Goal: Information Seeking & Learning: Learn about a topic

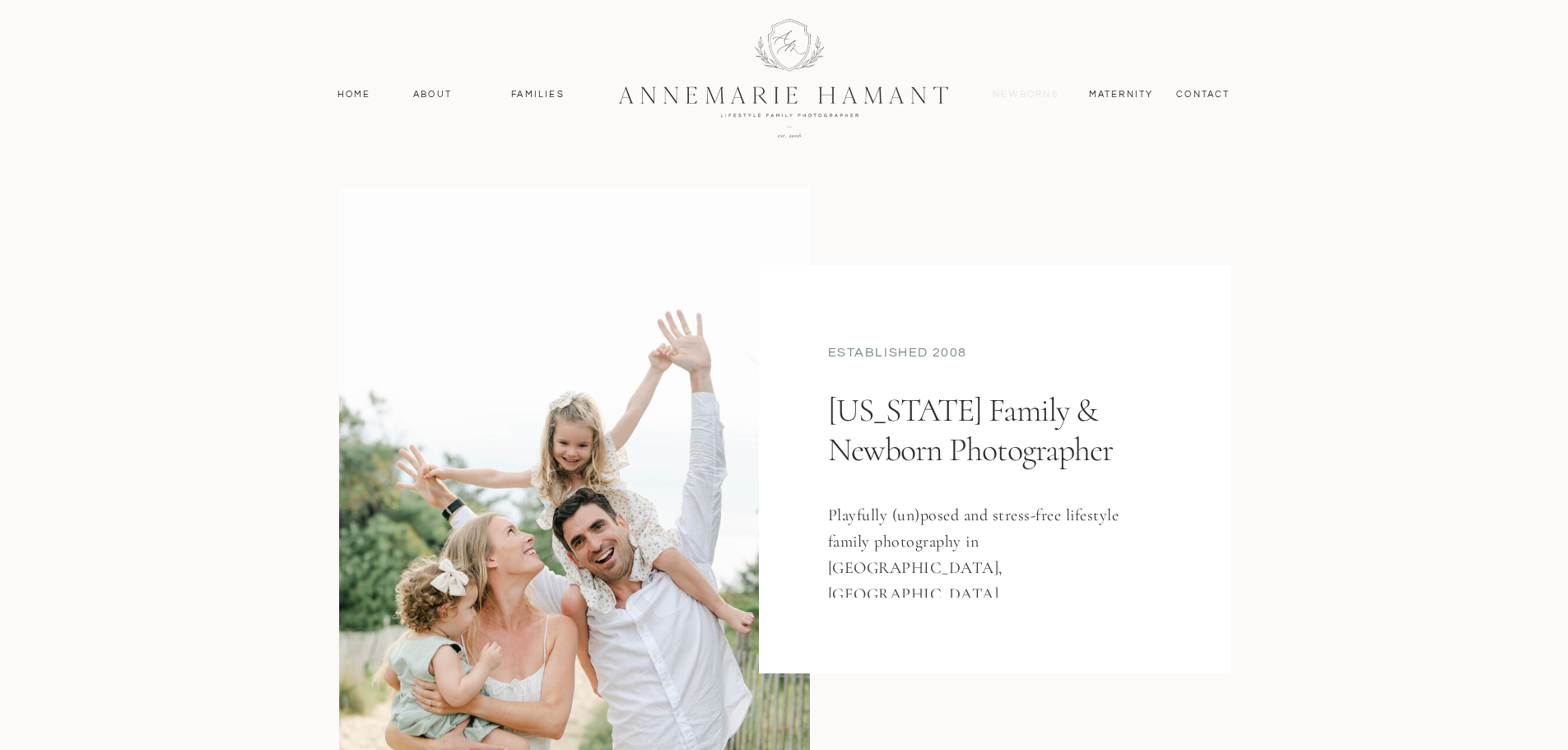
click at [1019, 99] on nav "Newborns" at bounding box center [1026, 95] width 79 height 15
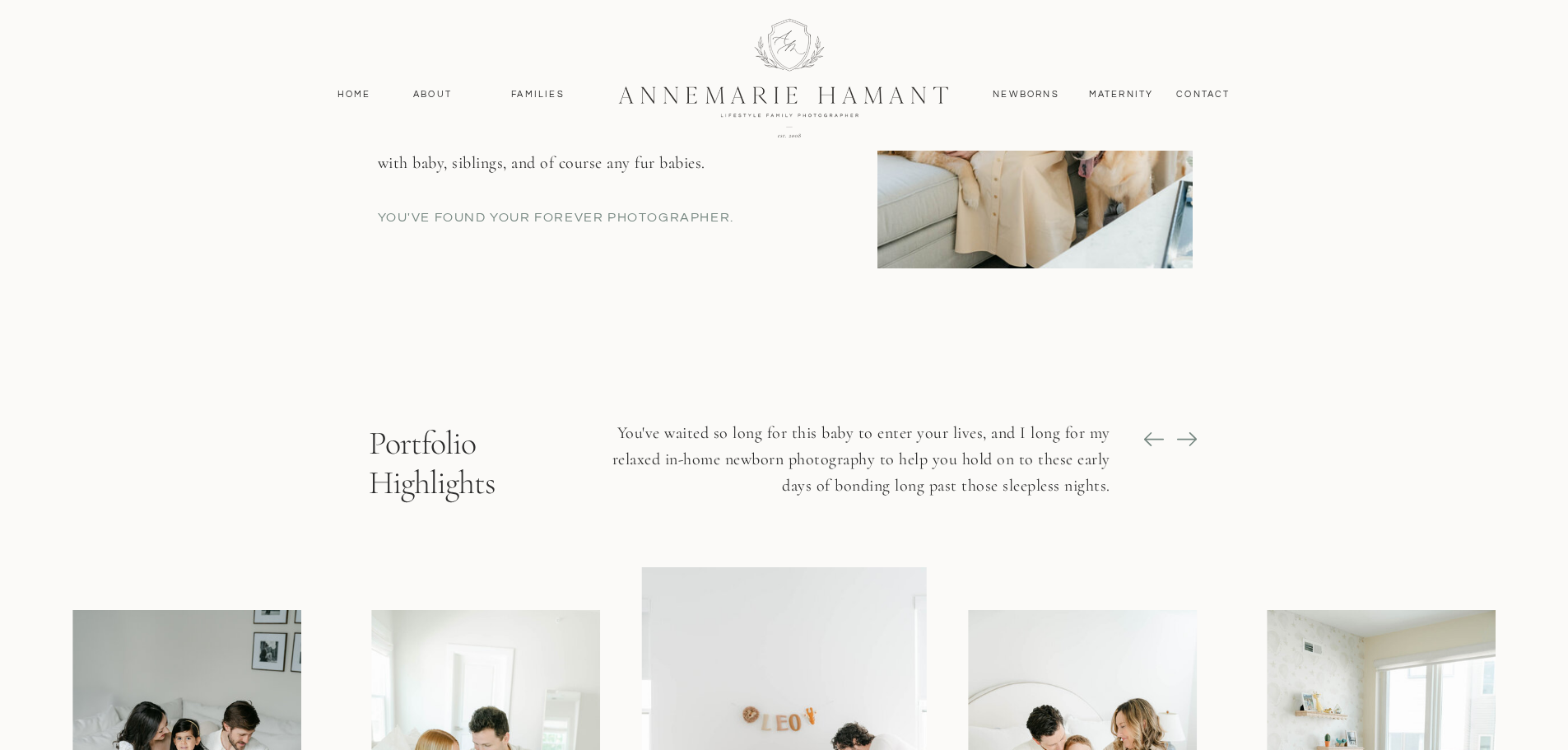
scroll to position [1153, 0]
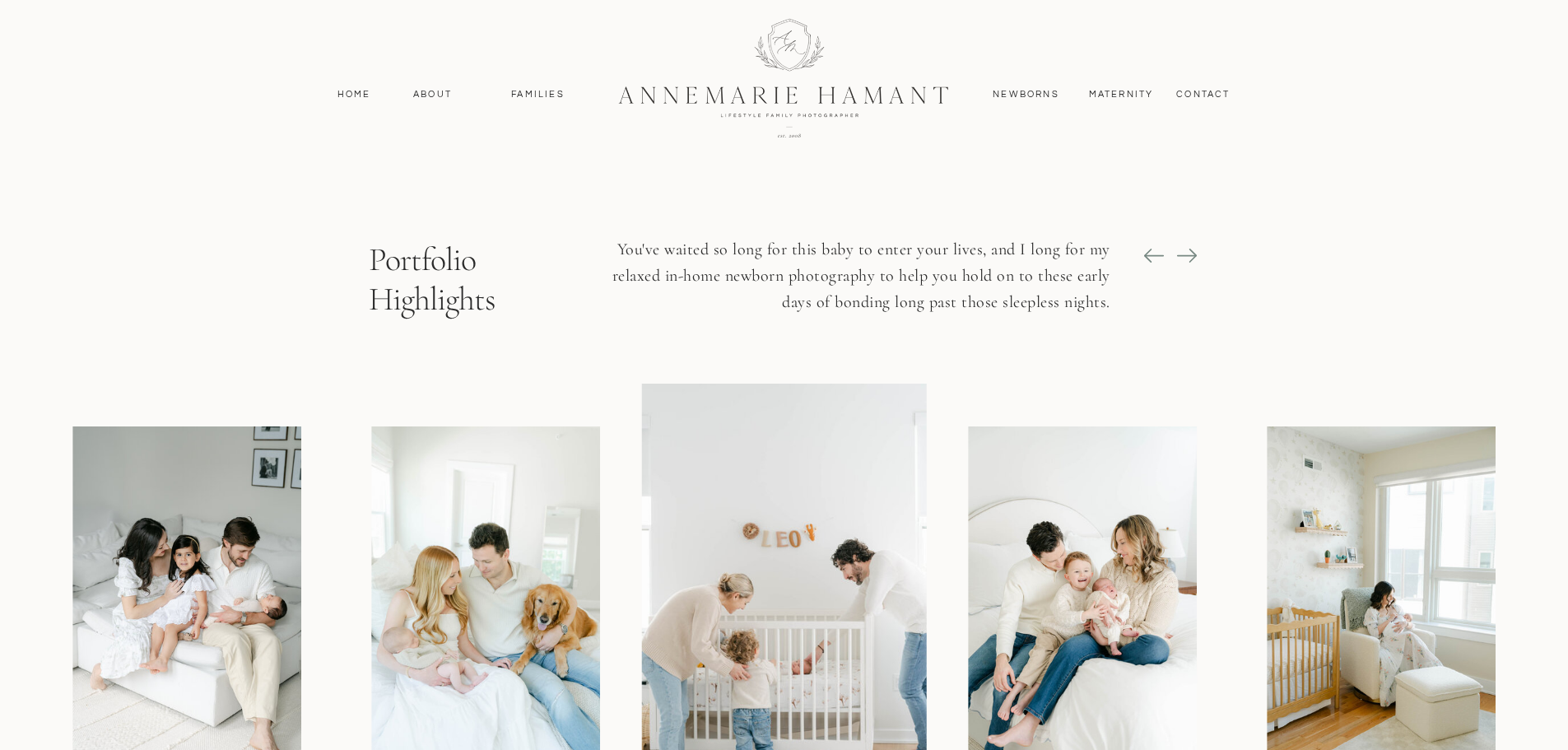
click at [1191, 264] on icon at bounding box center [1187, 255] width 23 height 23
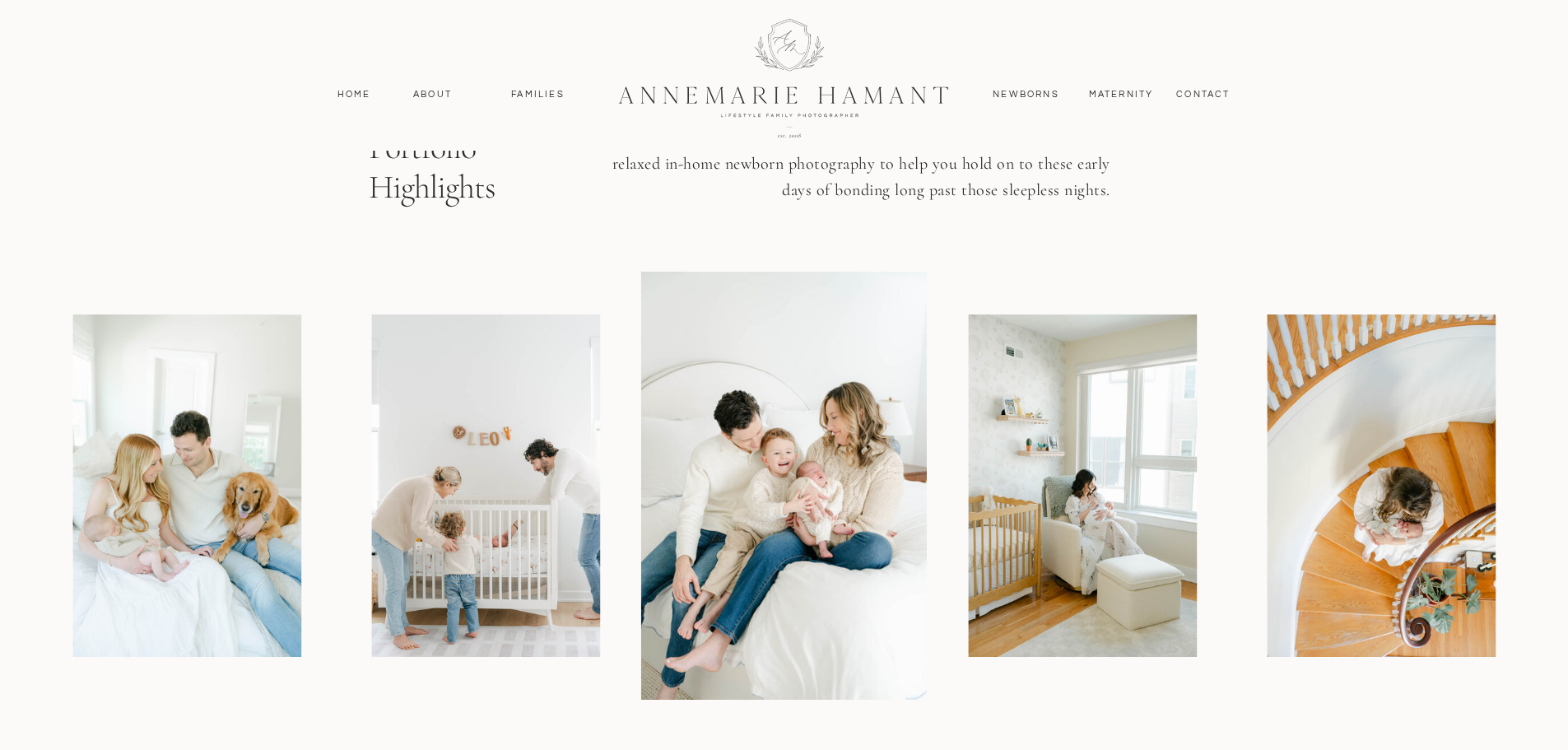
scroll to position [1235, 0]
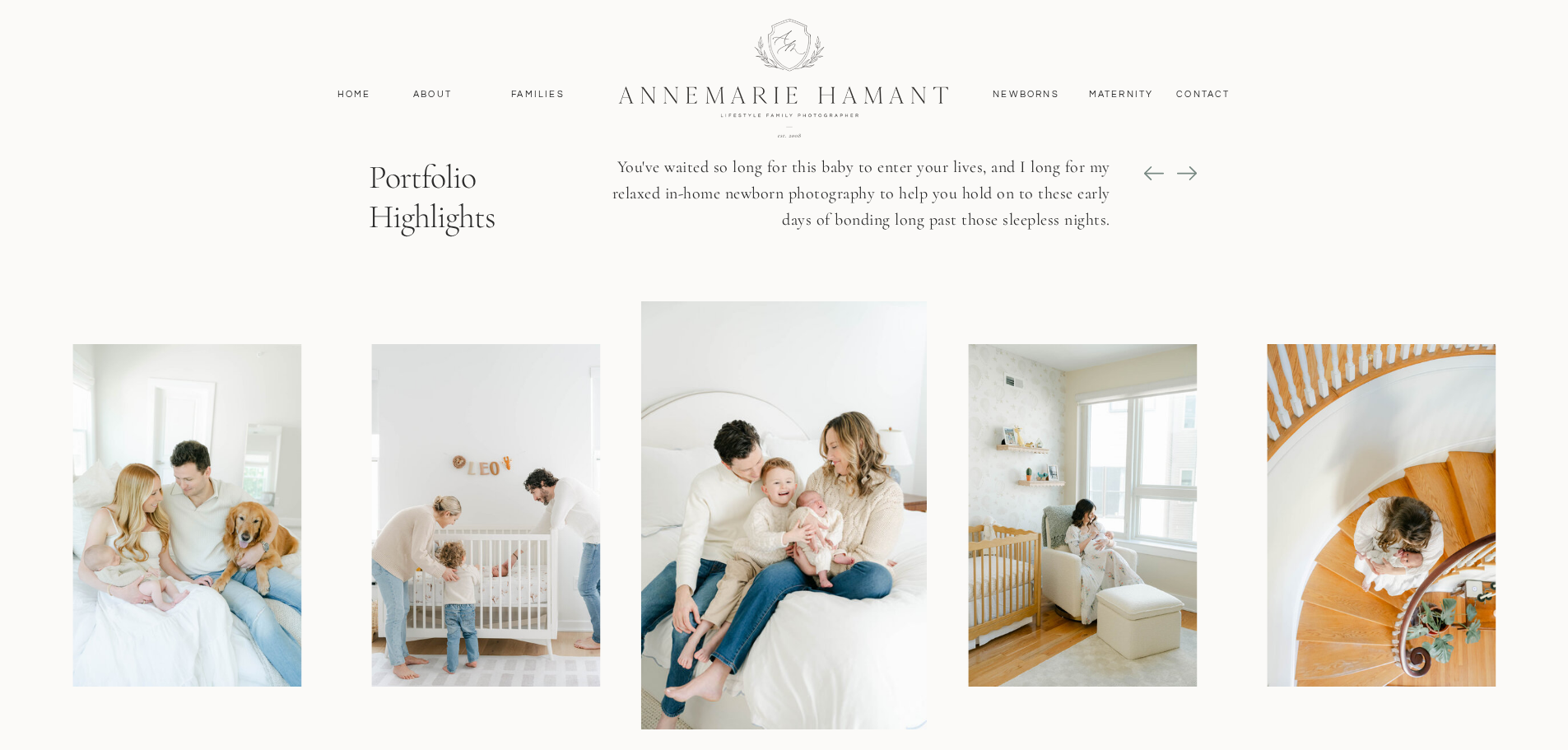
click at [1192, 181] on icon at bounding box center [1187, 172] width 23 height 23
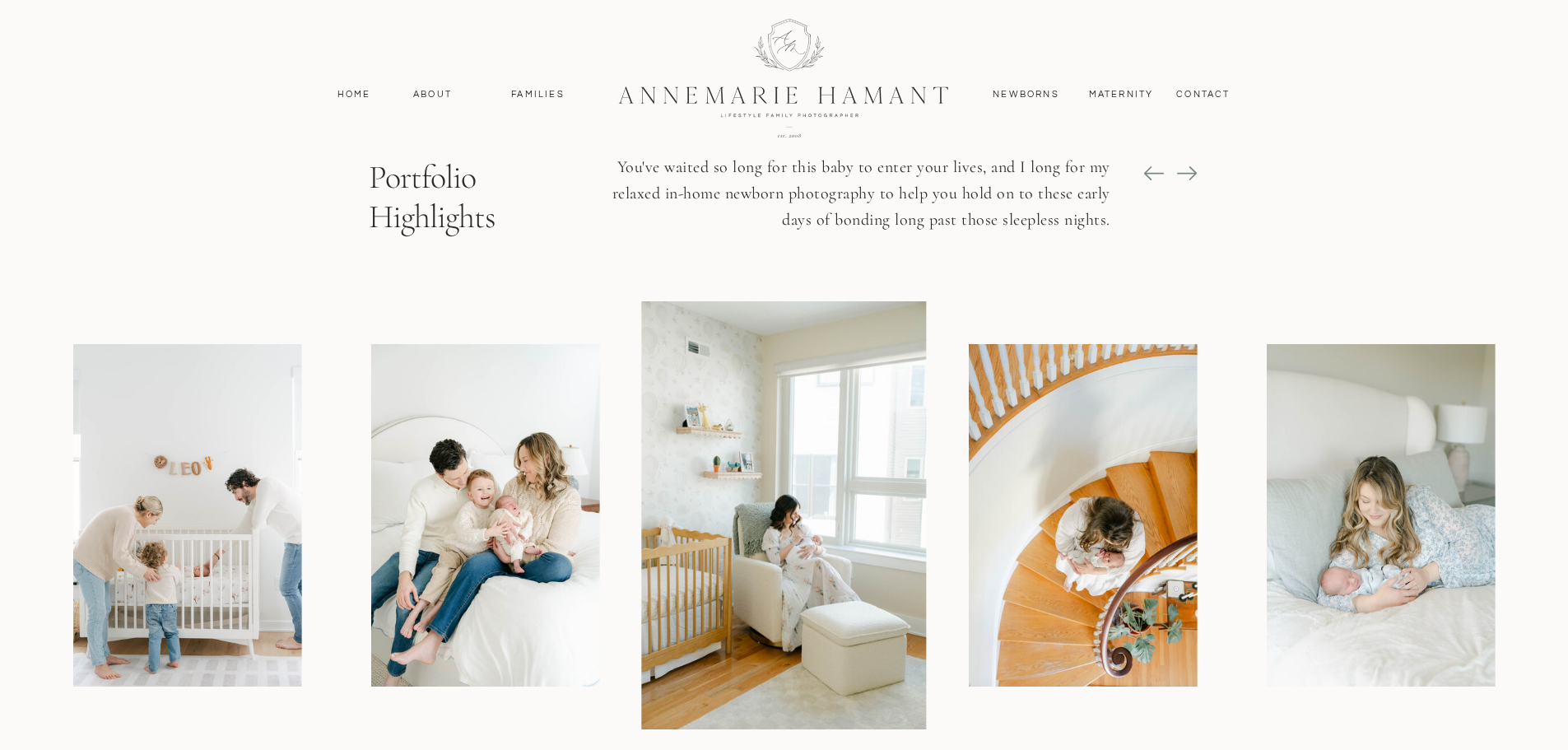
click at [1192, 181] on icon at bounding box center [1187, 172] width 23 height 23
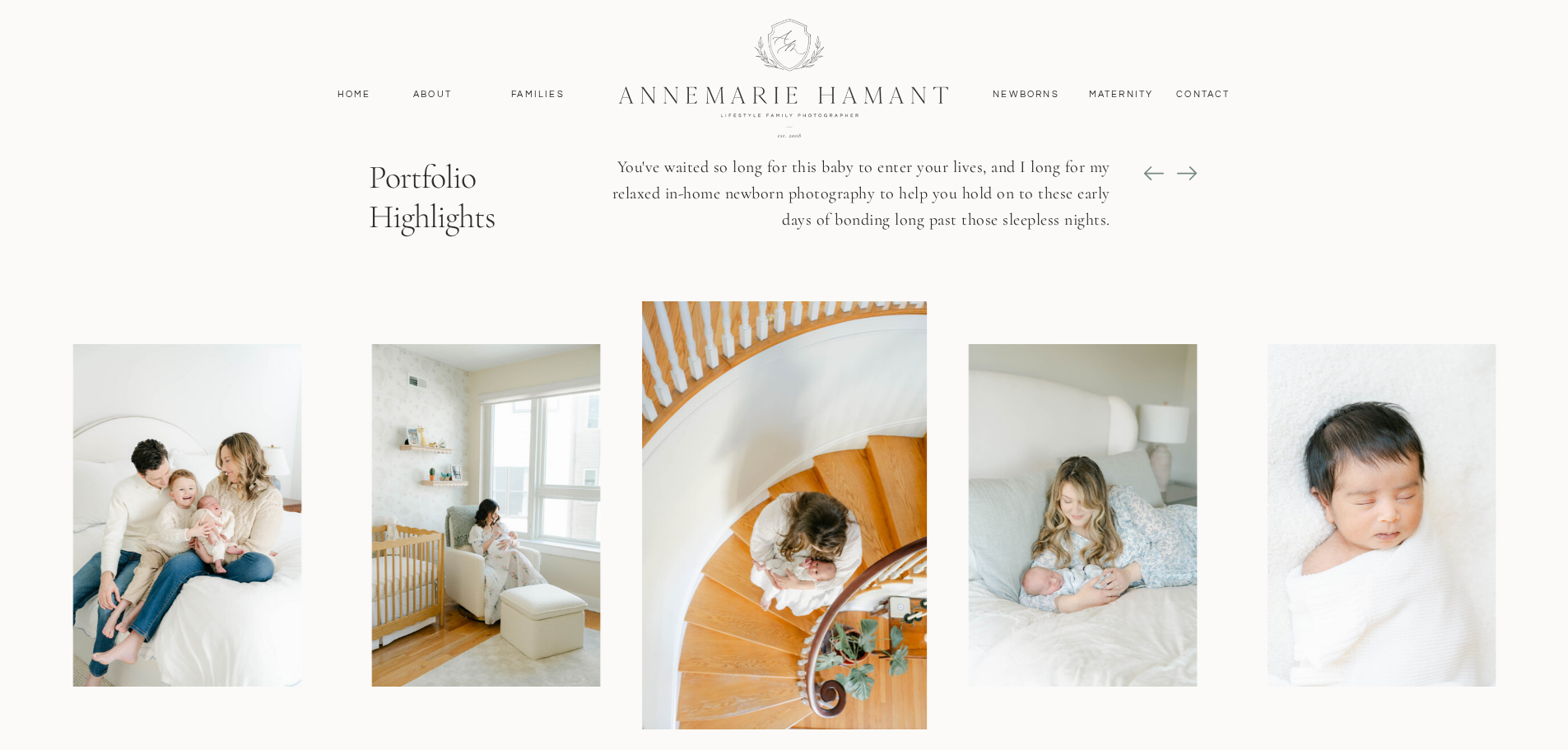
click at [1192, 181] on icon at bounding box center [1187, 172] width 23 height 23
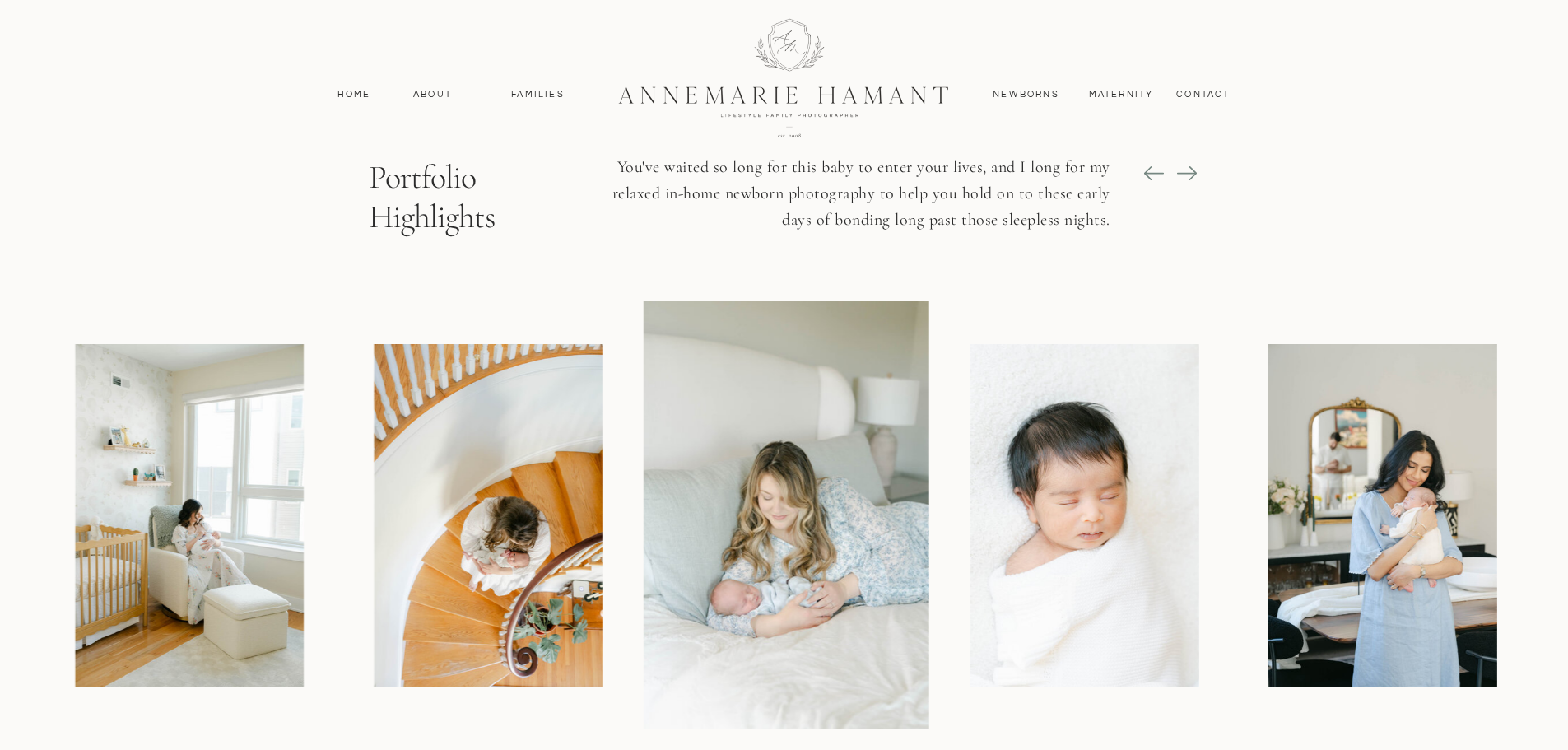
click at [1192, 181] on icon at bounding box center [1187, 172] width 23 height 23
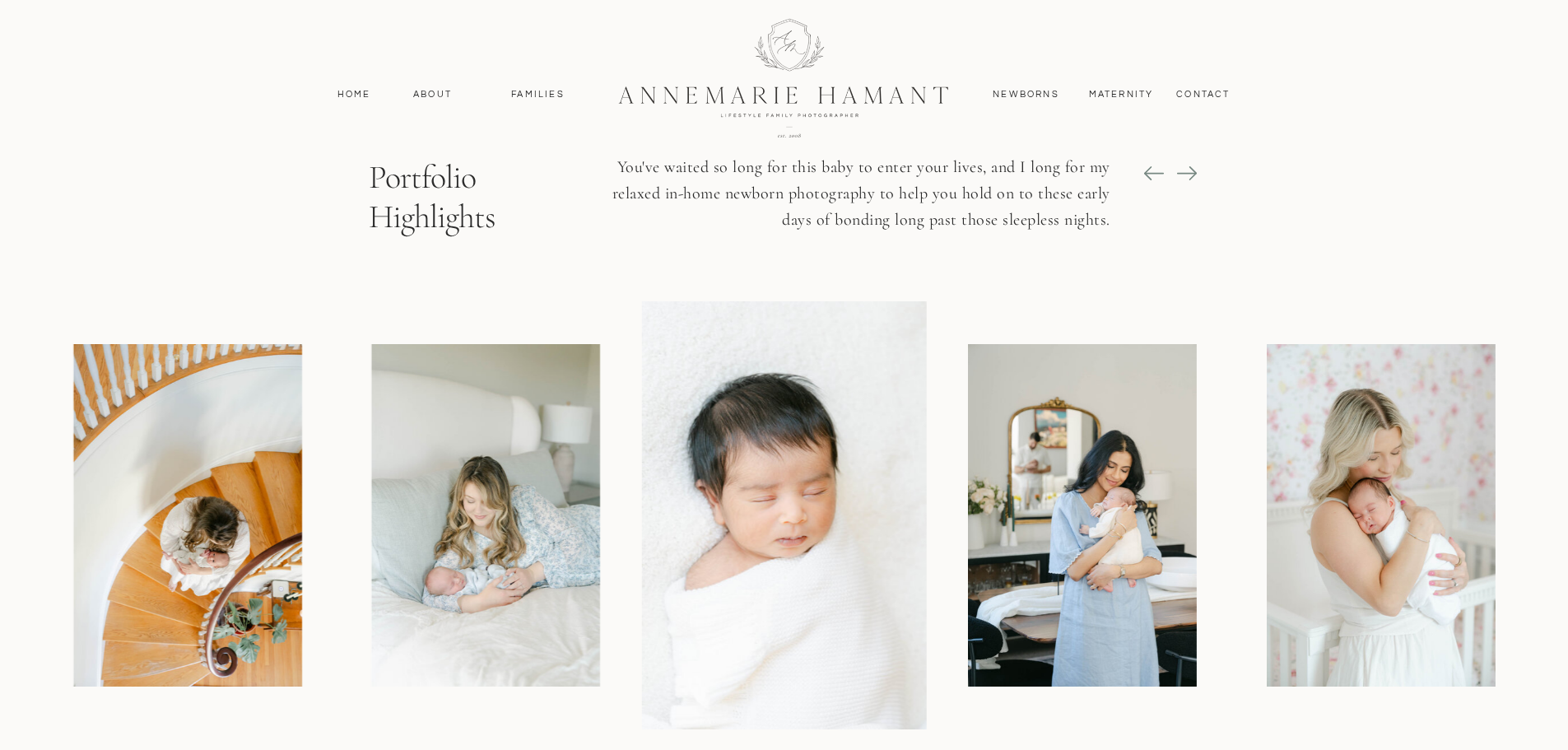
click at [1192, 181] on icon at bounding box center [1187, 172] width 23 height 23
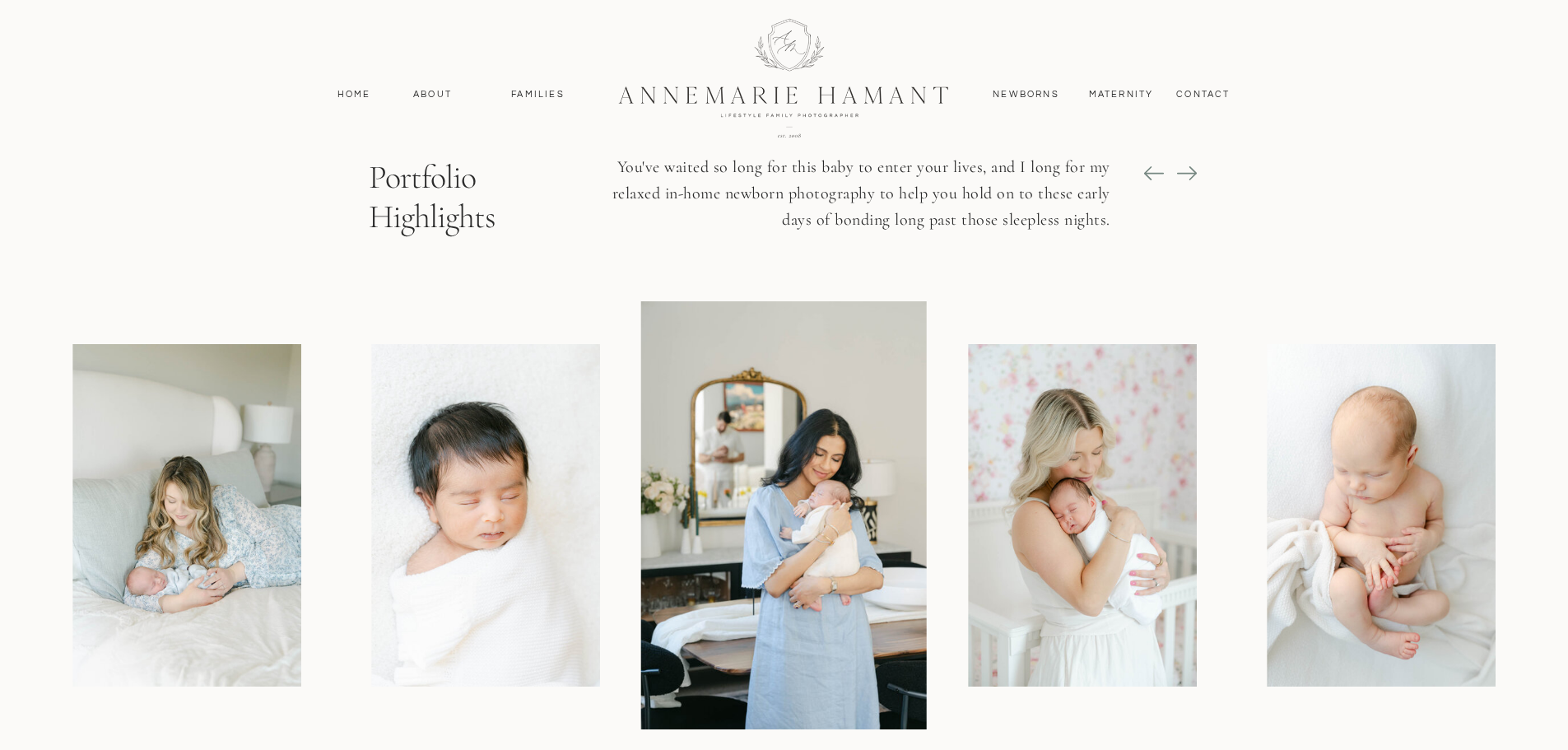
click at [1192, 181] on icon at bounding box center [1187, 172] width 23 height 23
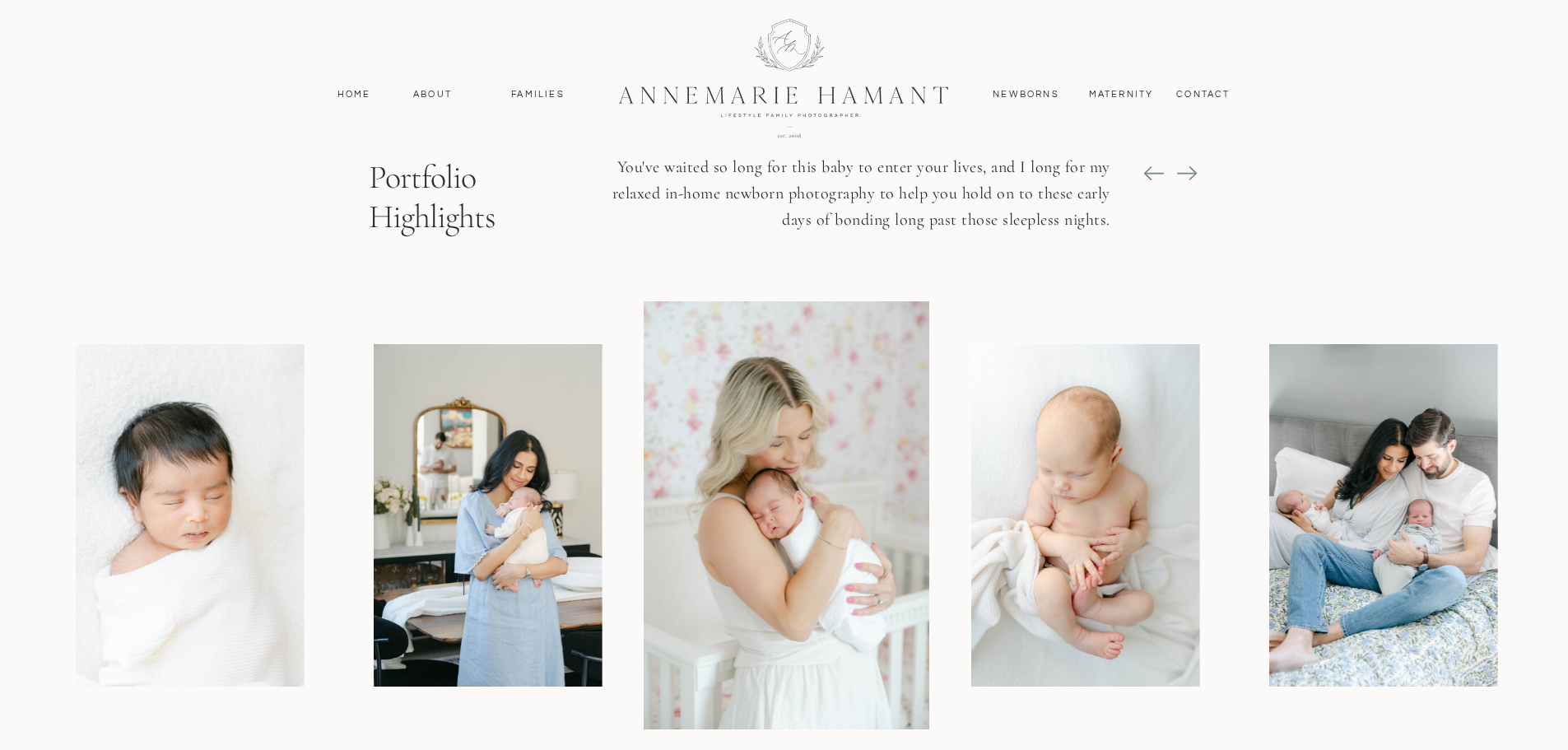
click at [1192, 181] on icon at bounding box center [1187, 172] width 23 height 23
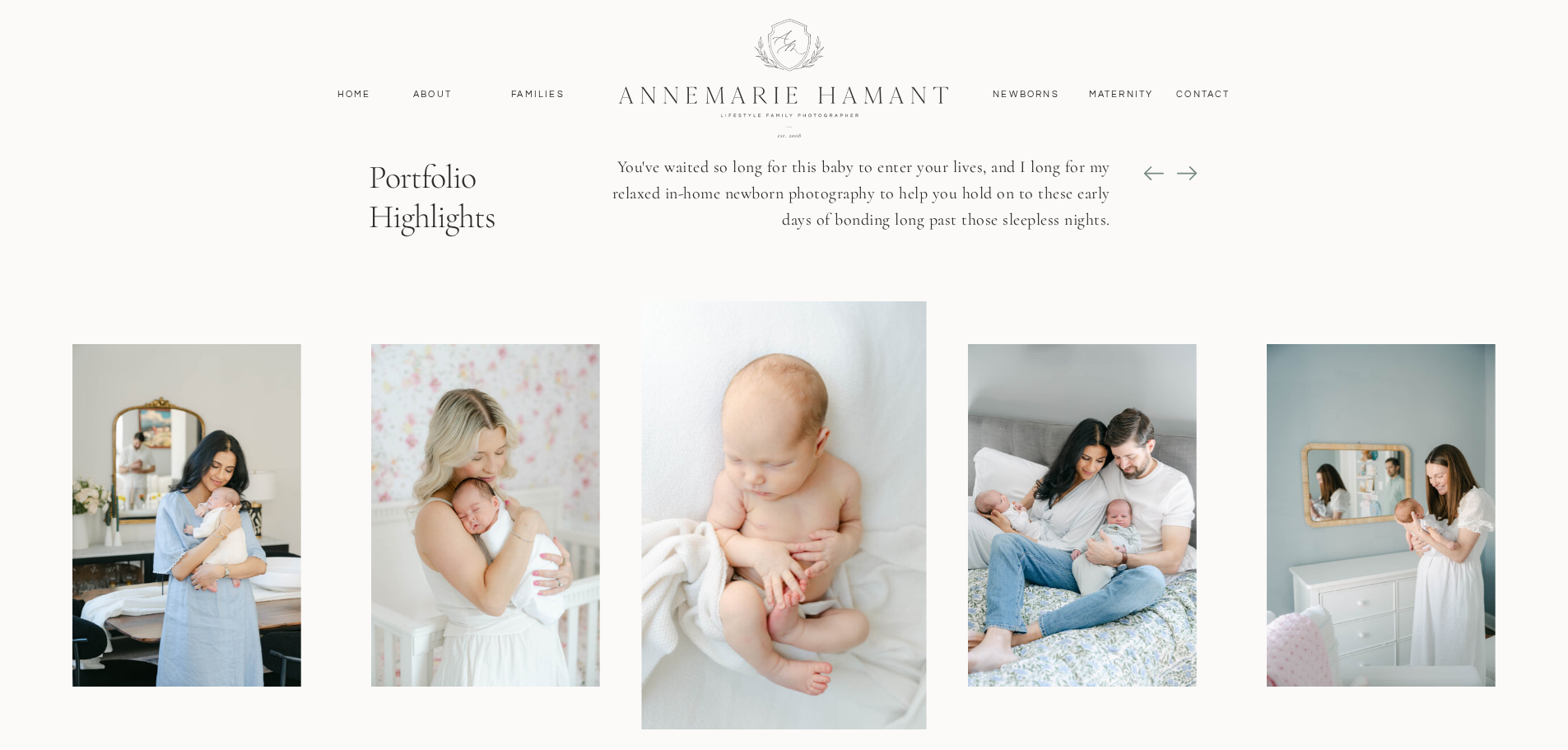
click at [1192, 181] on icon at bounding box center [1187, 172] width 23 height 23
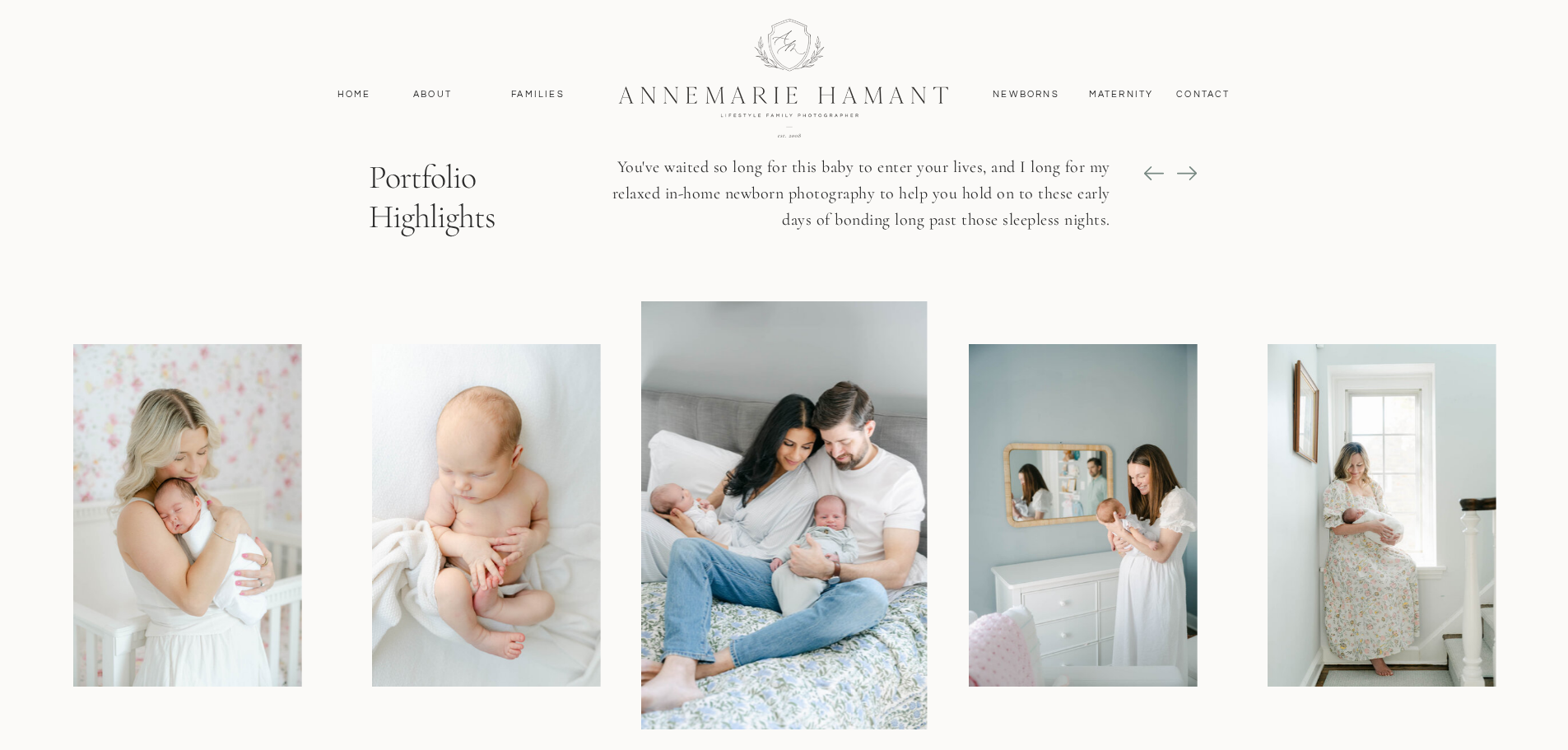
click at [1192, 181] on icon at bounding box center [1187, 172] width 23 height 23
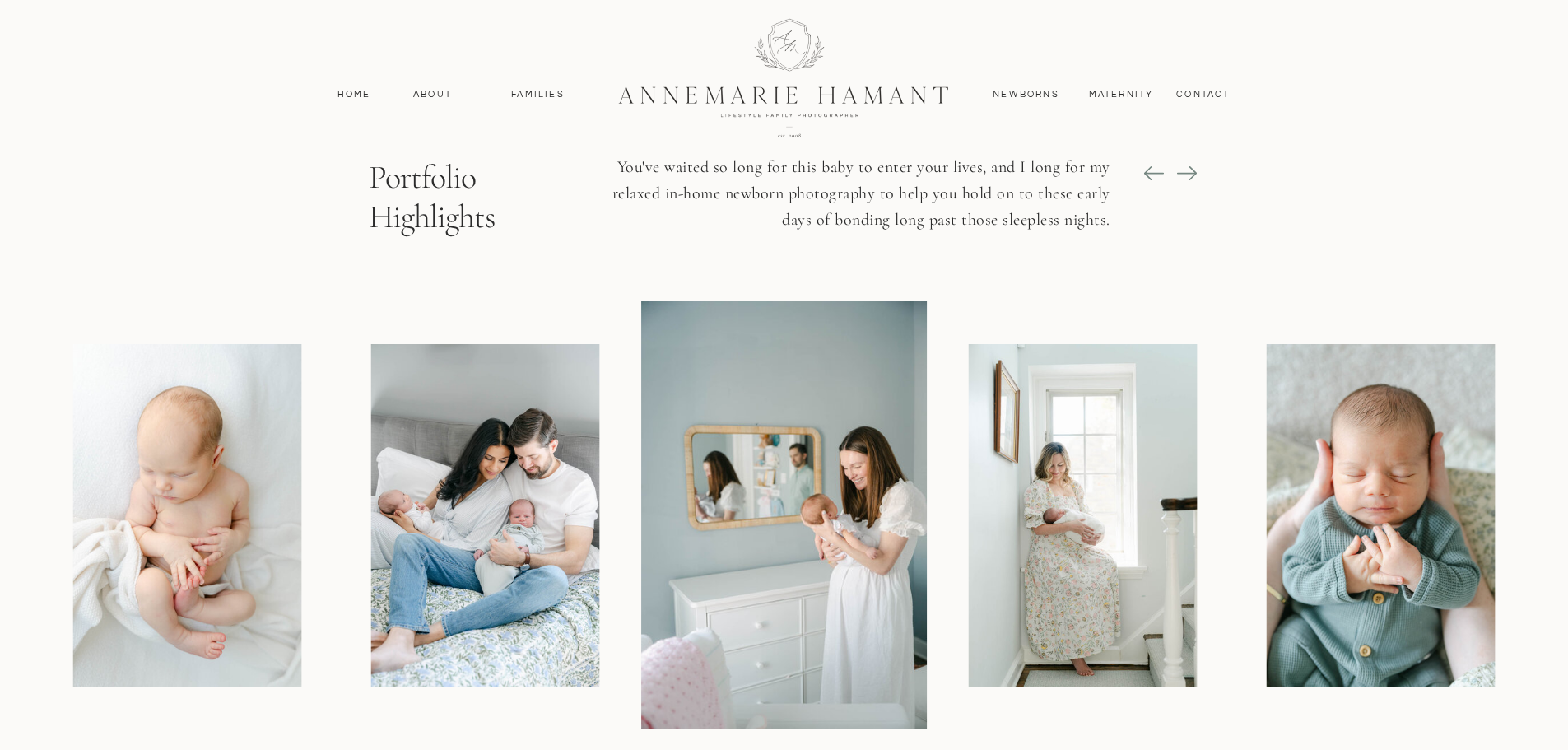
click at [1192, 181] on icon at bounding box center [1187, 172] width 23 height 23
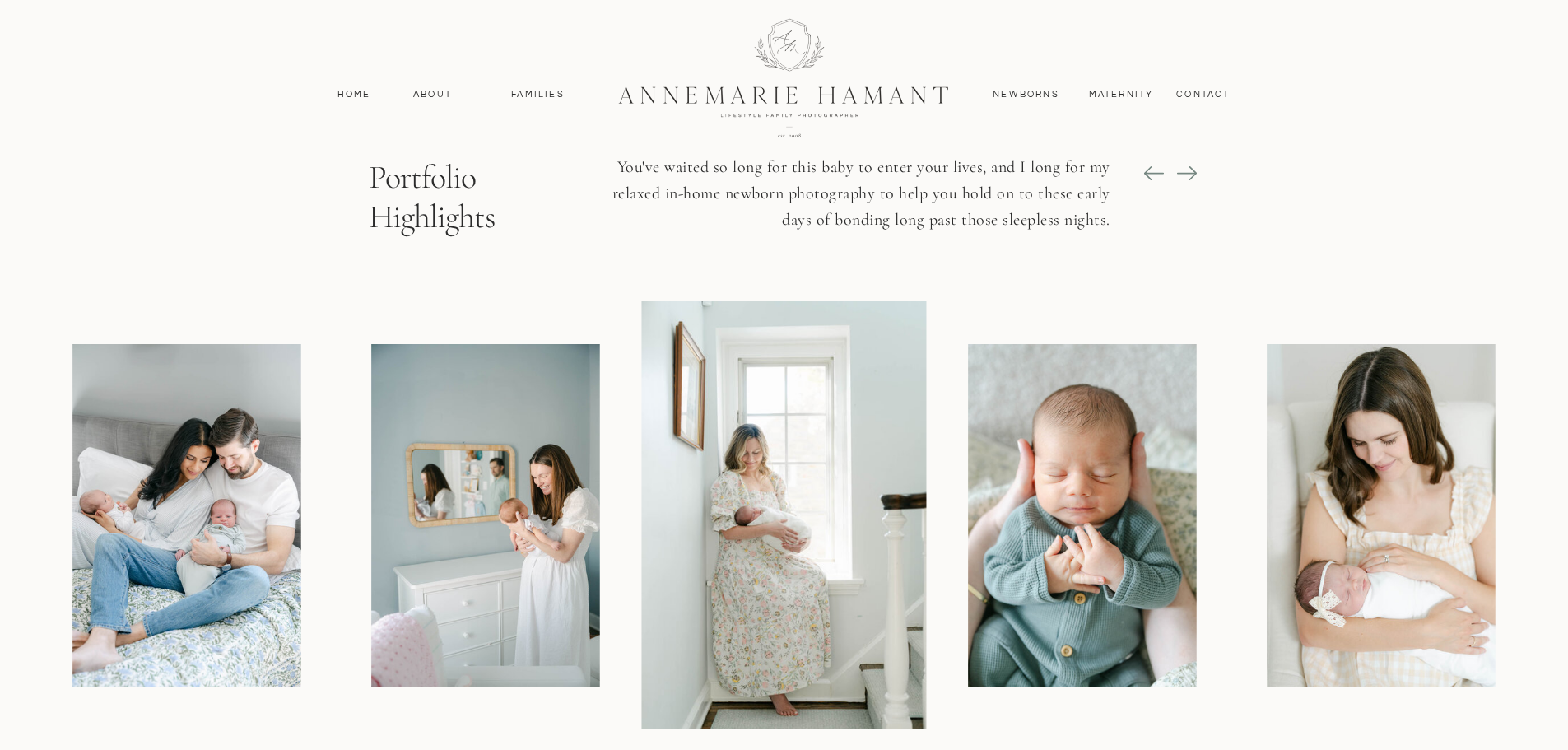
click at [1192, 181] on icon at bounding box center [1187, 172] width 23 height 23
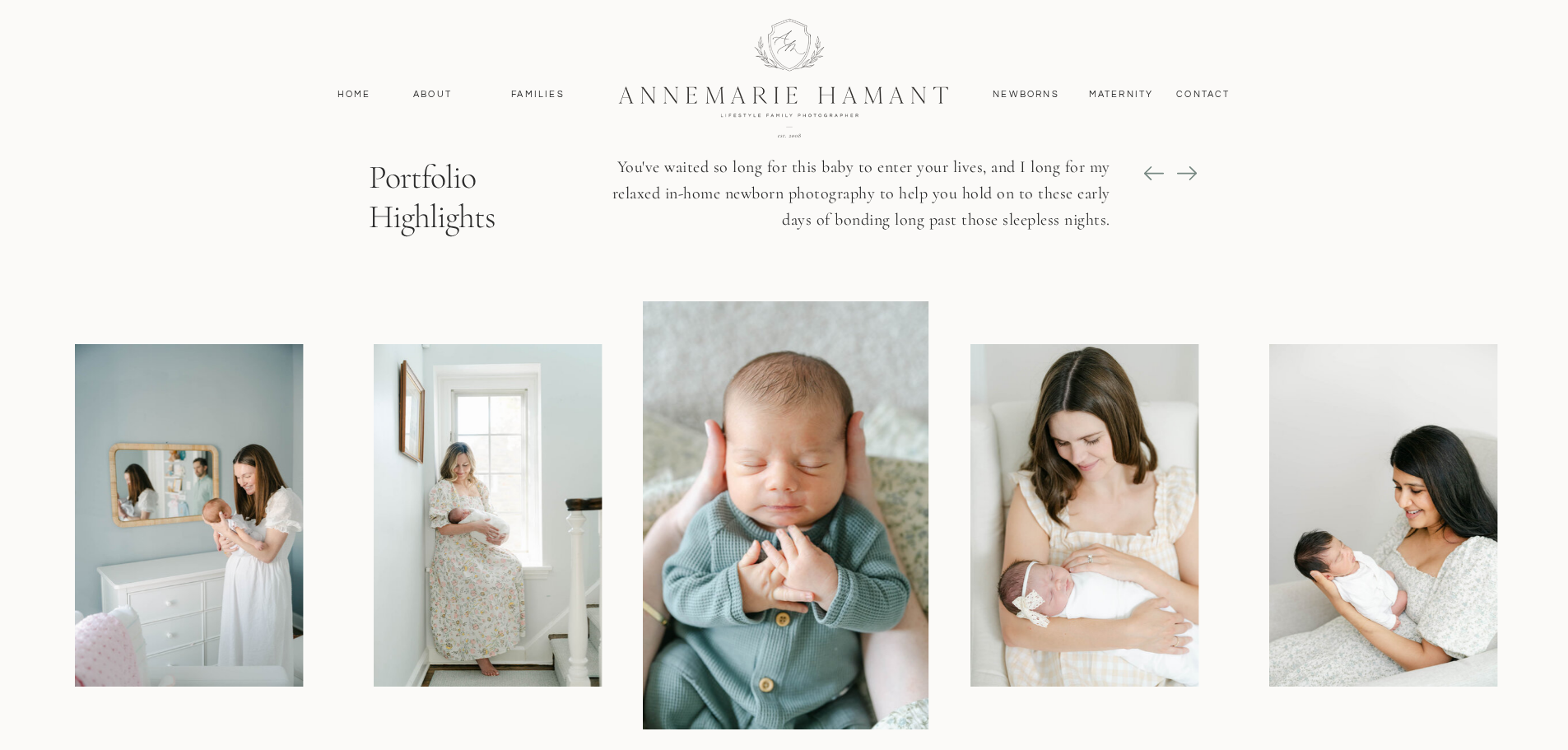
click at [1192, 181] on icon at bounding box center [1187, 172] width 23 height 23
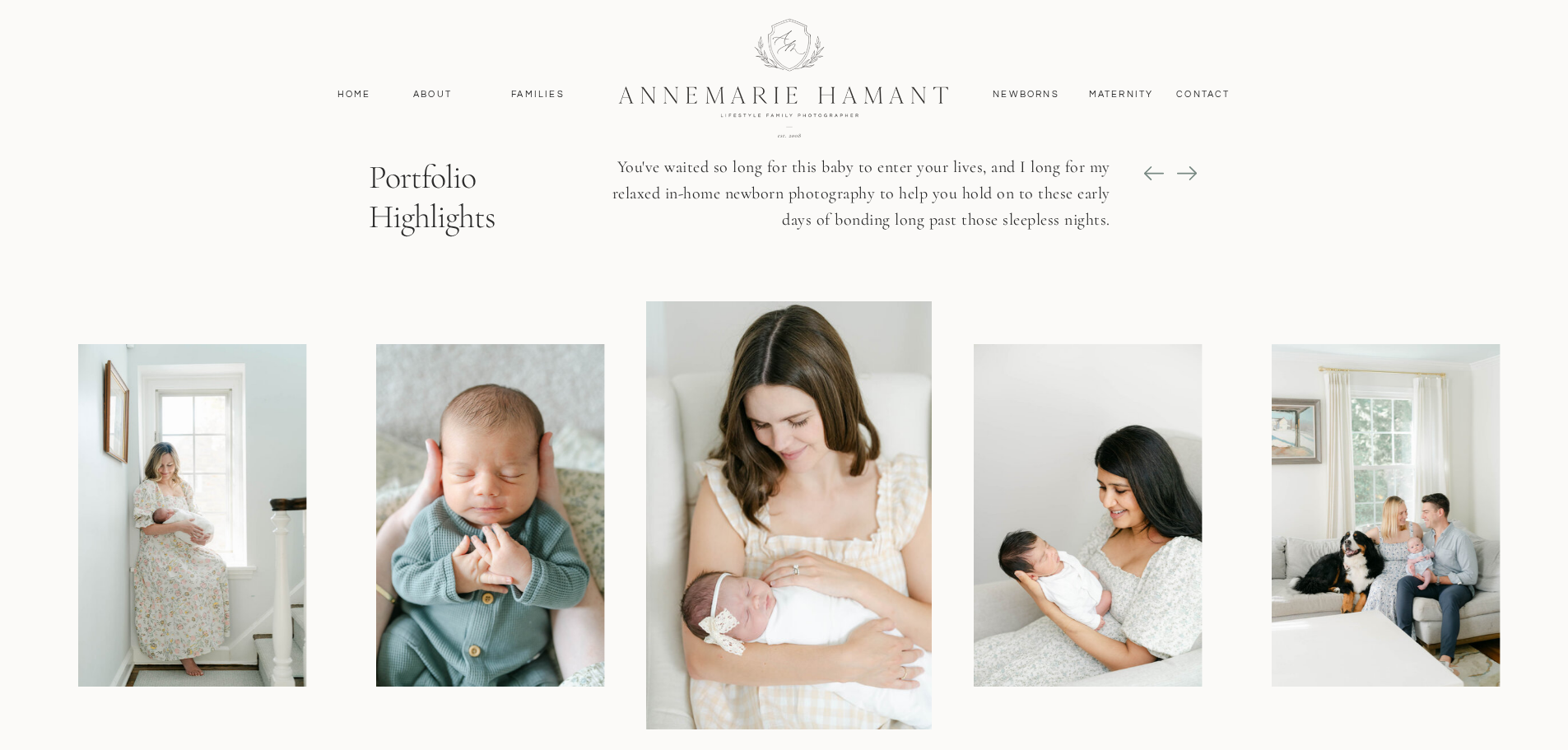
click at [1192, 181] on icon at bounding box center [1187, 172] width 23 height 23
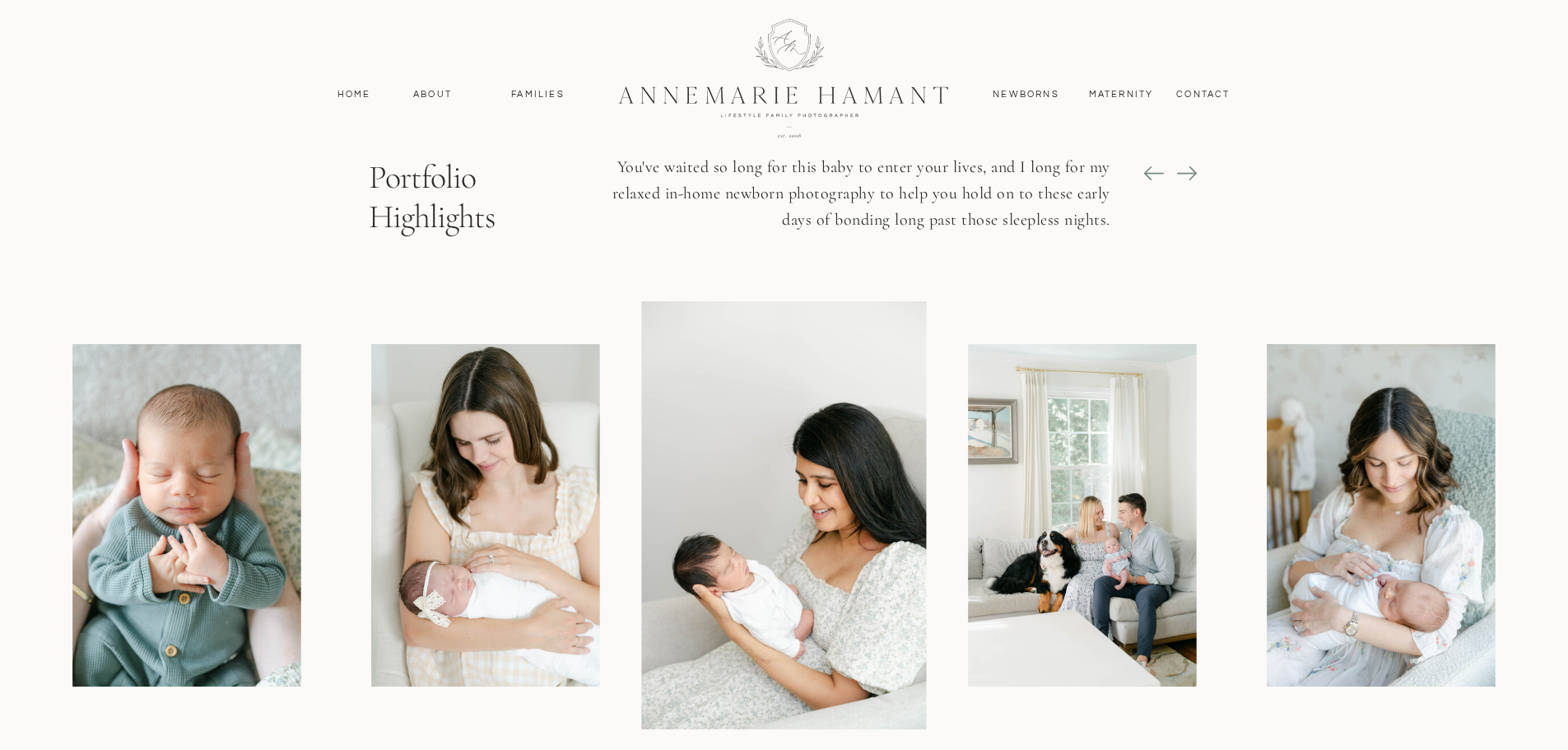
click at [1192, 181] on icon at bounding box center [1187, 172] width 23 height 23
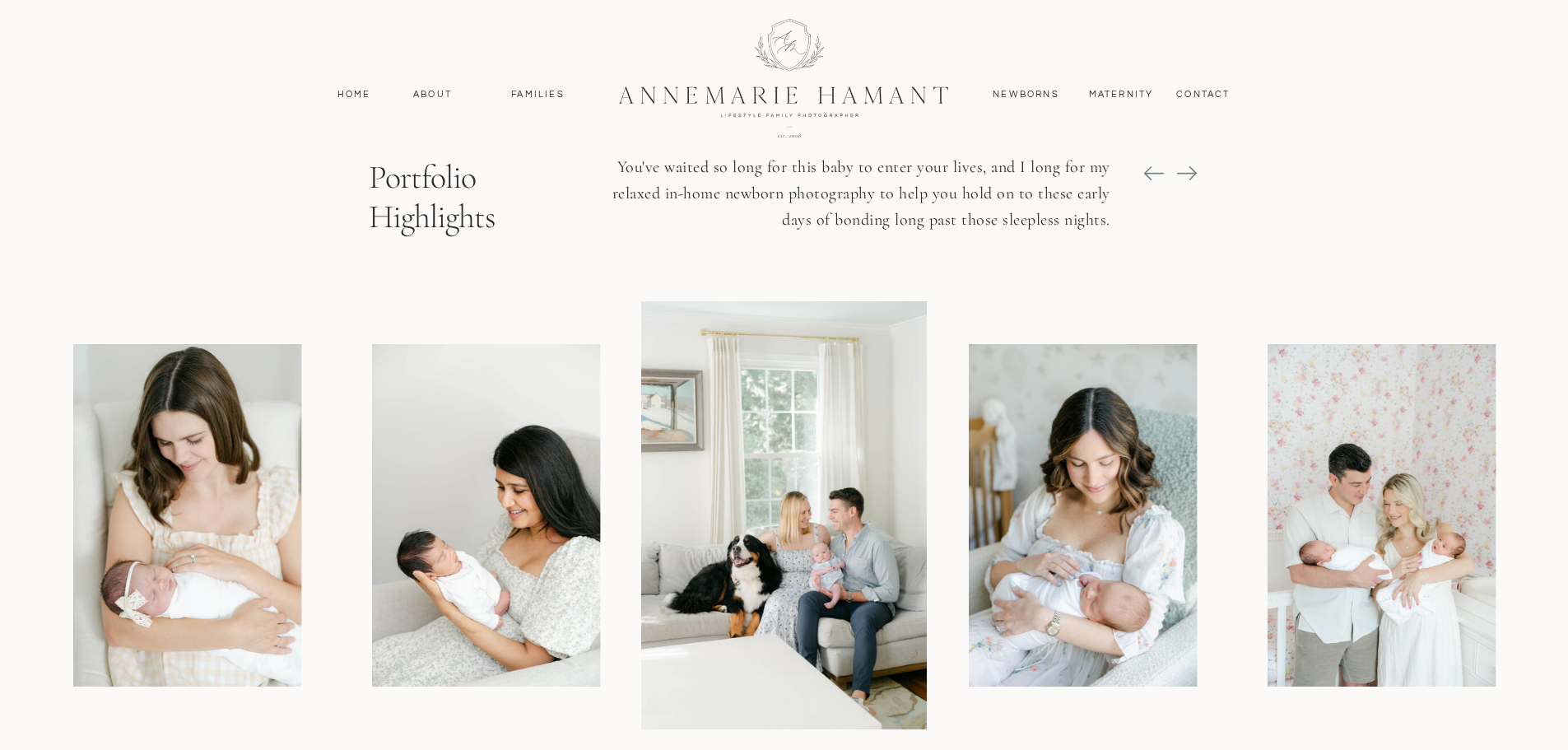
click at [1192, 181] on icon at bounding box center [1187, 172] width 23 height 23
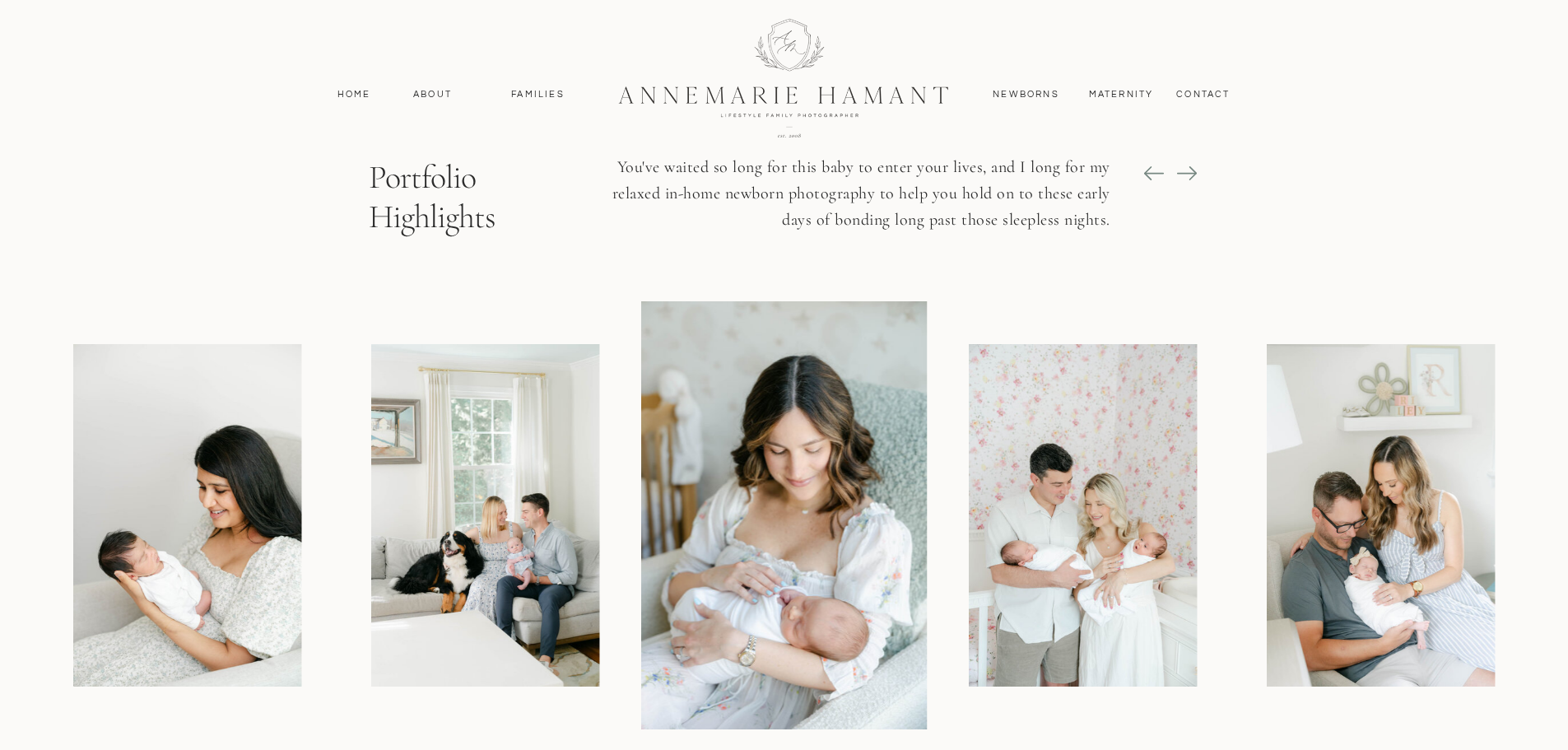
click at [1192, 181] on icon at bounding box center [1187, 172] width 23 height 23
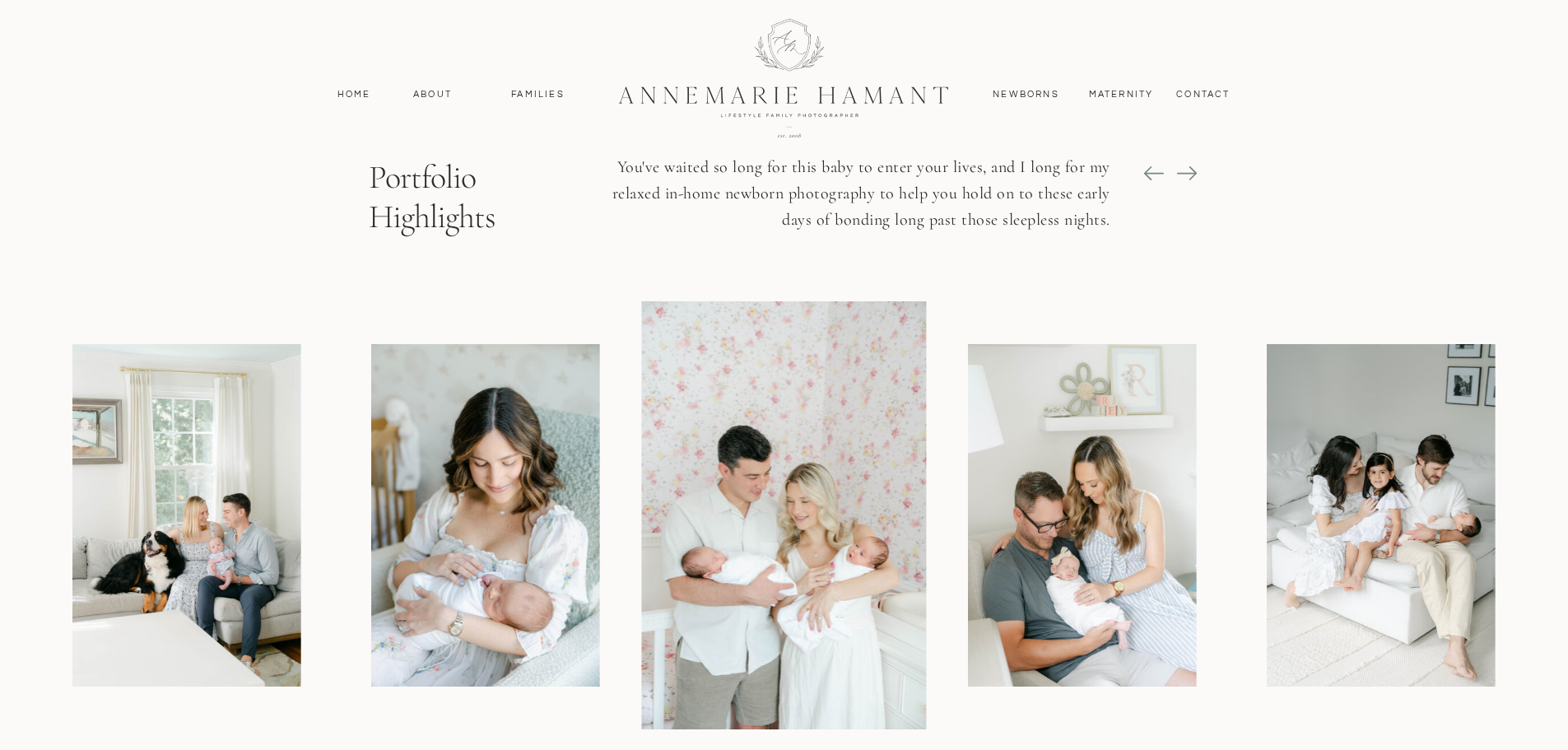
click at [1192, 181] on icon at bounding box center [1187, 172] width 23 height 23
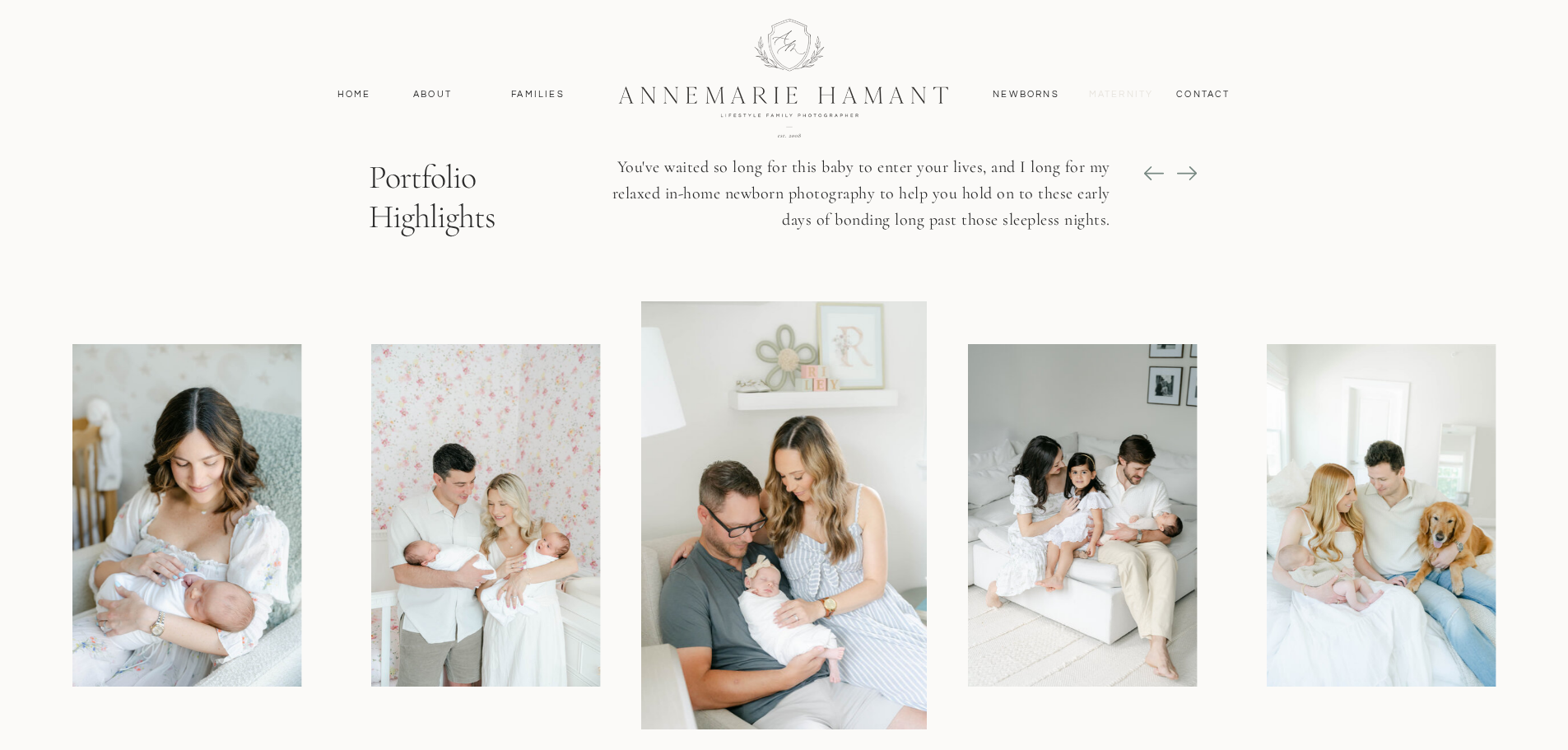
click at [1138, 98] on nav "MAternity" at bounding box center [1120, 95] width 63 height 15
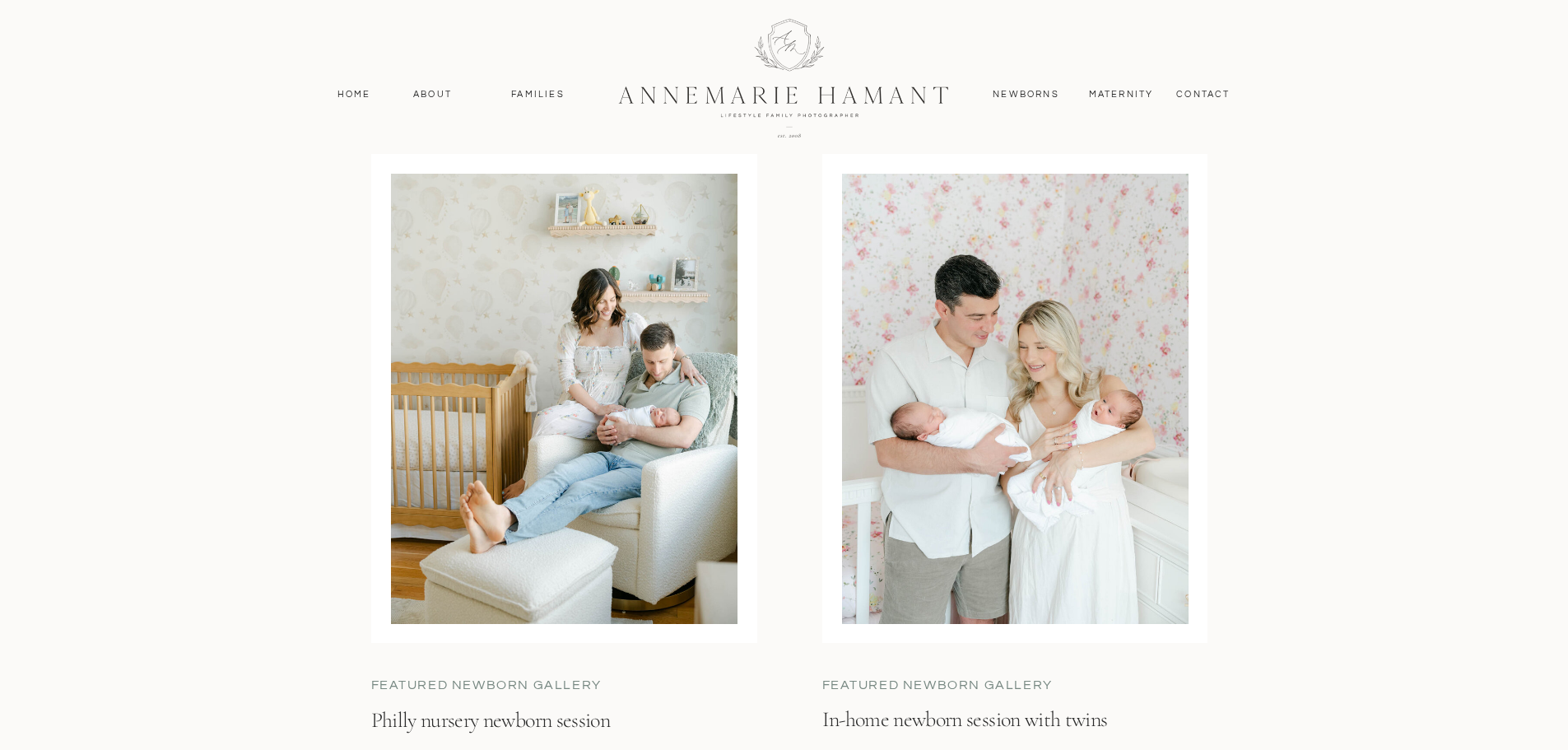
scroll to position [4577, 0]
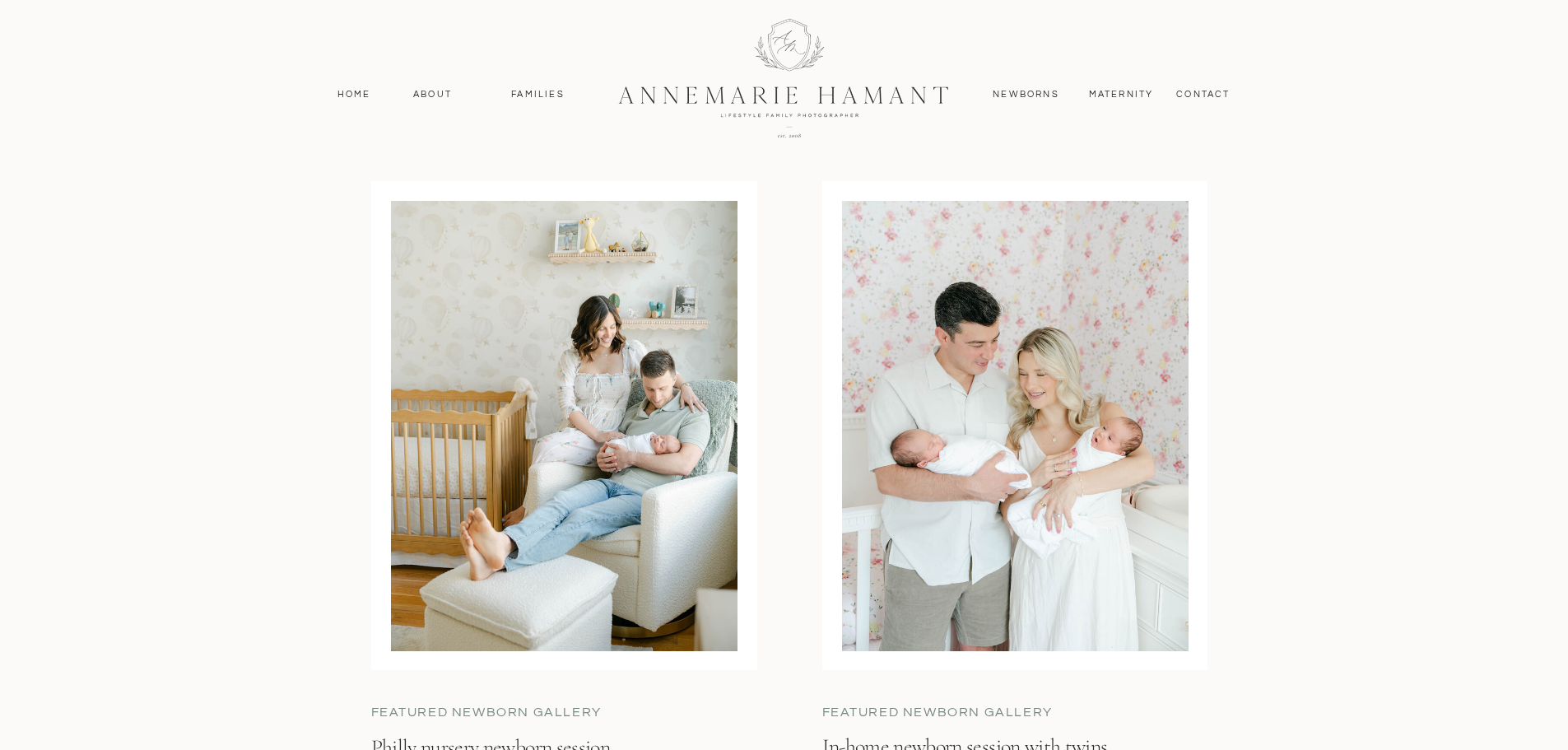
click at [554, 447] on div at bounding box center [565, 426] width 347 height 451
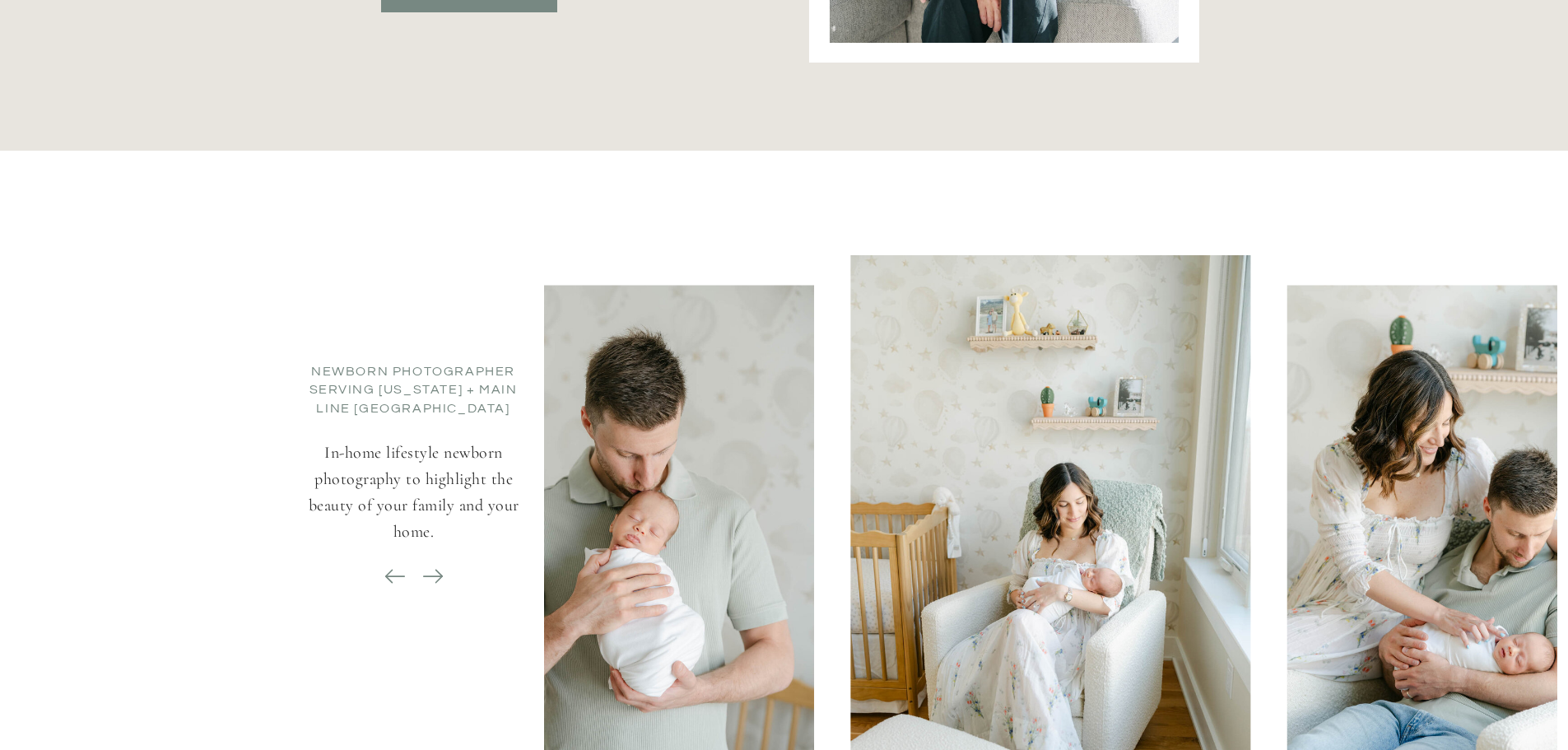
scroll to position [7578, 0]
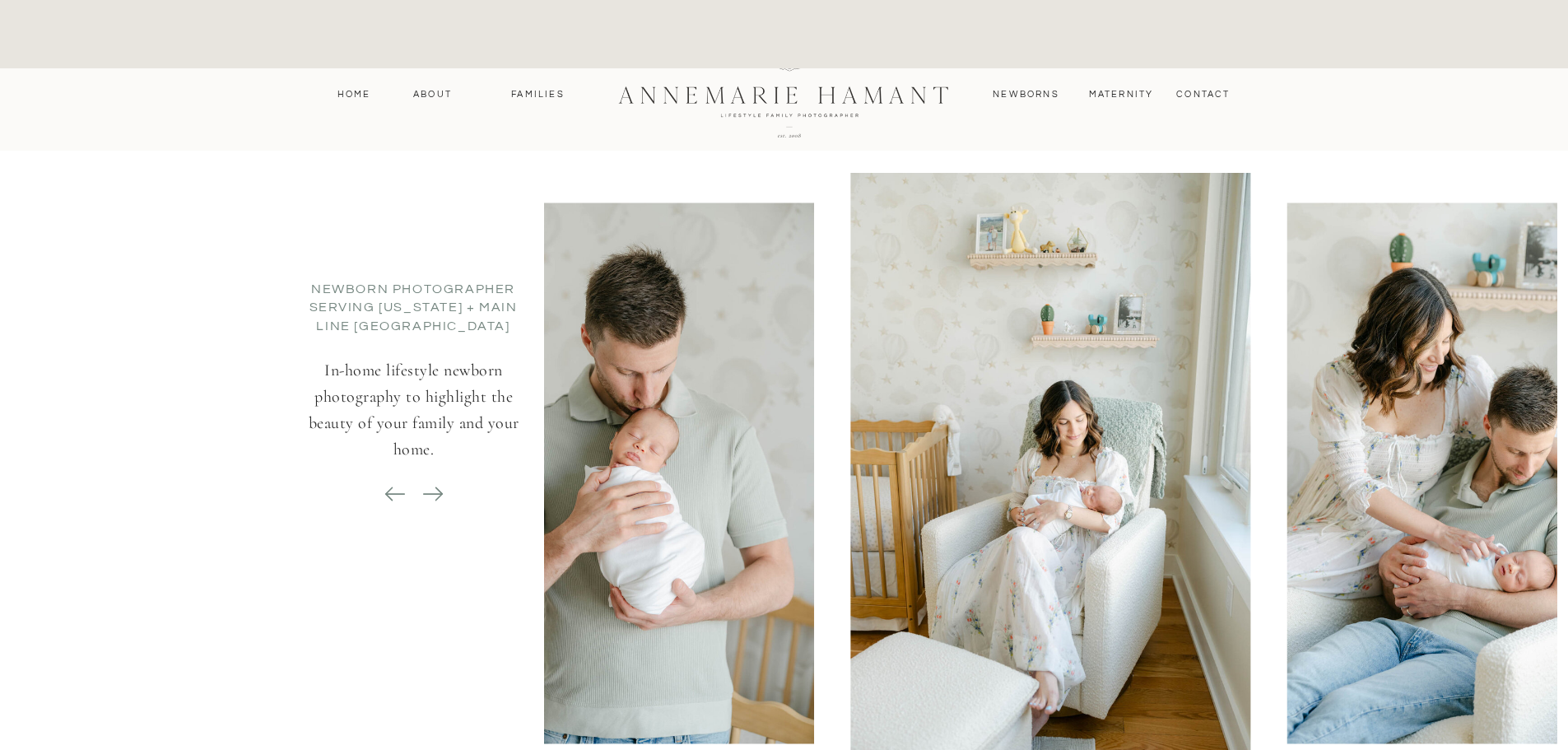
click at [442, 492] on icon at bounding box center [432, 494] width 23 height 23
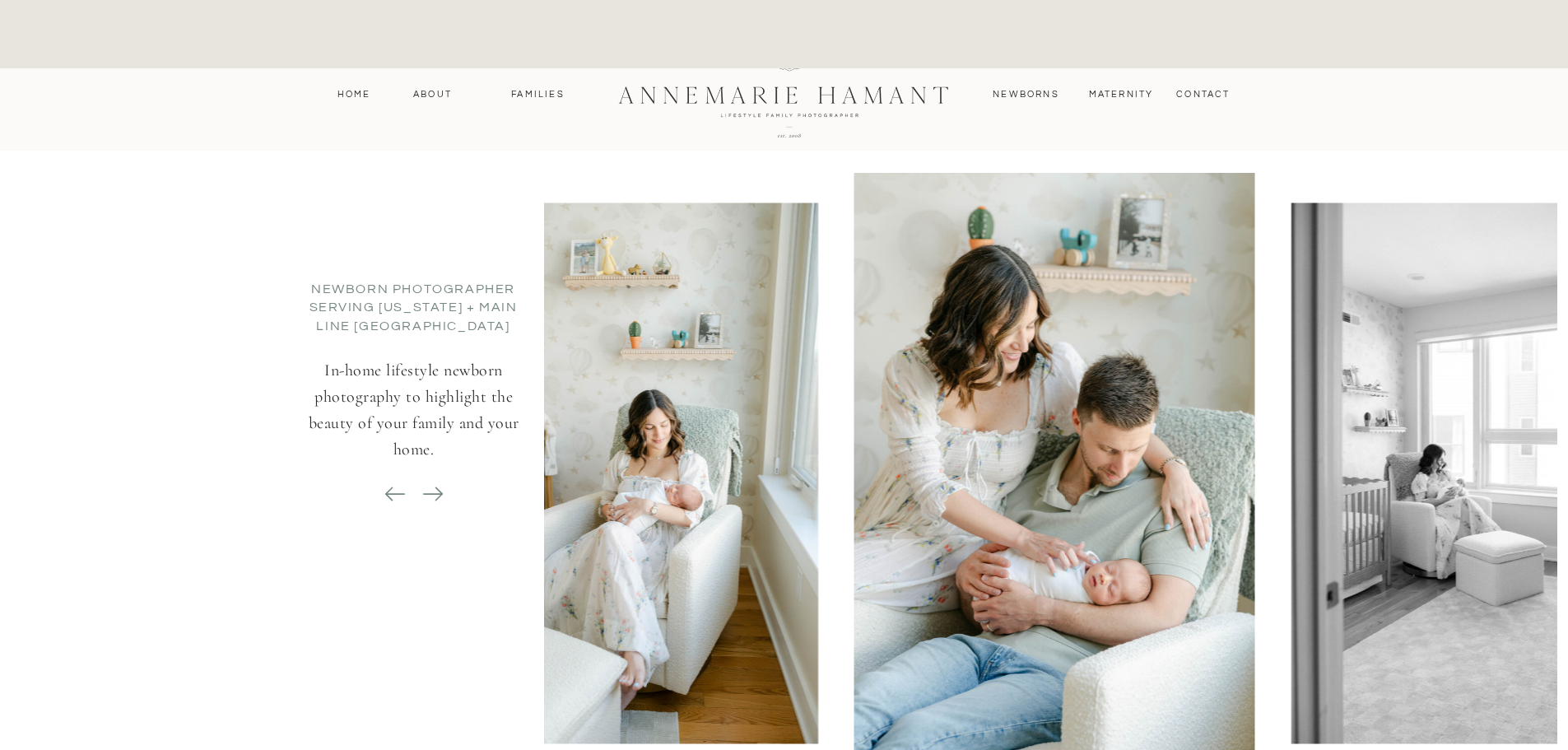
click at [442, 492] on icon at bounding box center [432, 494] width 23 height 23
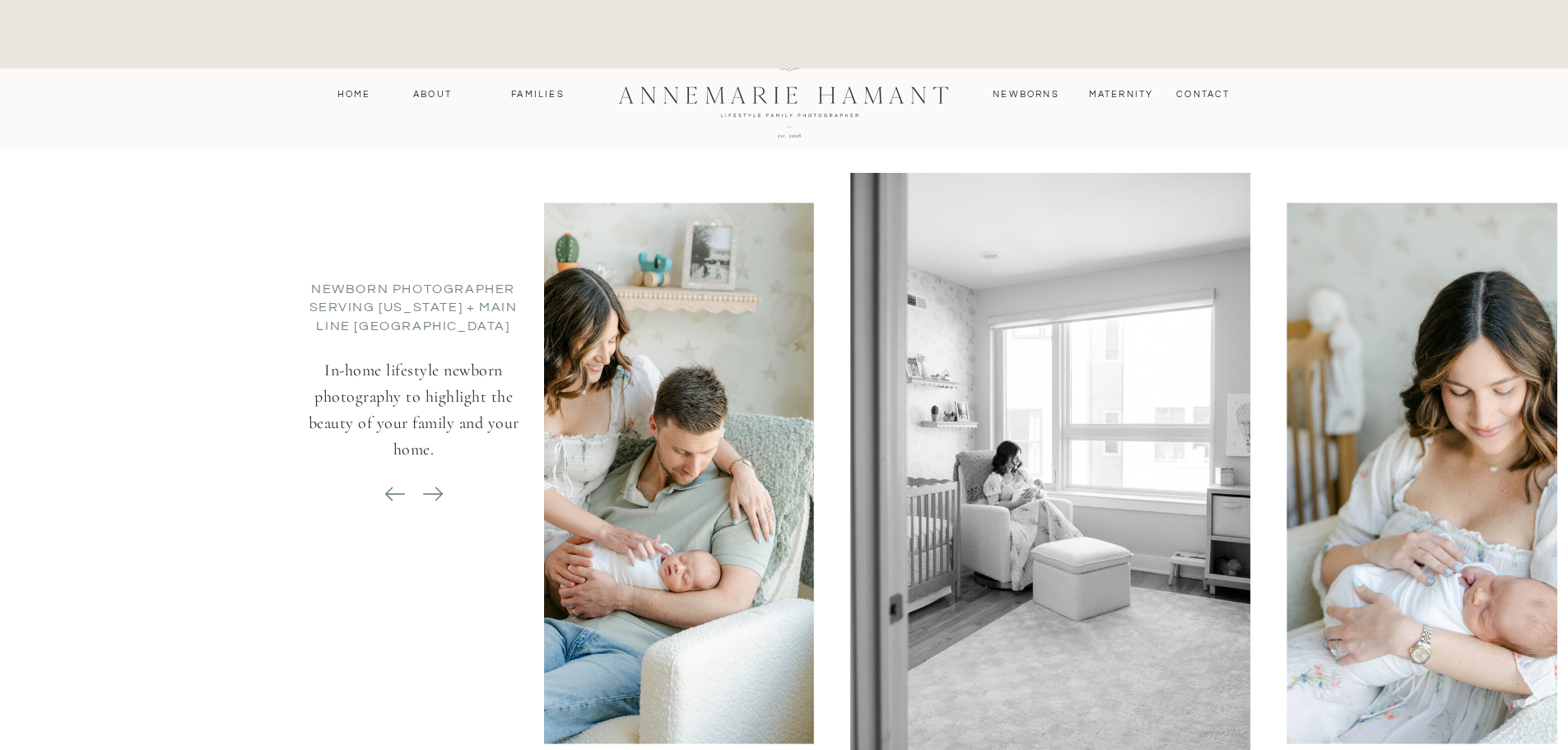
click at [442, 492] on icon at bounding box center [432, 494] width 23 height 23
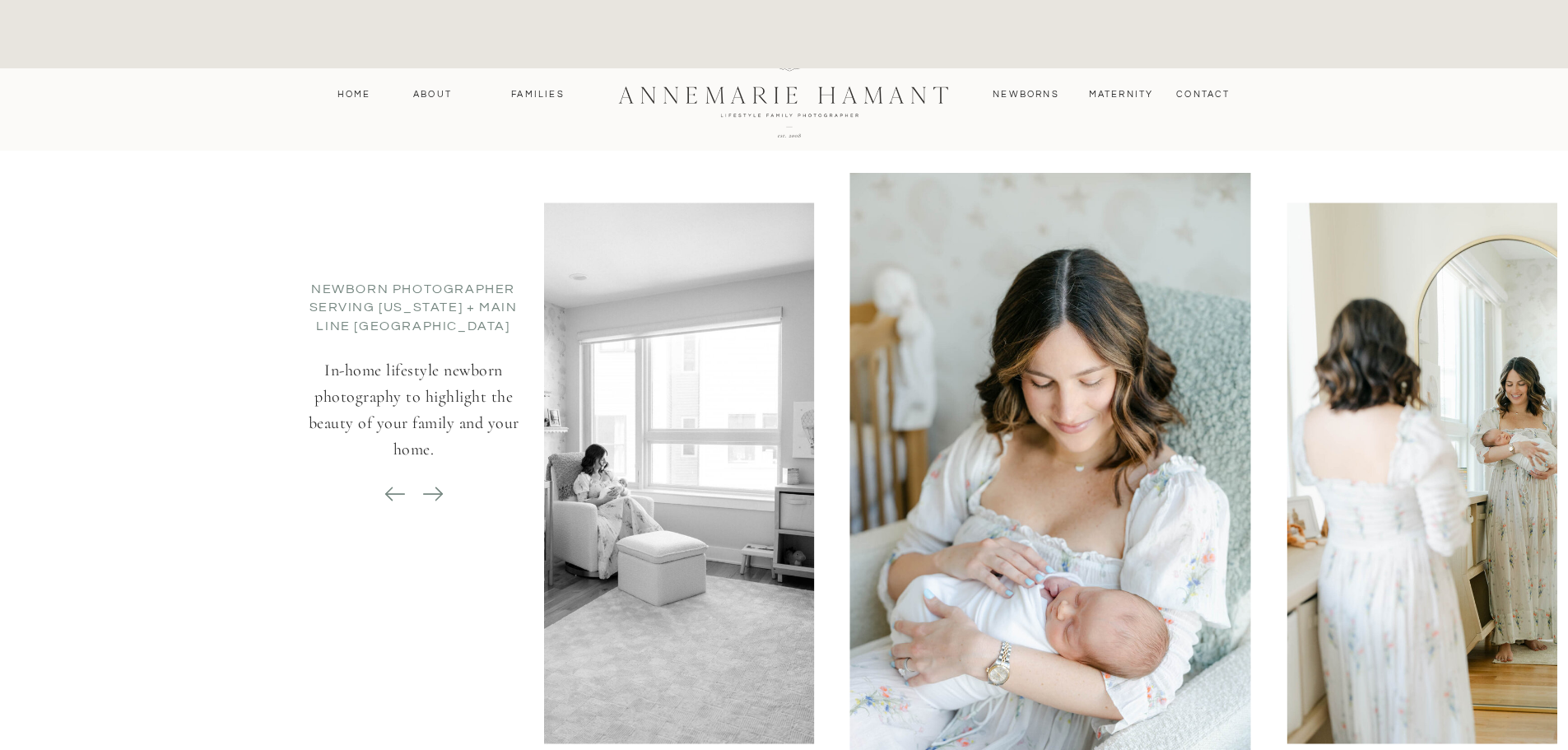
click at [442, 492] on icon at bounding box center [432, 494] width 23 height 23
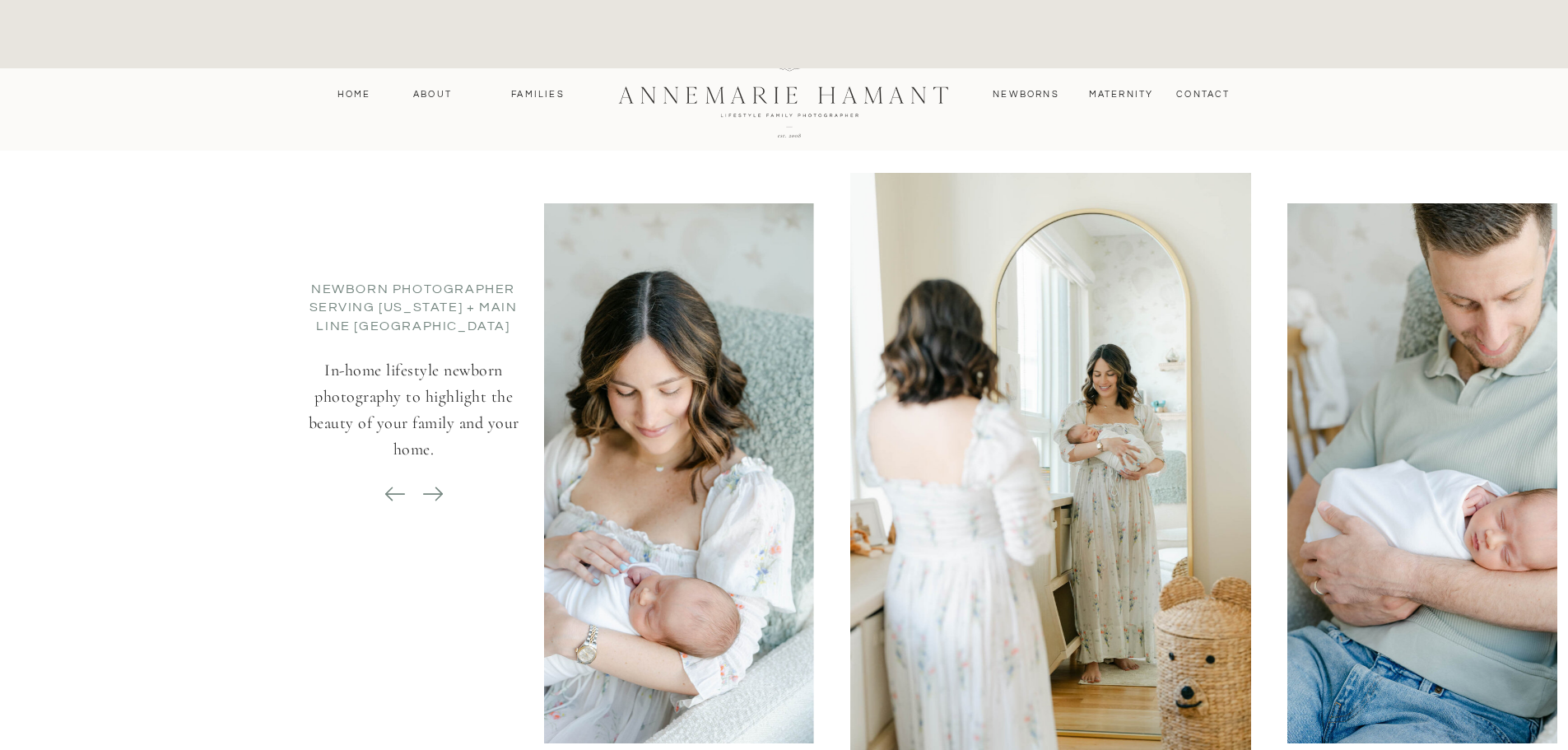
click at [442, 492] on icon at bounding box center [432, 494] width 23 height 23
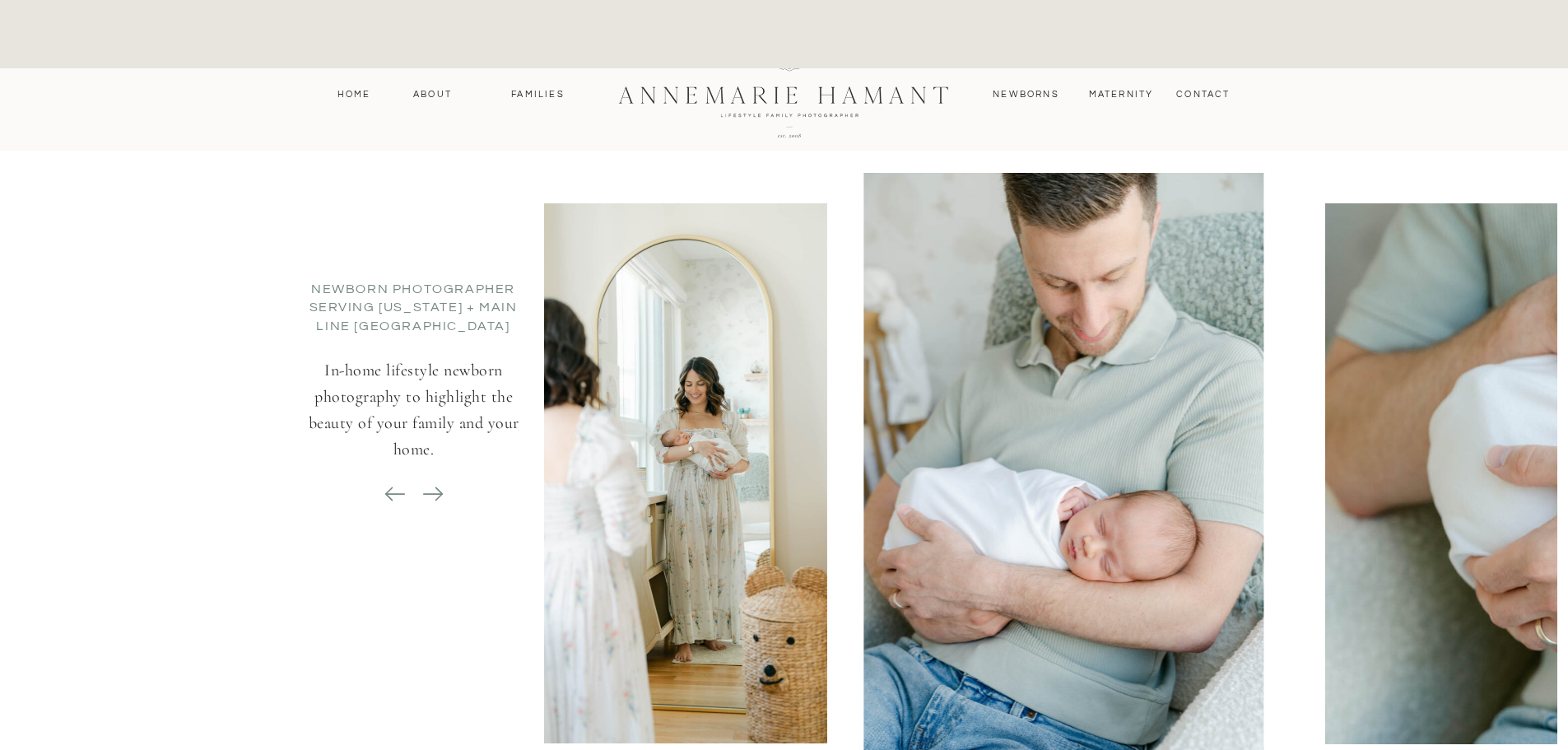
click at [442, 492] on icon at bounding box center [432, 494] width 23 height 23
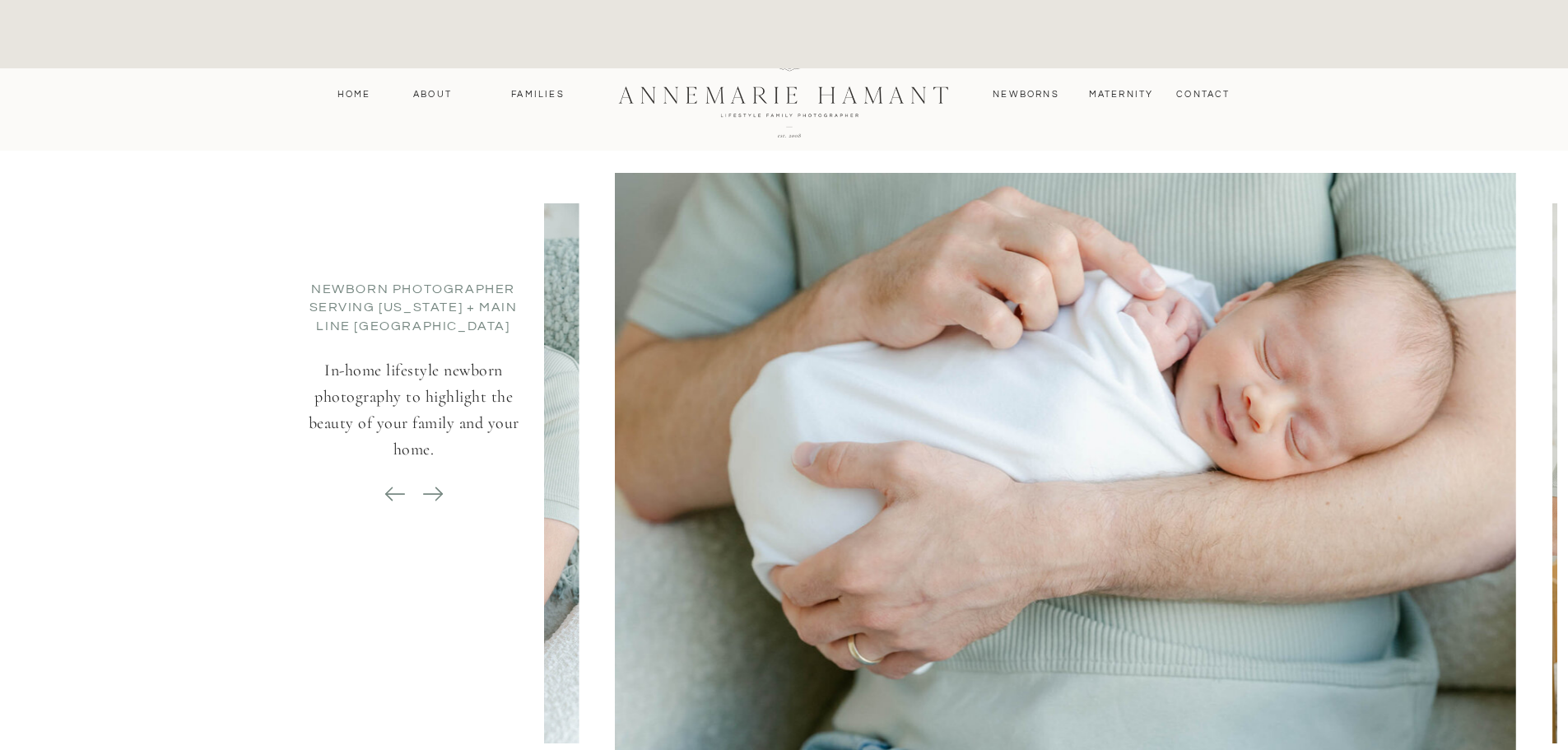
click at [442, 492] on icon at bounding box center [432, 494] width 23 height 23
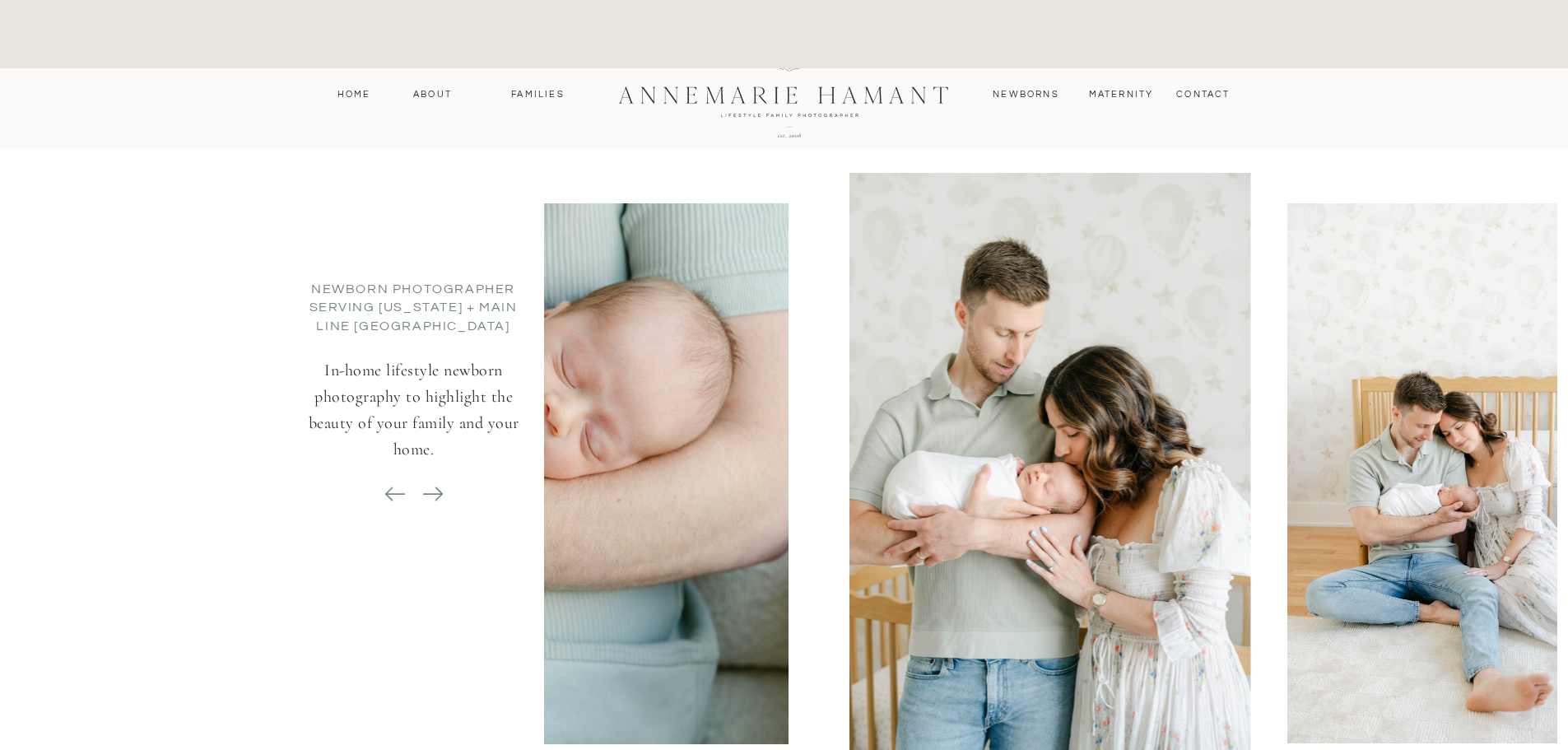
click at [442, 492] on icon at bounding box center [432, 494] width 23 height 23
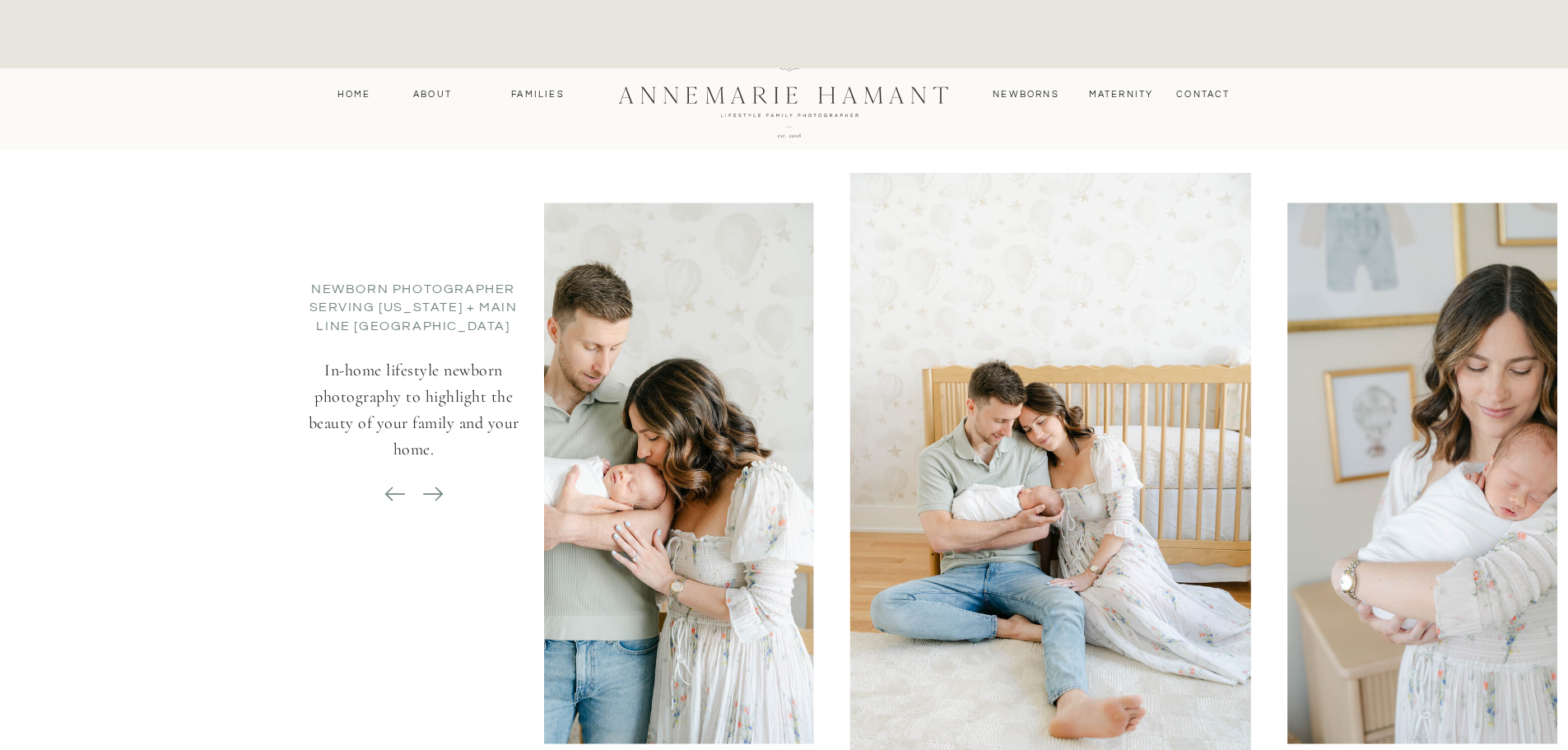
click at [442, 492] on icon at bounding box center [432, 494] width 23 height 23
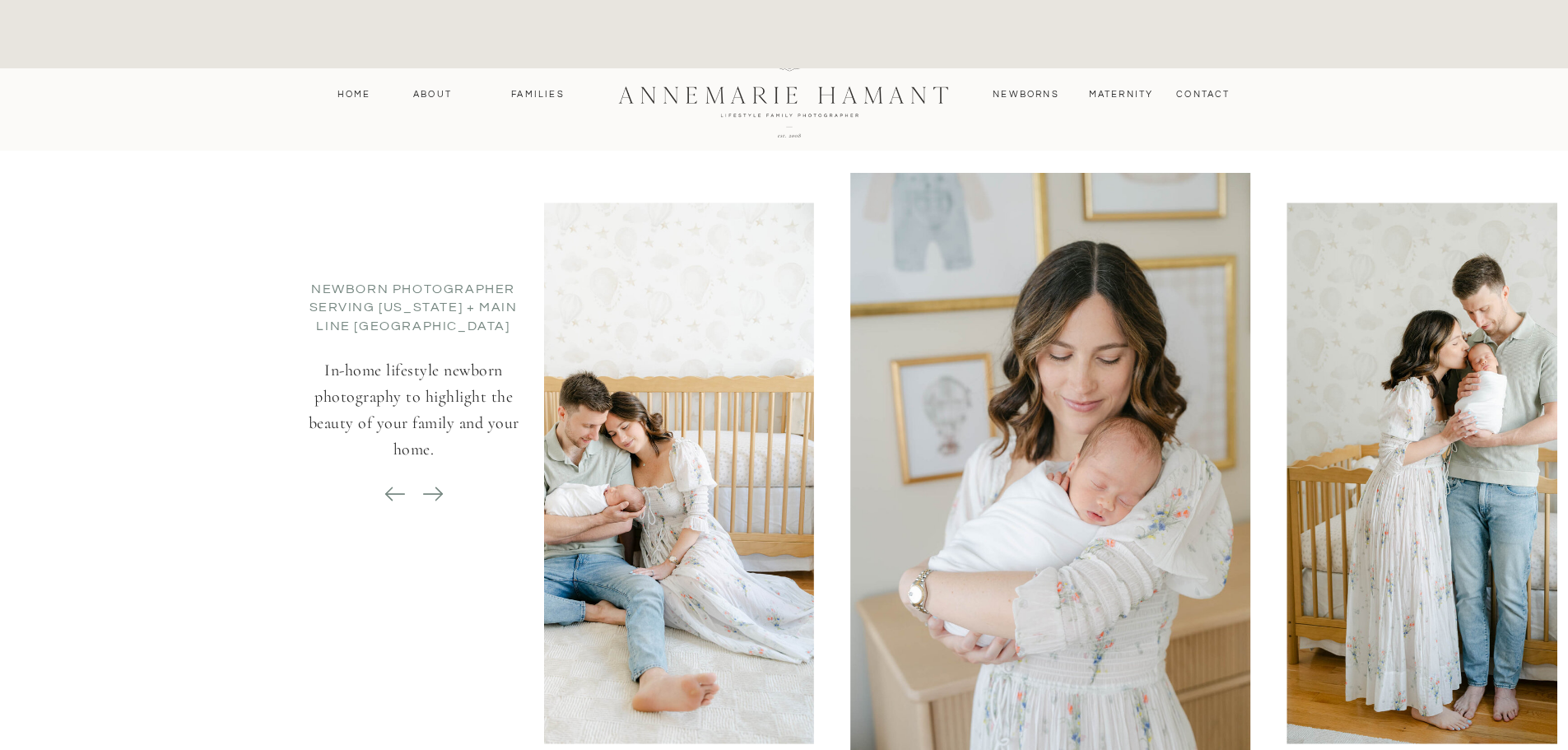
click at [442, 492] on icon at bounding box center [432, 494] width 23 height 23
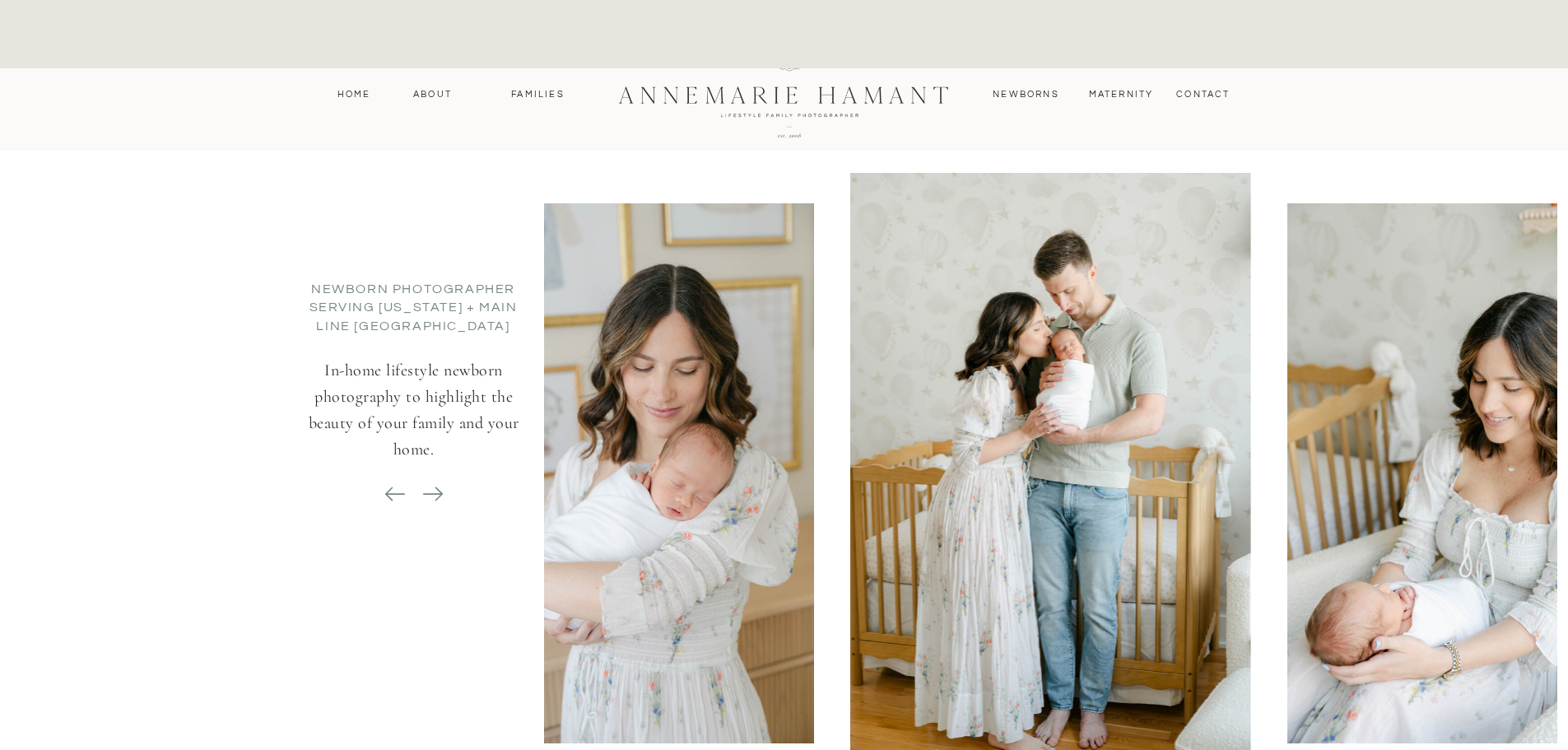
click at [442, 492] on icon at bounding box center [432, 494] width 23 height 23
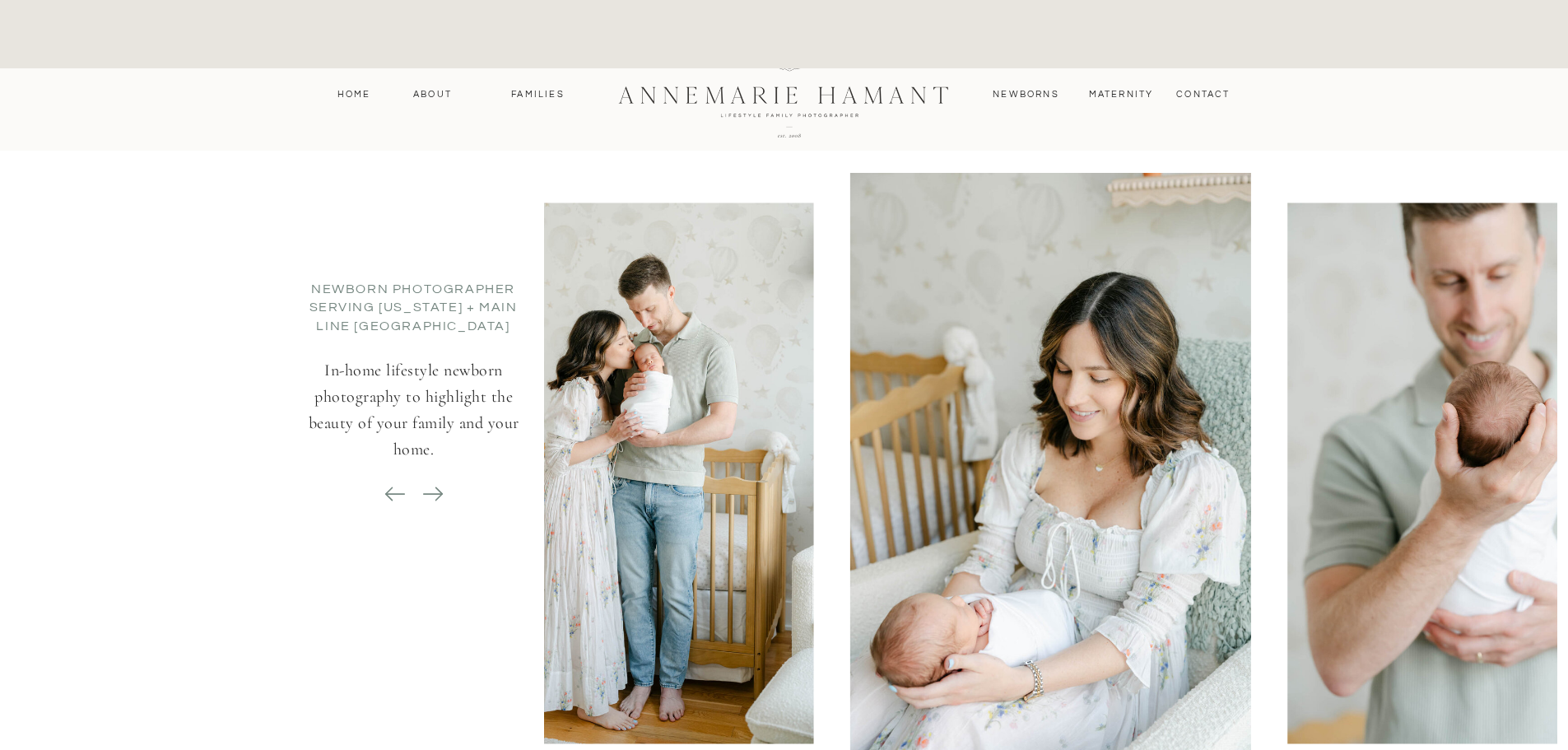
click at [442, 492] on icon at bounding box center [432, 494] width 23 height 23
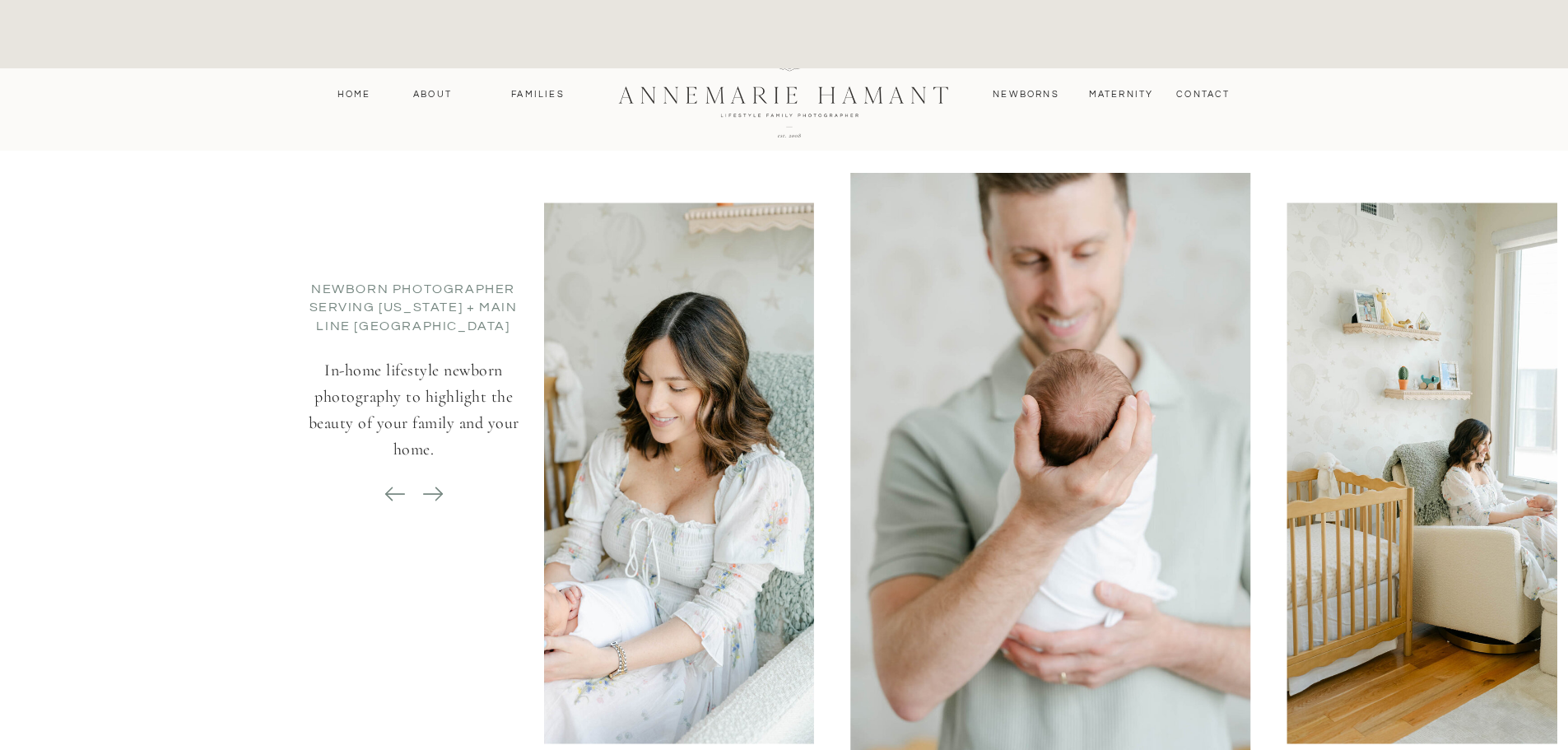
click at [442, 492] on icon at bounding box center [432, 494] width 23 height 23
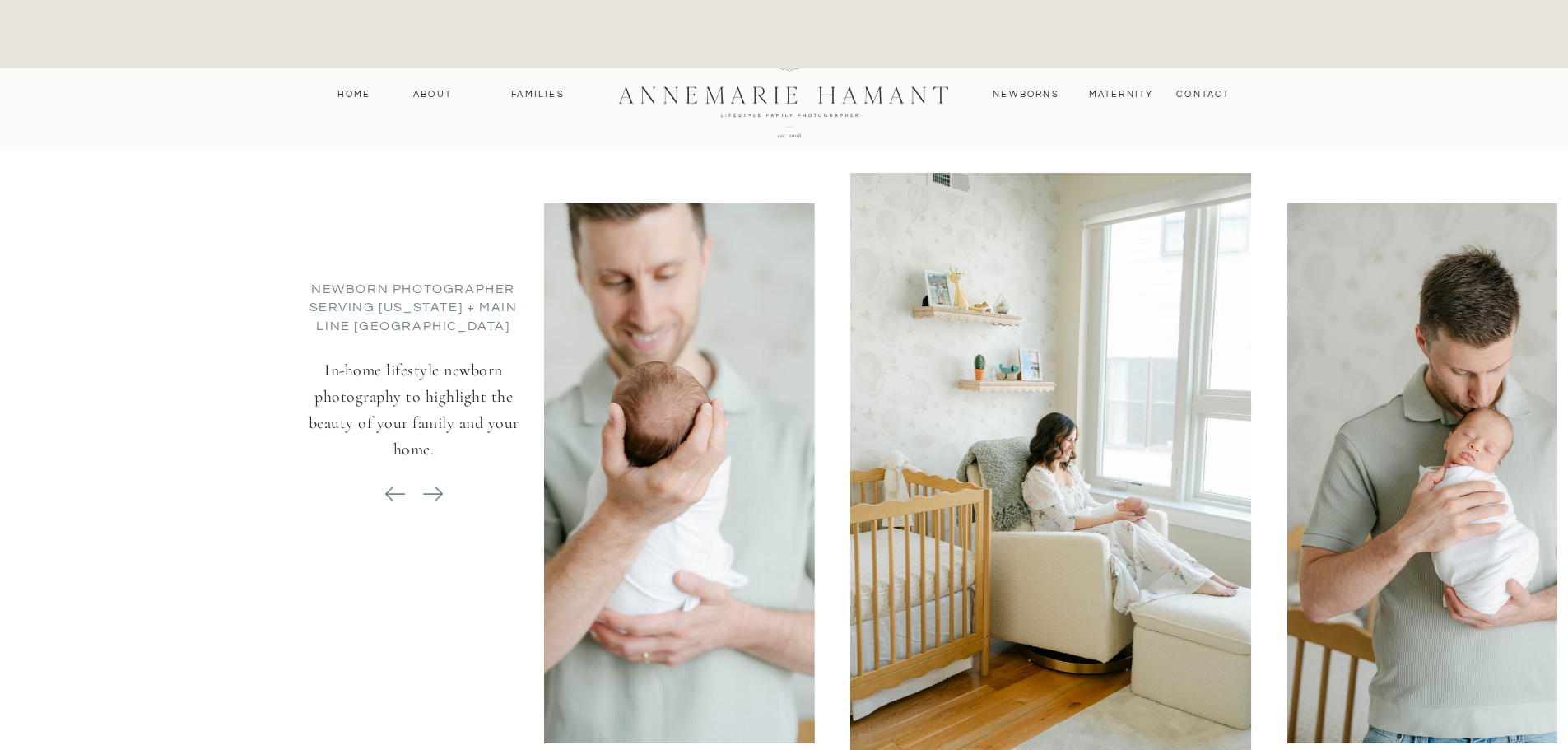
click at [442, 492] on icon at bounding box center [432, 494] width 23 height 23
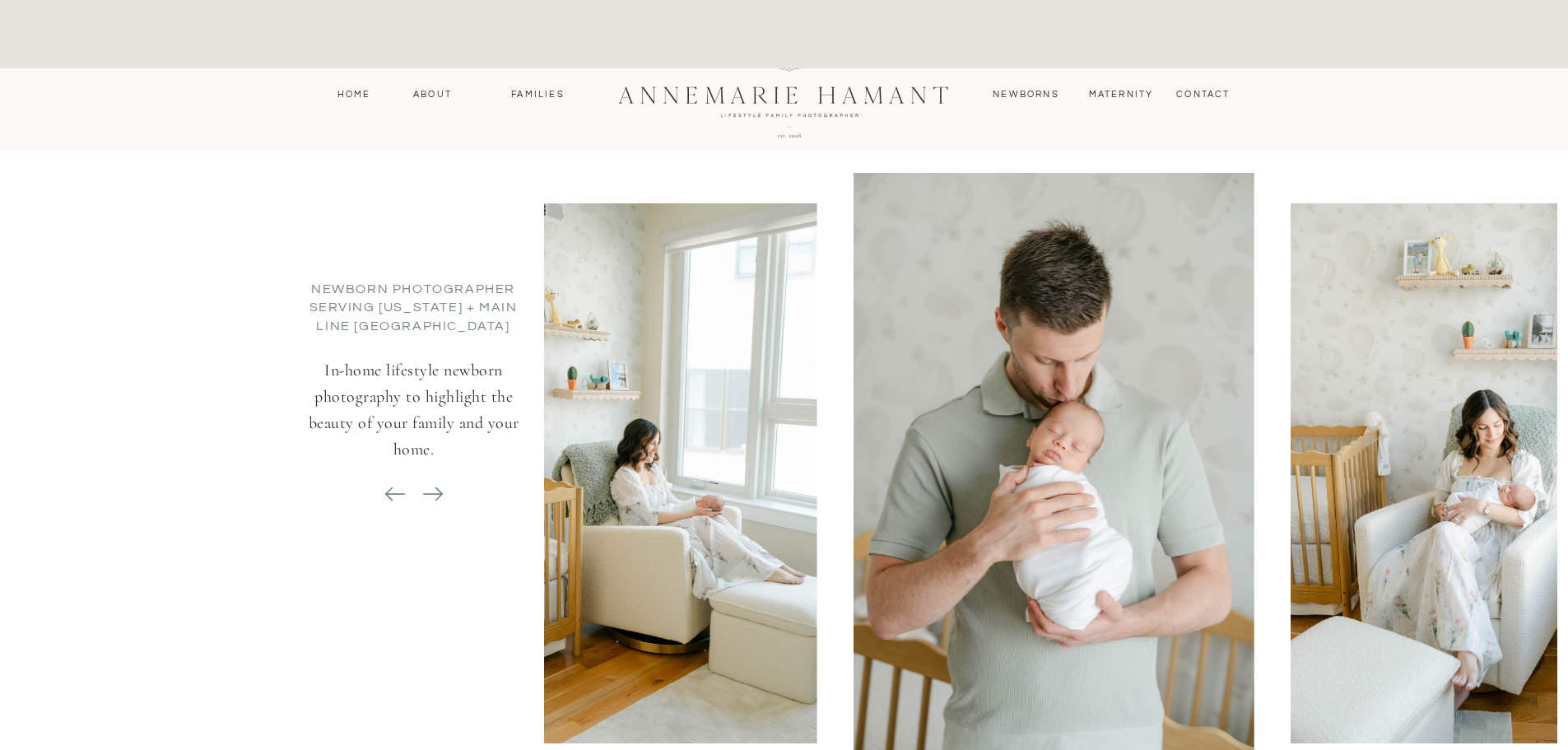
click at [442, 492] on icon at bounding box center [432, 494] width 23 height 23
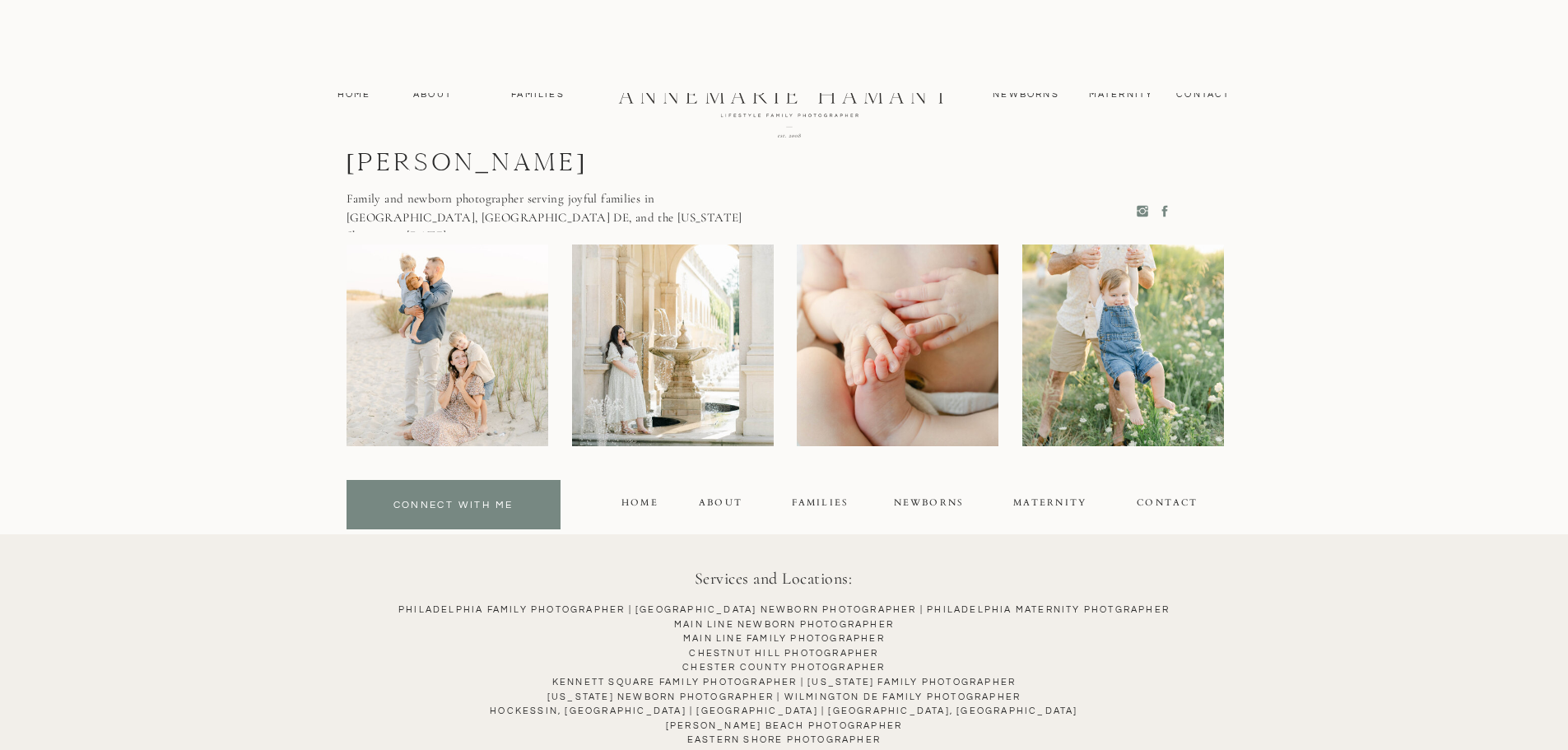
scroll to position [14955, 0]
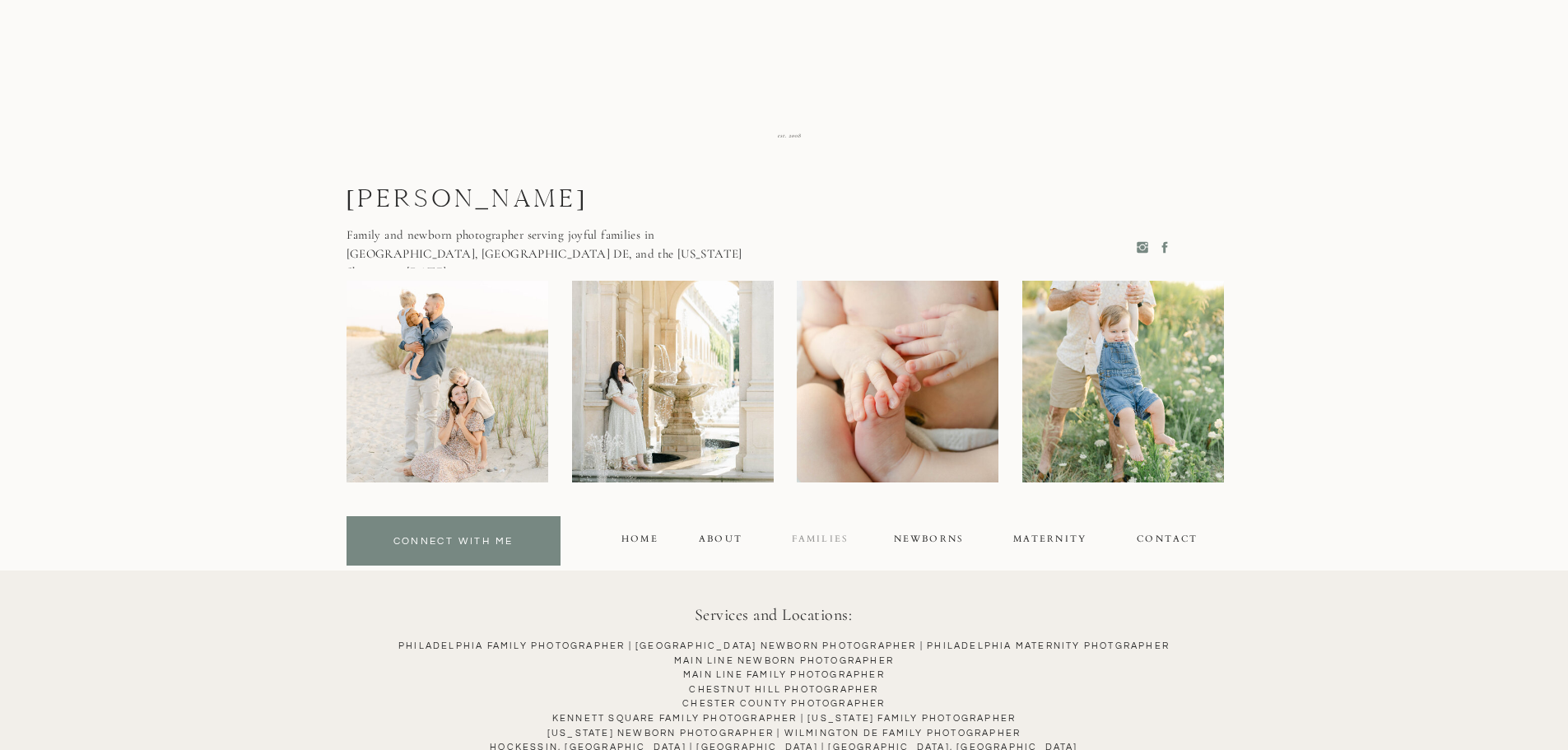
click at [824, 536] on div "FAMILIES" at bounding box center [820, 541] width 72 height 19
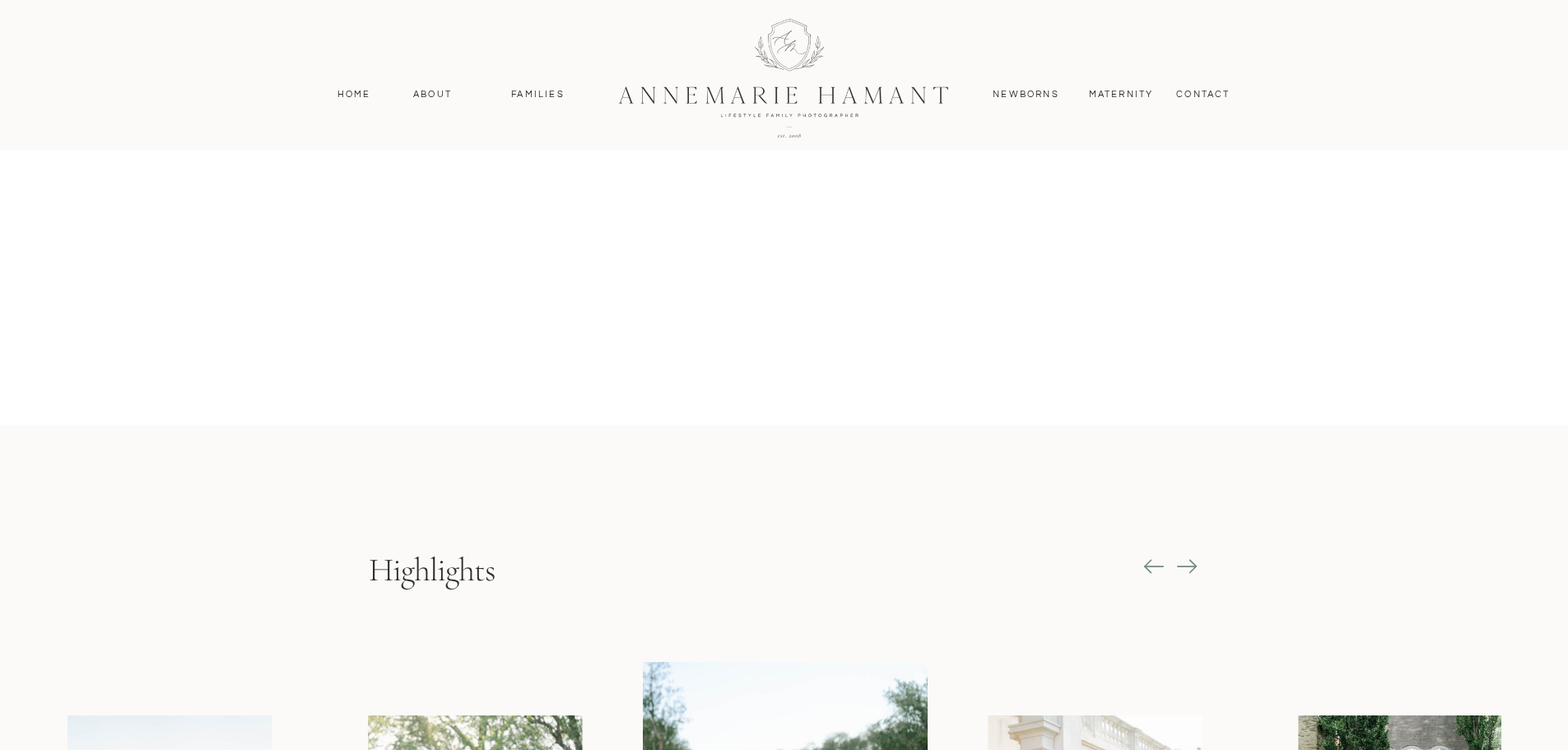
scroll to position [1729, 0]
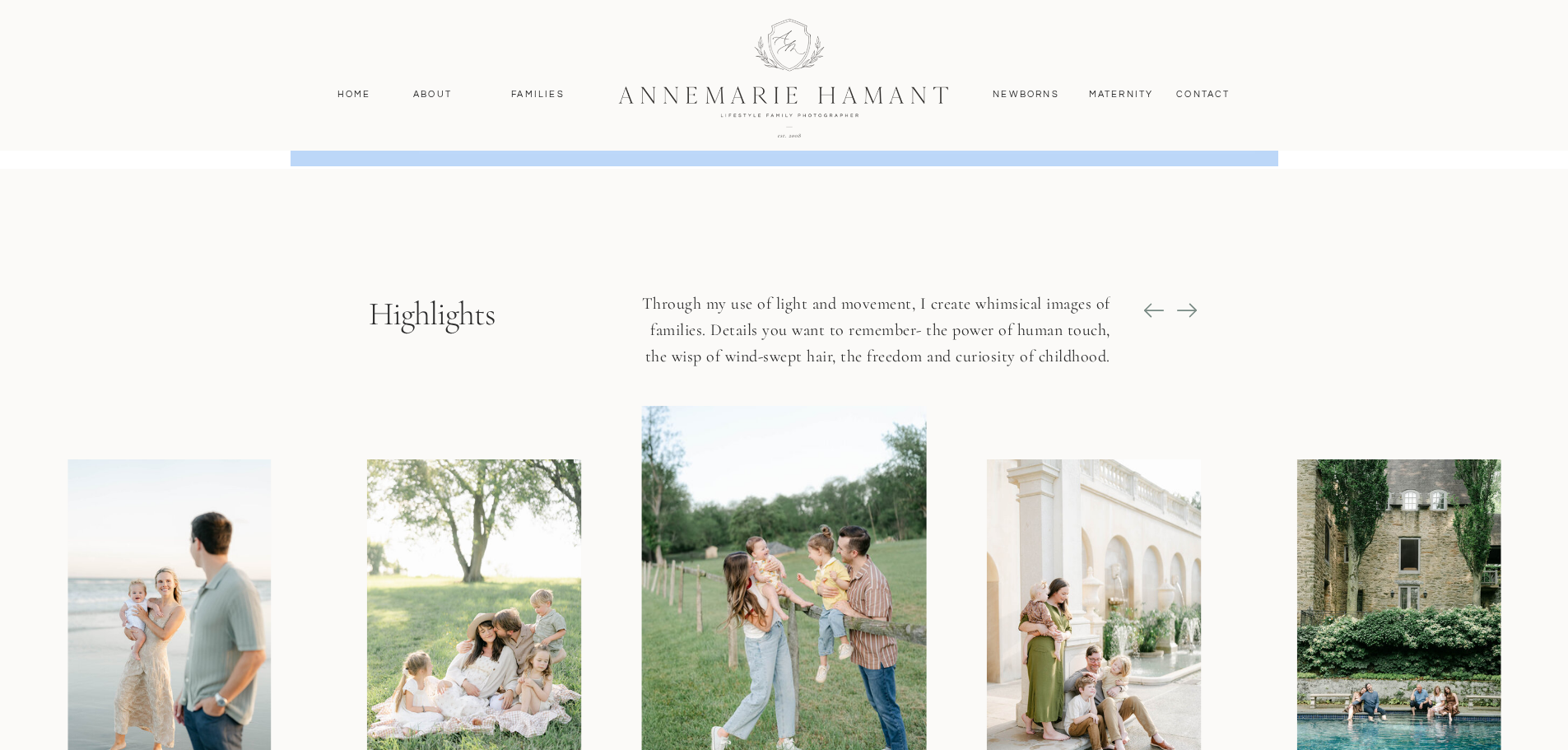
drag, startPoint x: 1568, startPoint y: 126, endPoint x: 1583, endPoint y: 173, distance: 49.3
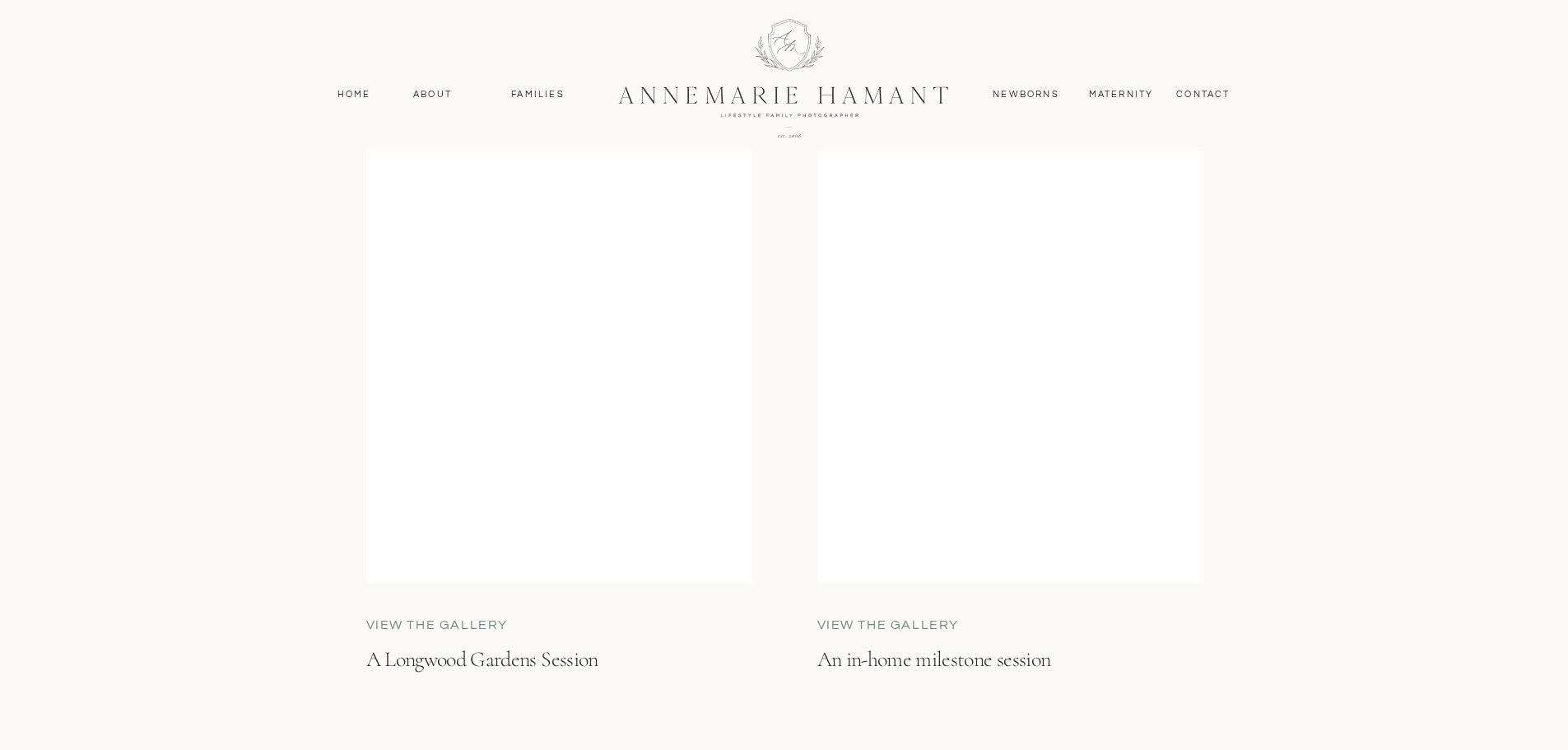
scroll to position [4447, 0]
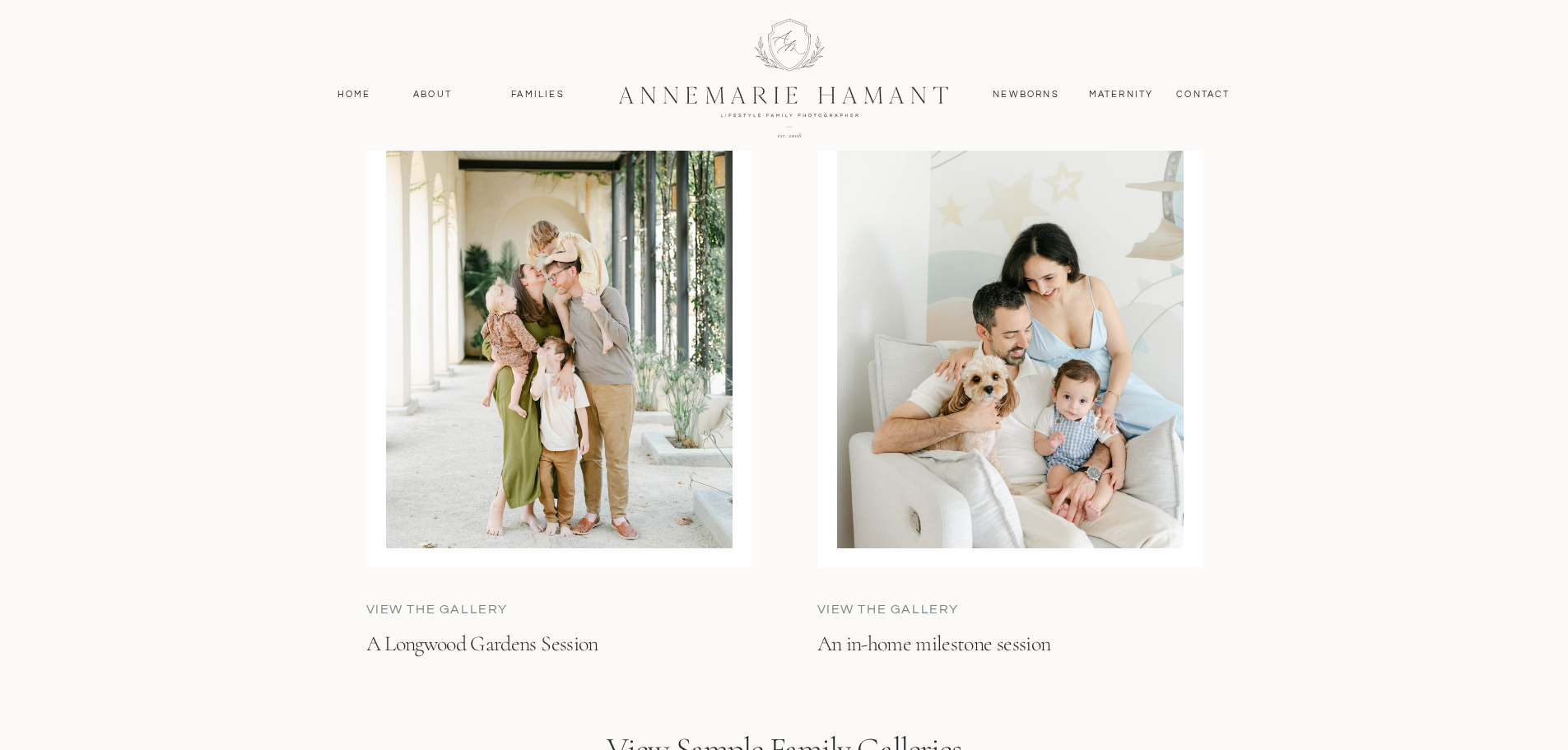
click at [1045, 435] on div at bounding box center [1011, 323] width 347 height 451
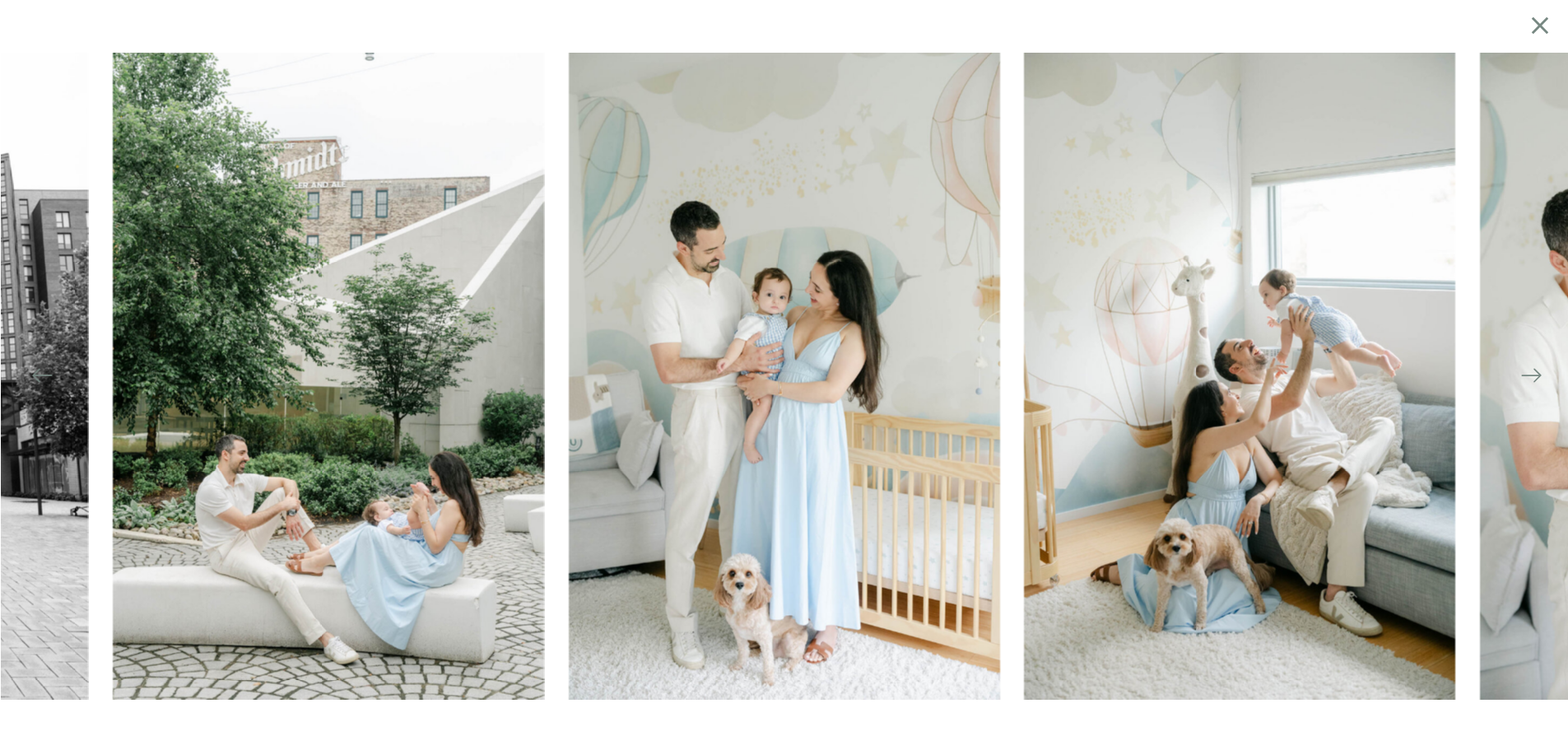
scroll to position [4297, 0]
click at [1532, 378] on icon at bounding box center [1531, 375] width 23 height 23
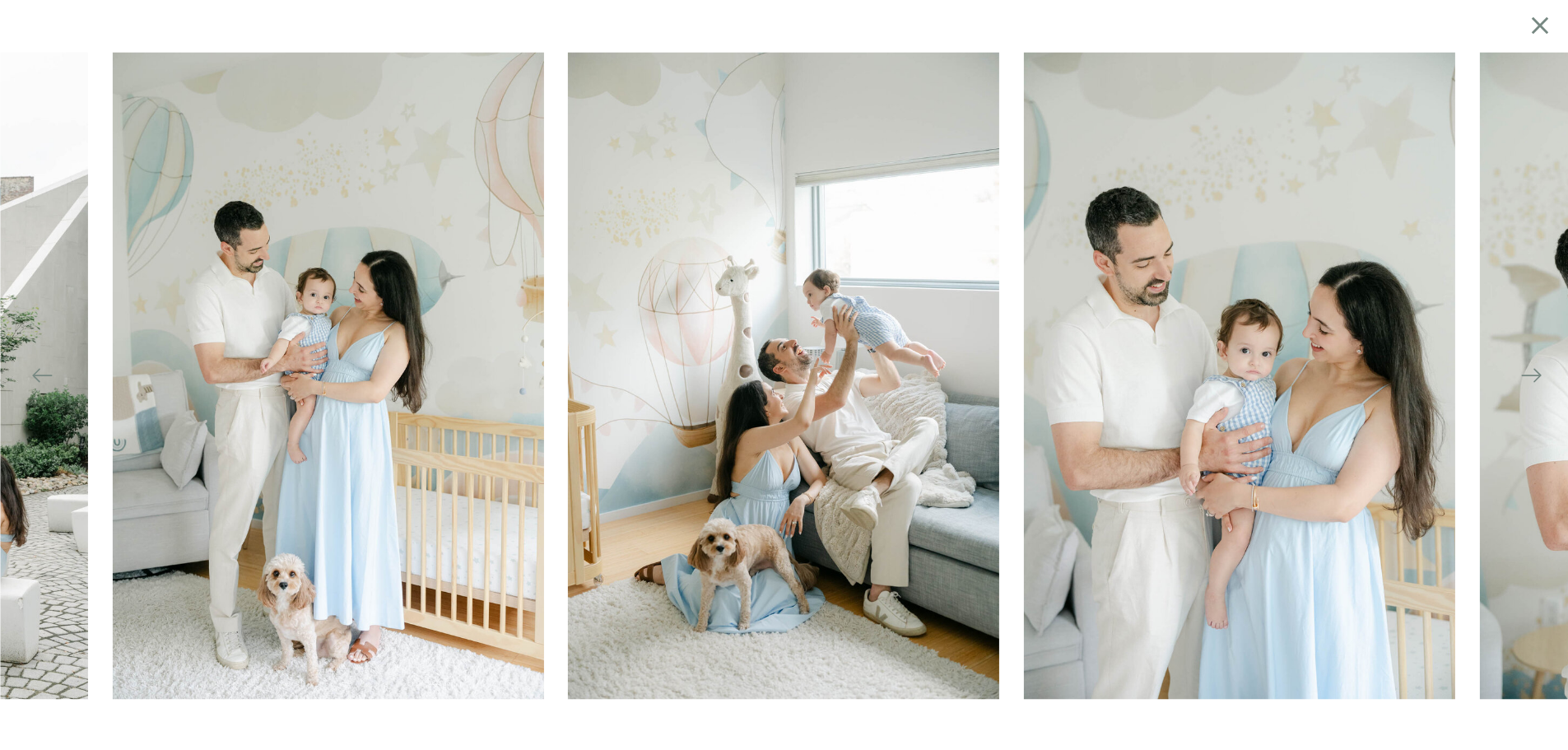
click at [1532, 378] on icon at bounding box center [1531, 375] width 23 height 23
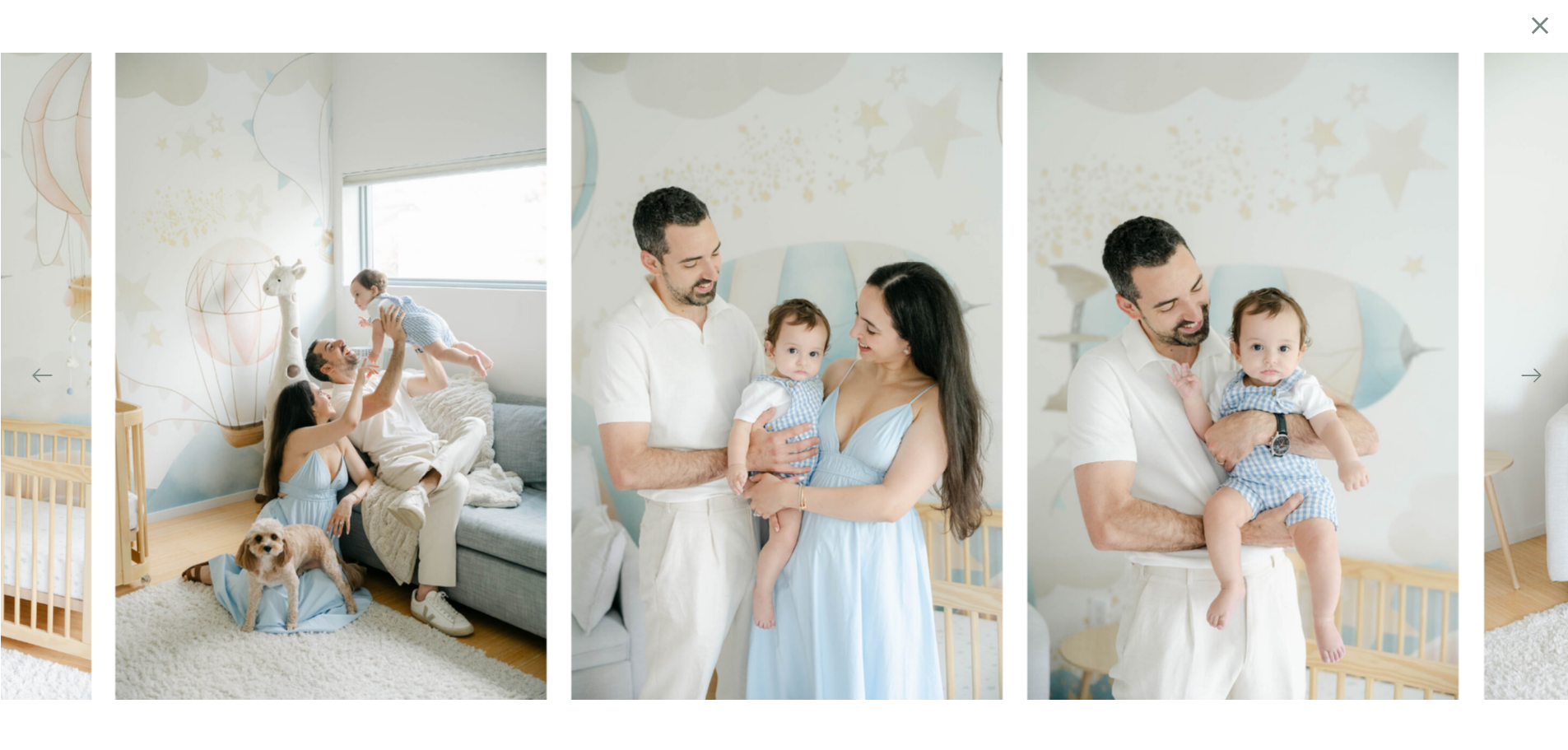
click at [1532, 378] on icon at bounding box center [1531, 375] width 23 height 23
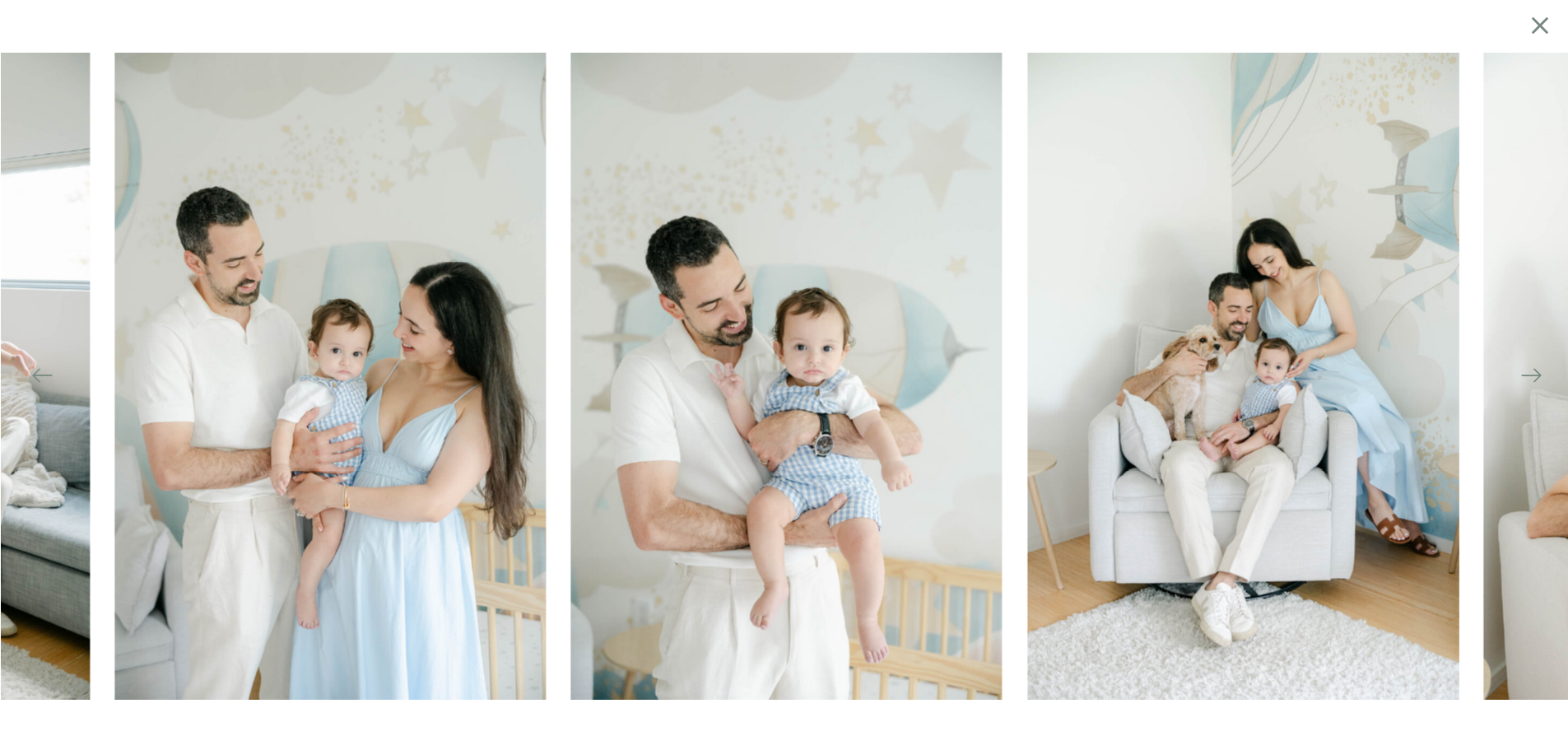
click at [1532, 378] on icon at bounding box center [1531, 375] width 23 height 23
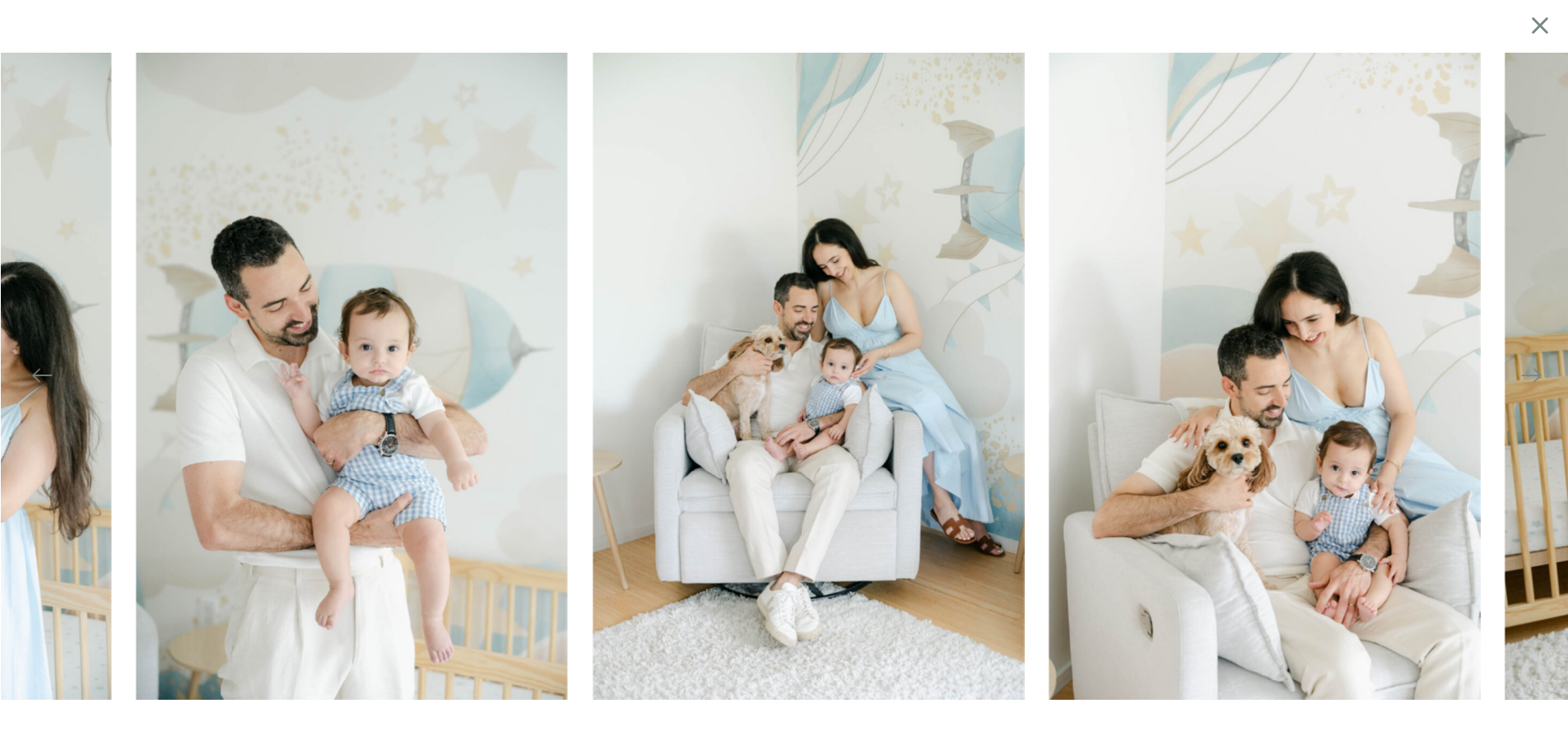
click at [1532, 378] on icon at bounding box center [1531, 375] width 23 height 23
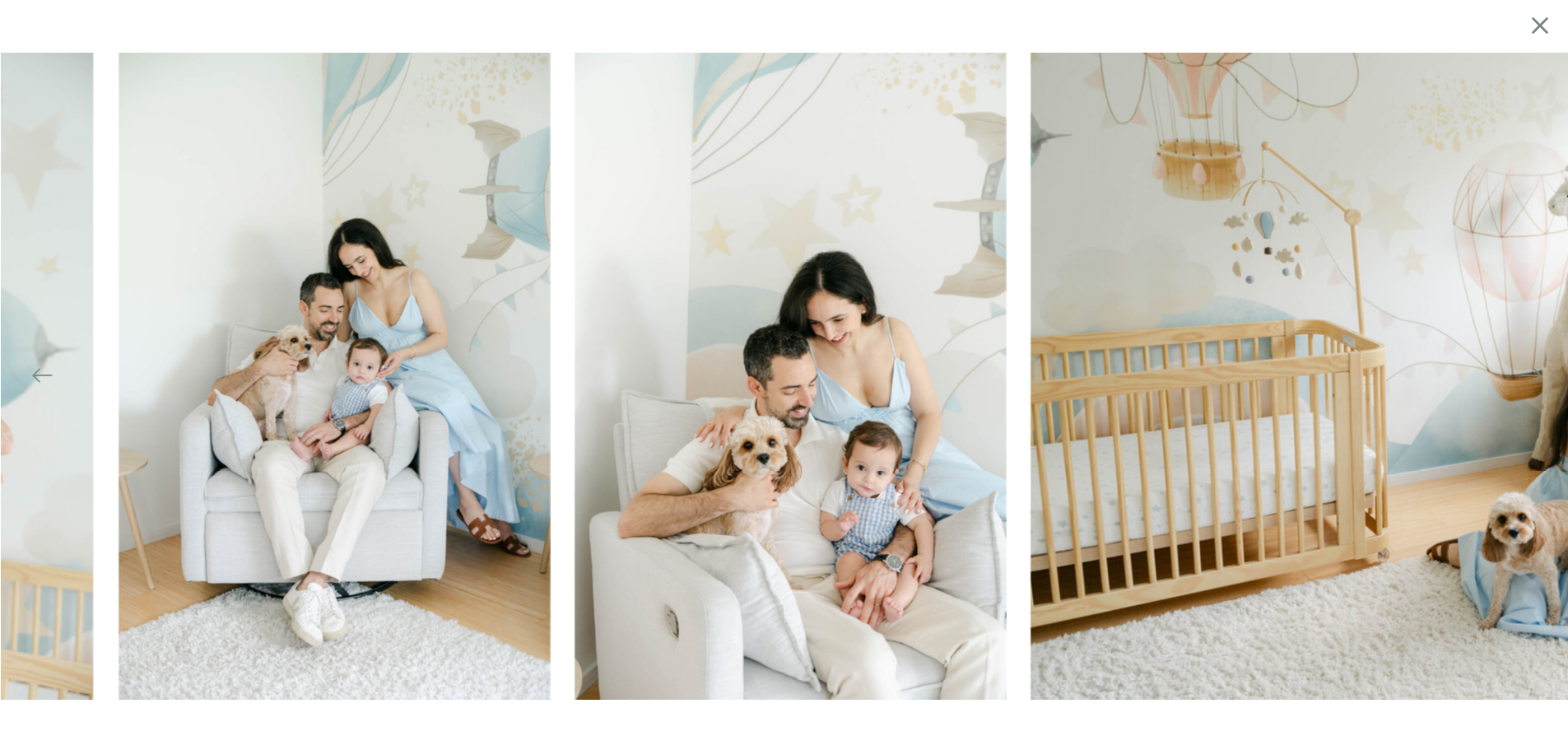
click at [1532, 378] on icon at bounding box center [1531, 375] width 23 height 23
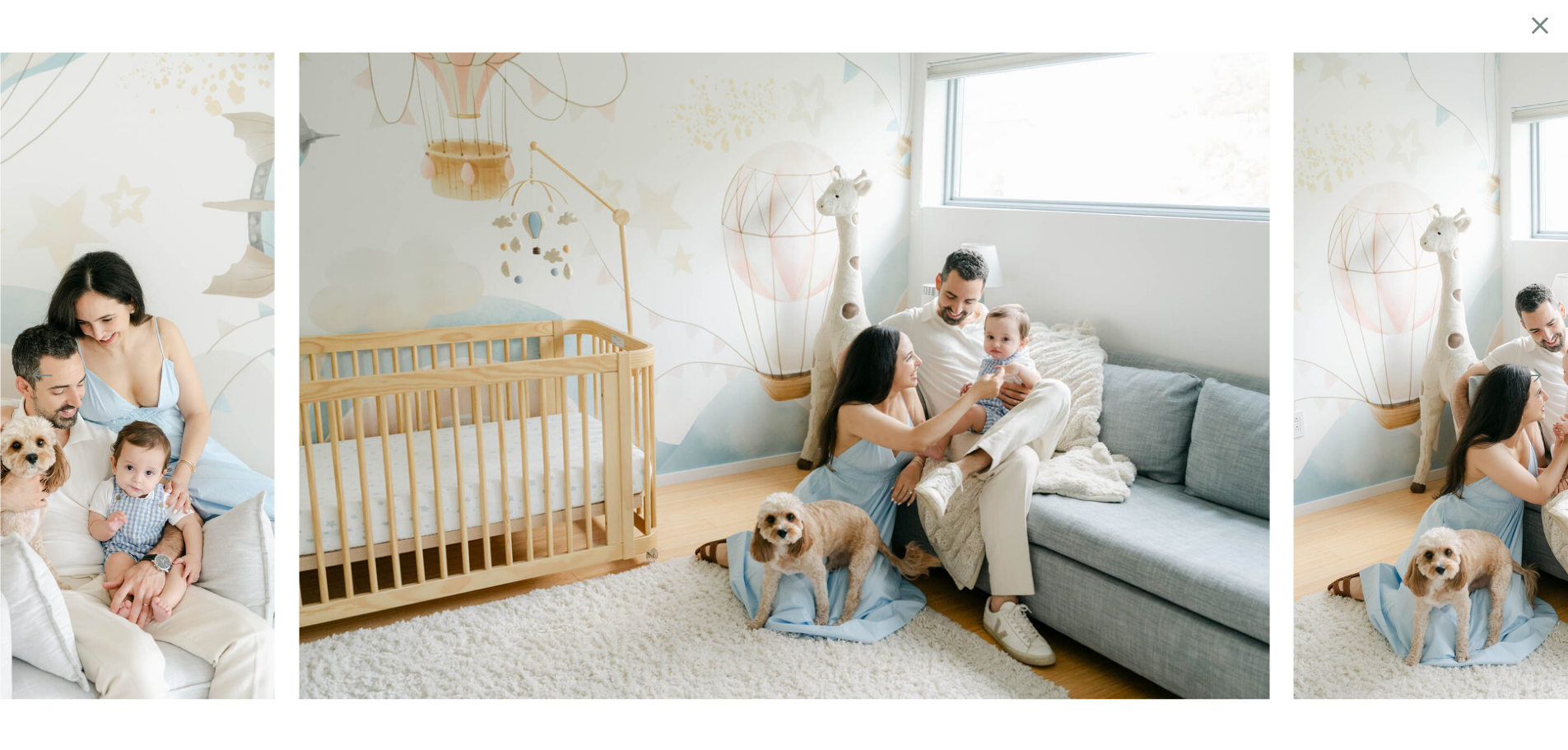
click at [1532, 378] on icon at bounding box center [1531, 375] width 23 height 23
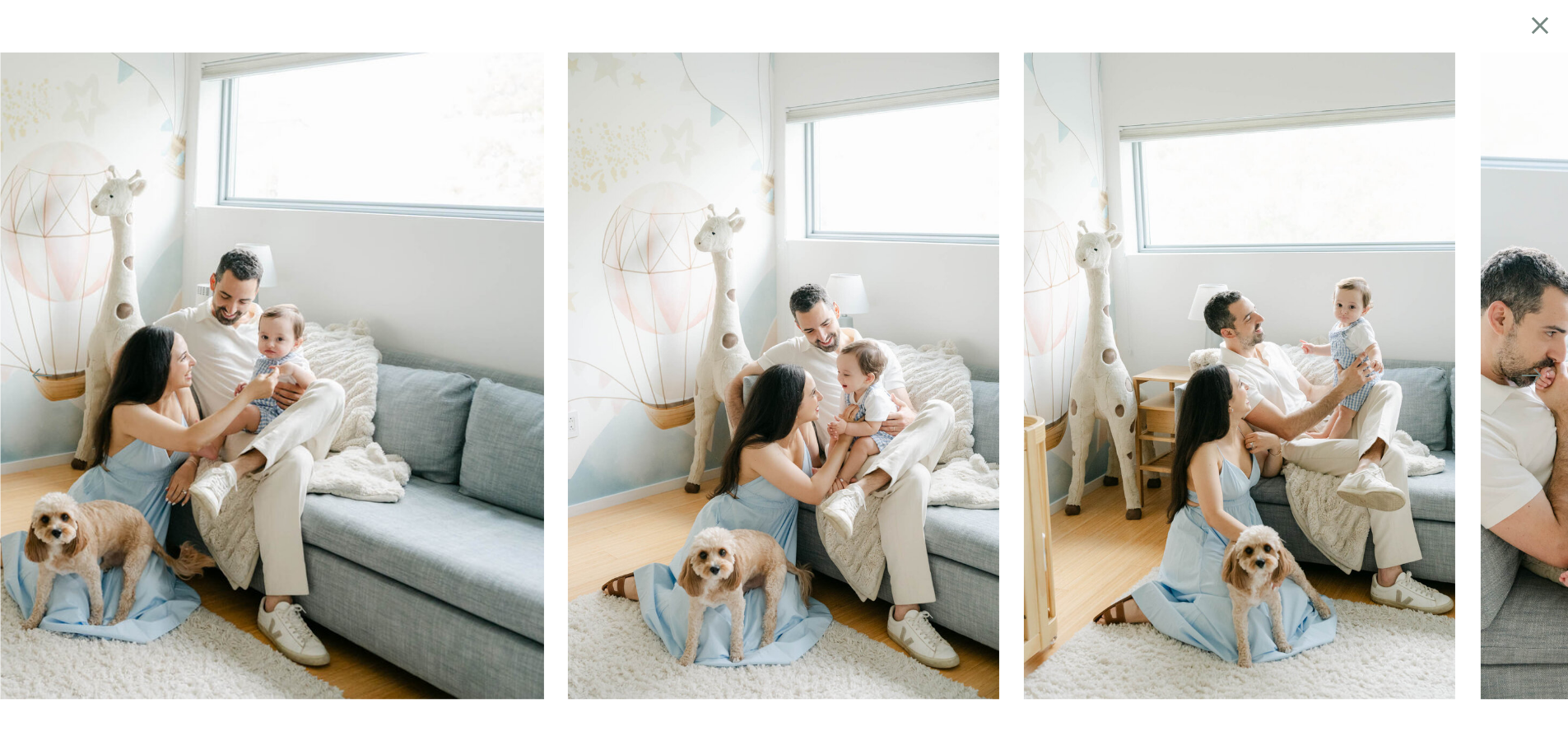
click at [1532, 378] on icon at bounding box center [1531, 375] width 23 height 23
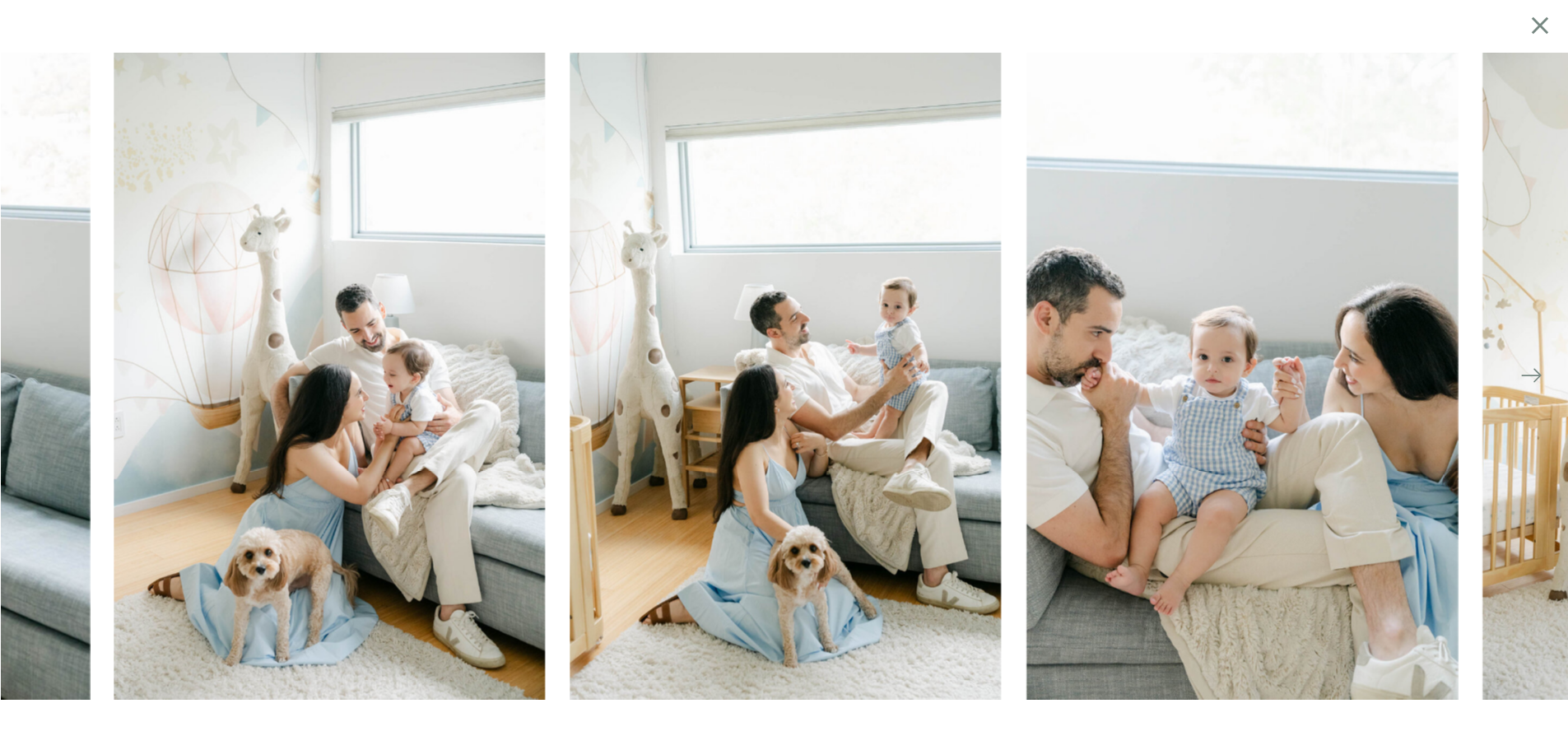
click at [1532, 378] on icon at bounding box center [1531, 375] width 23 height 23
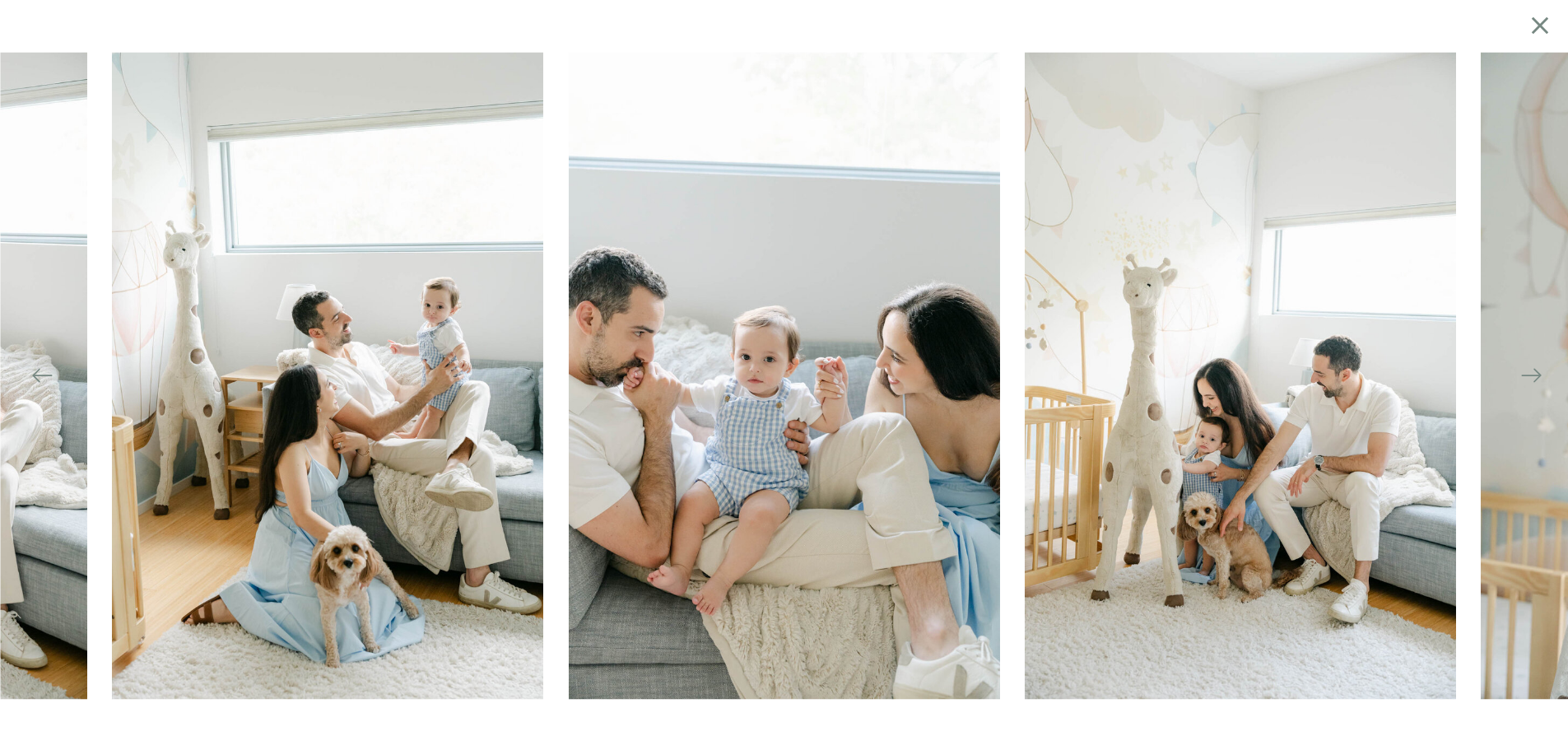
click at [1532, 378] on icon at bounding box center [1531, 375] width 23 height 23
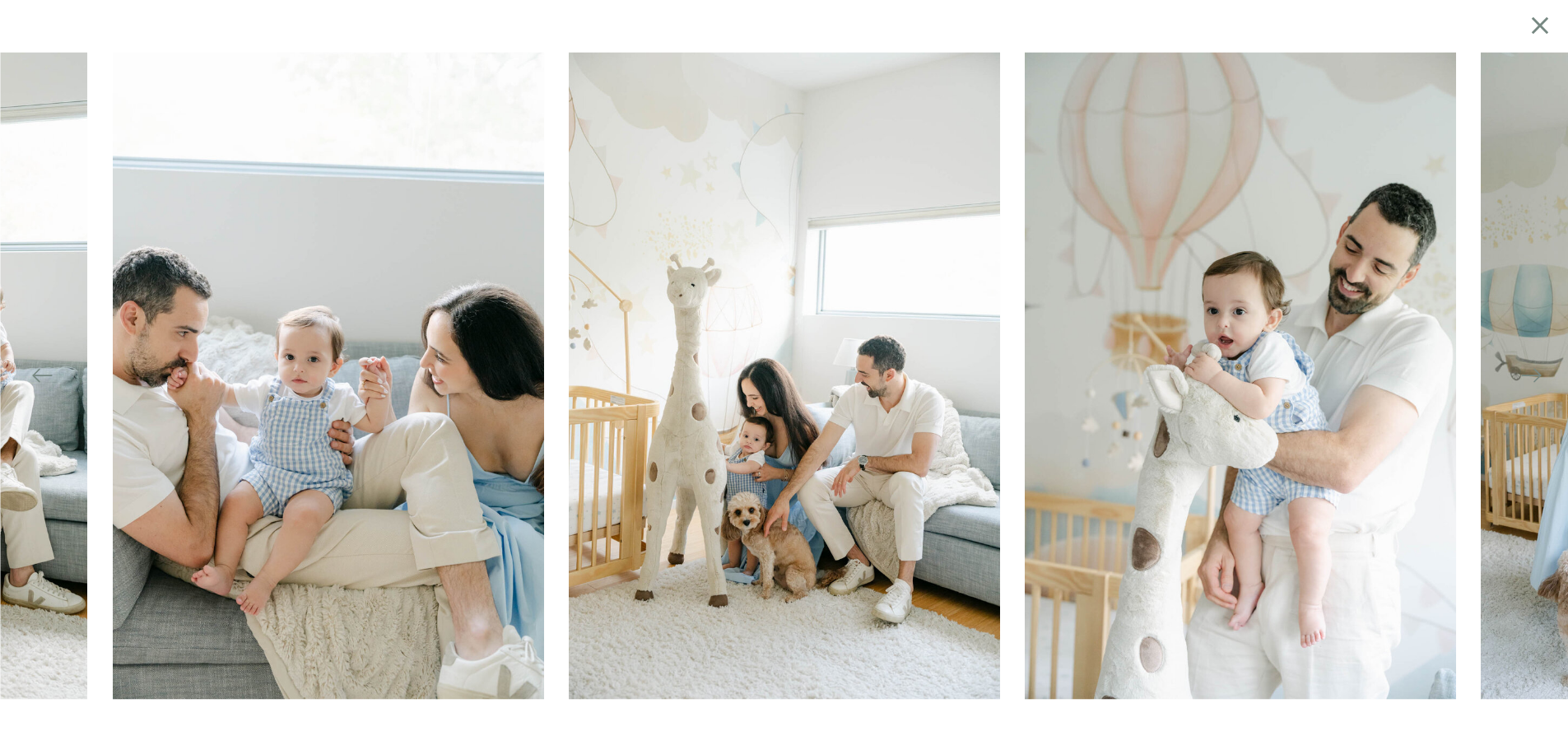
click at [1532, 378] on icon at bounding box center [1531, 375] width 23 height 23
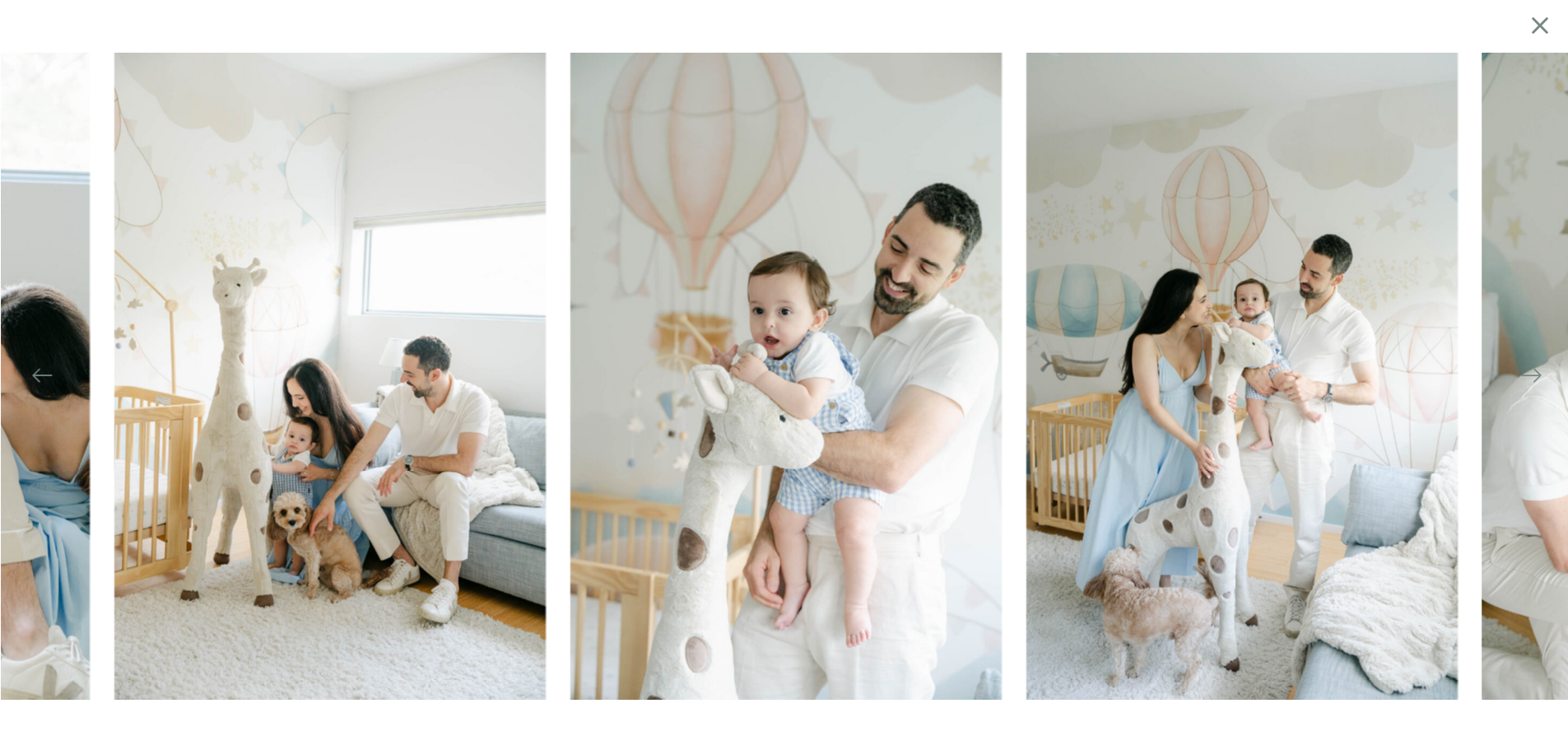
click at [1530, 378] on icon at bounding box center [1531, 375] width 23 height 23
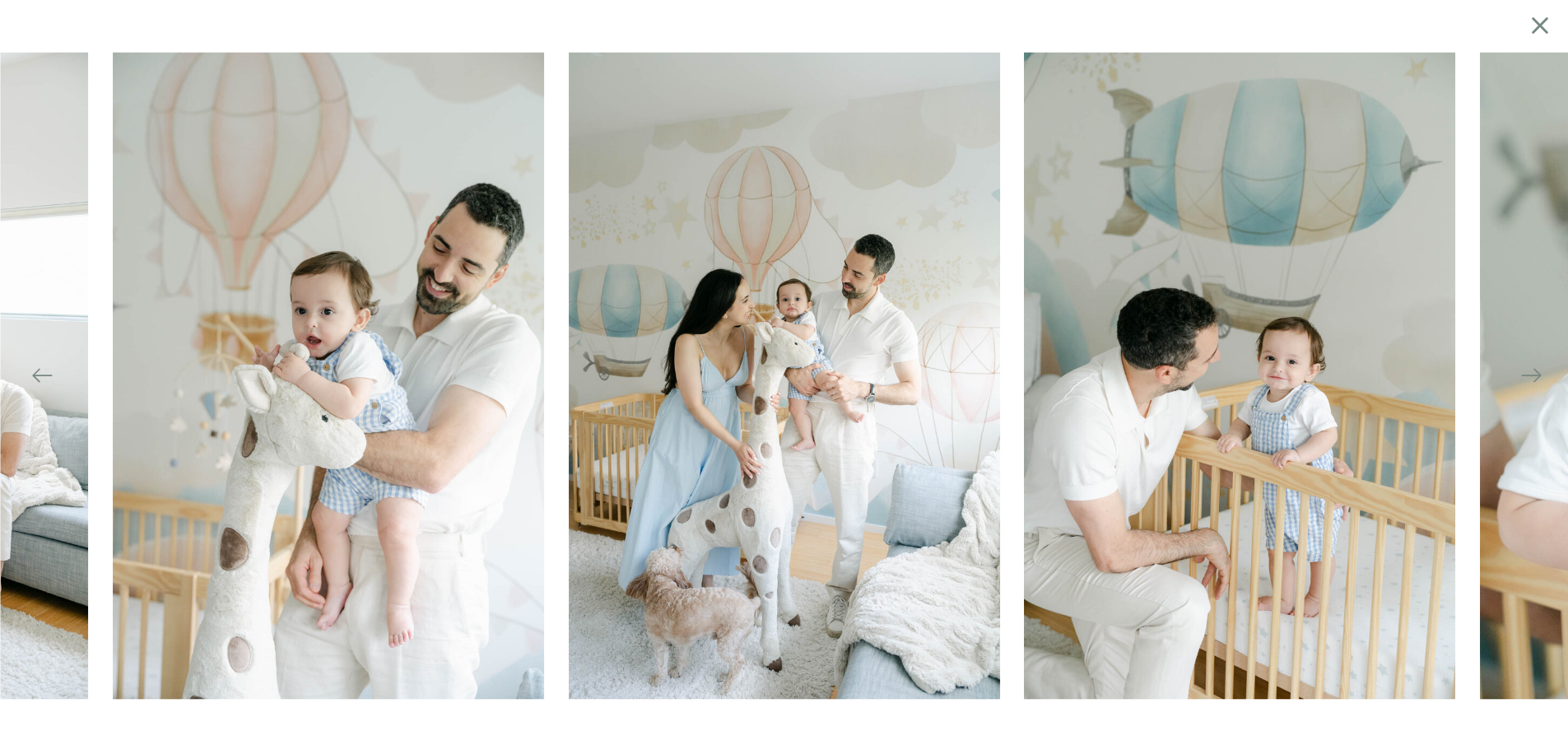
click at [1530, 378] on icon at bounding box center [1531, 375] width 23 height 23
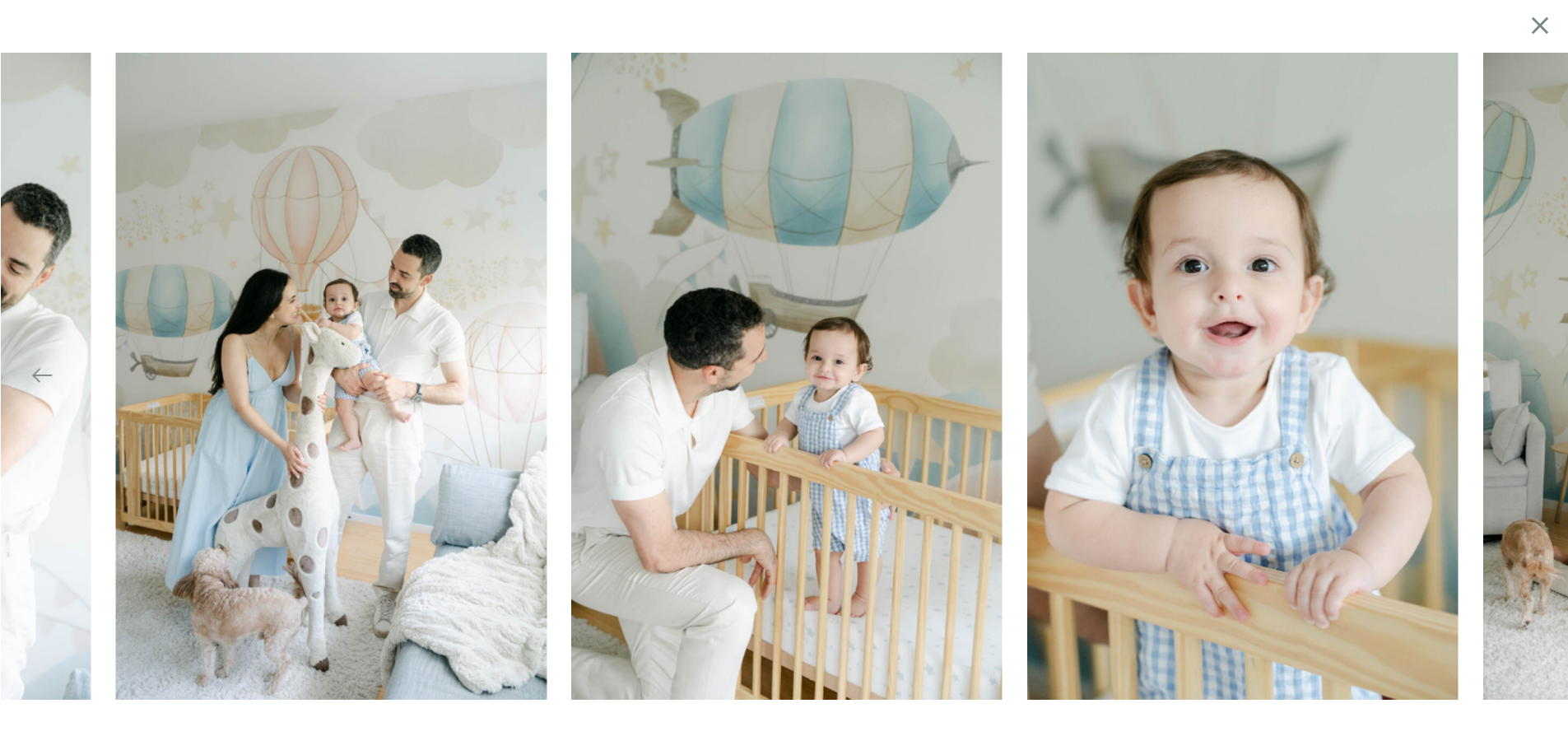
click at [1530, 378] on icon at bounding box center [1531, 375] width 23 height 23
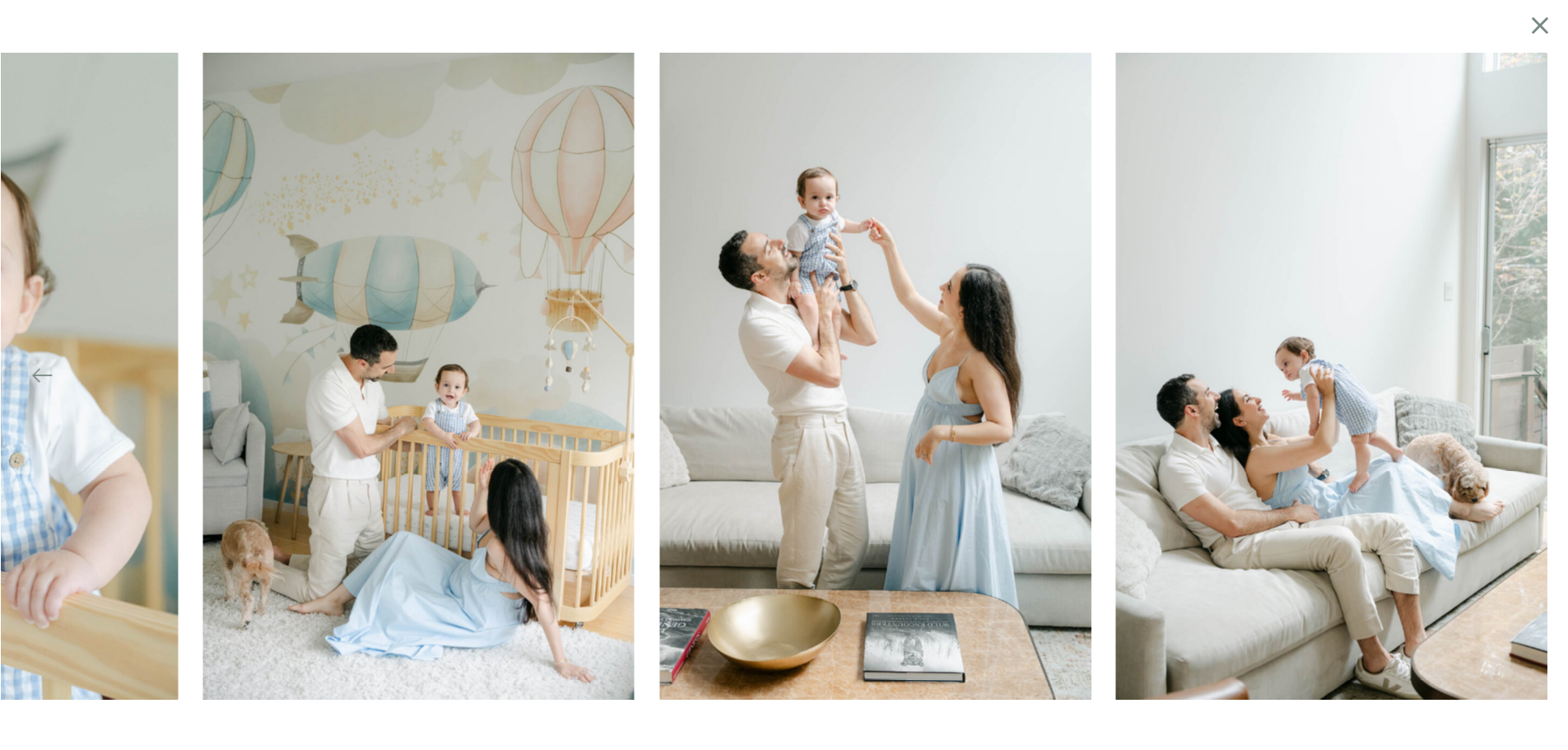
click at [616, 449] on div at bounding box center [784, 375] width 1568 height 647
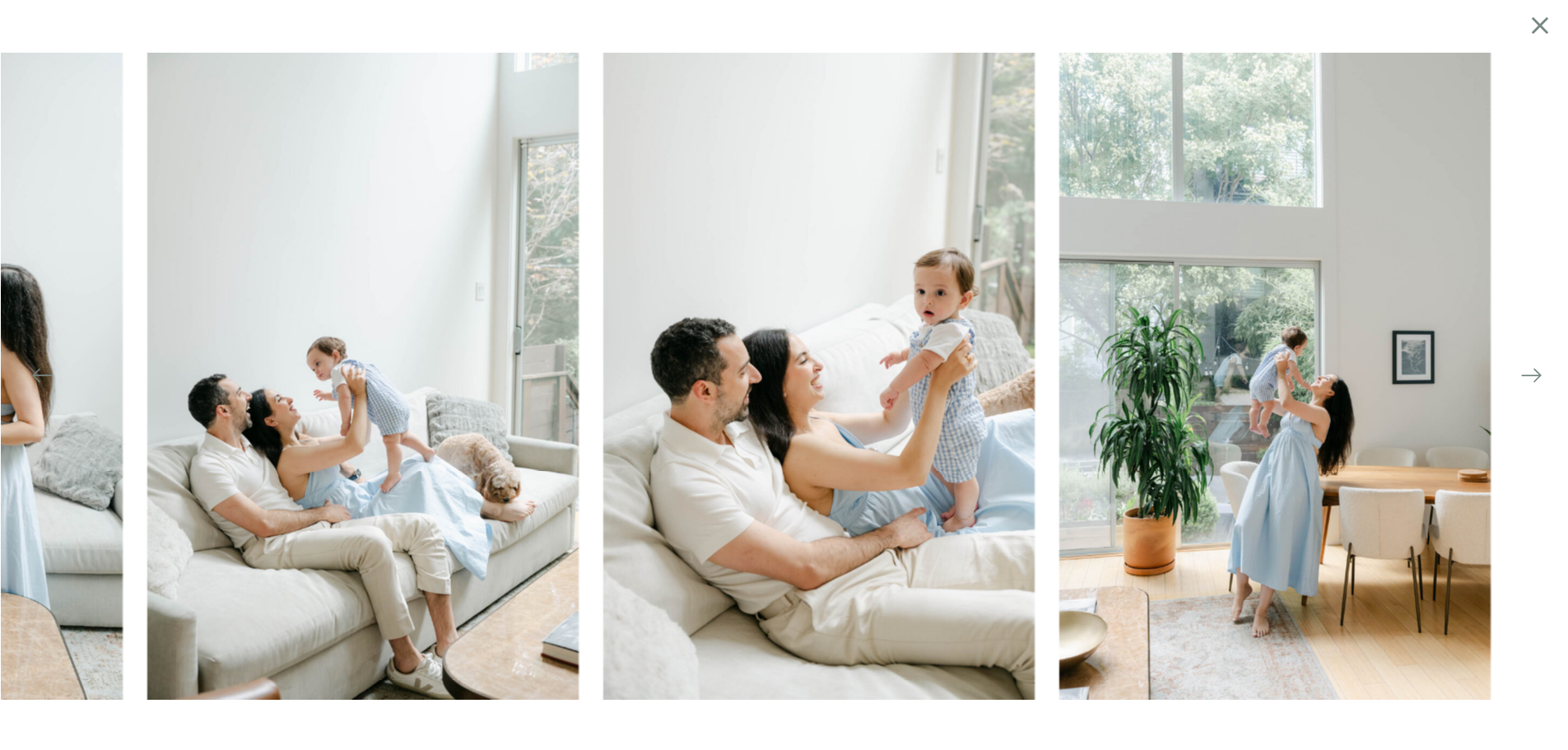
click at [368, 458] on img at bounding box center [362, 375] width 431 height 647
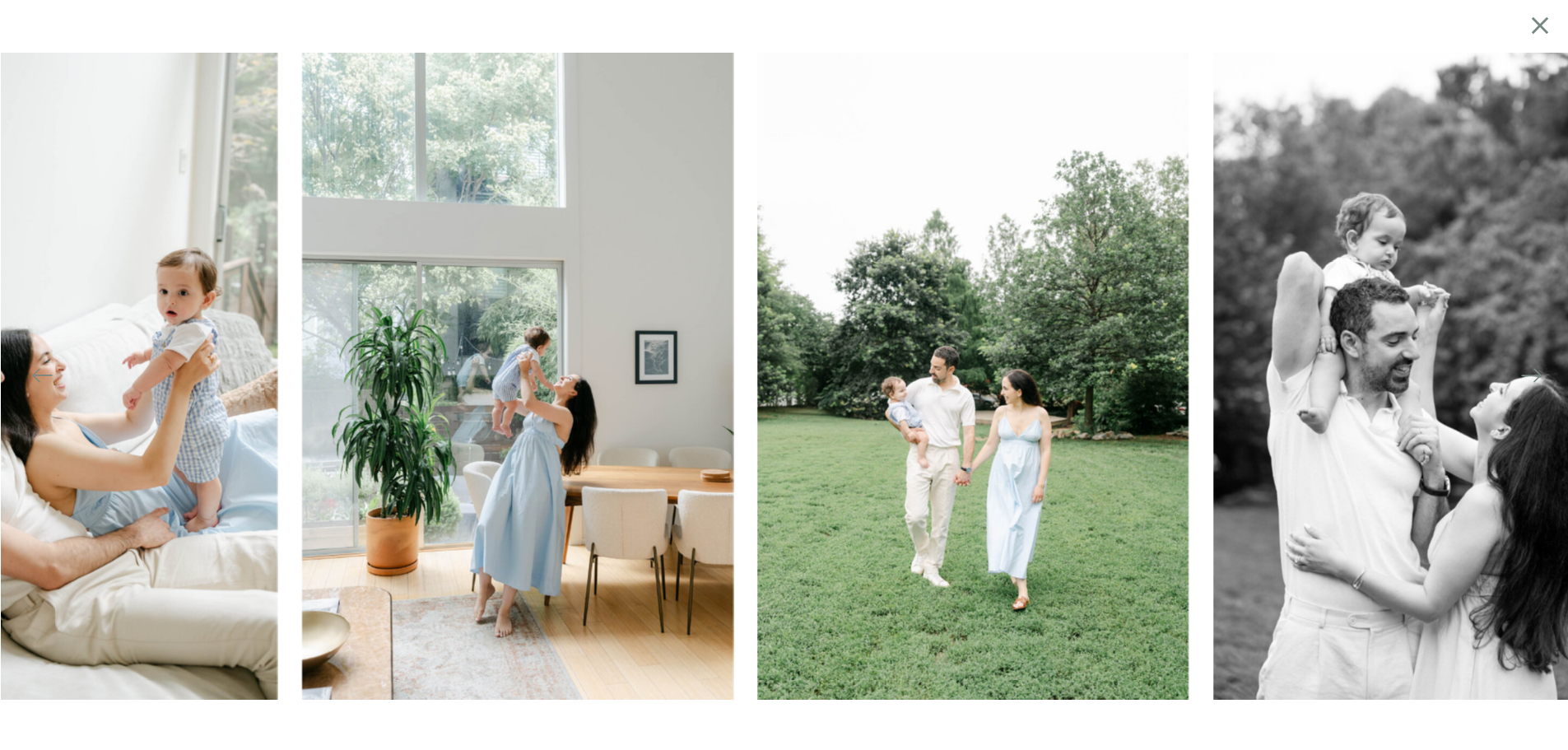
click at [430, 460] on img at bounding box center [517, 375] width 431 height 647
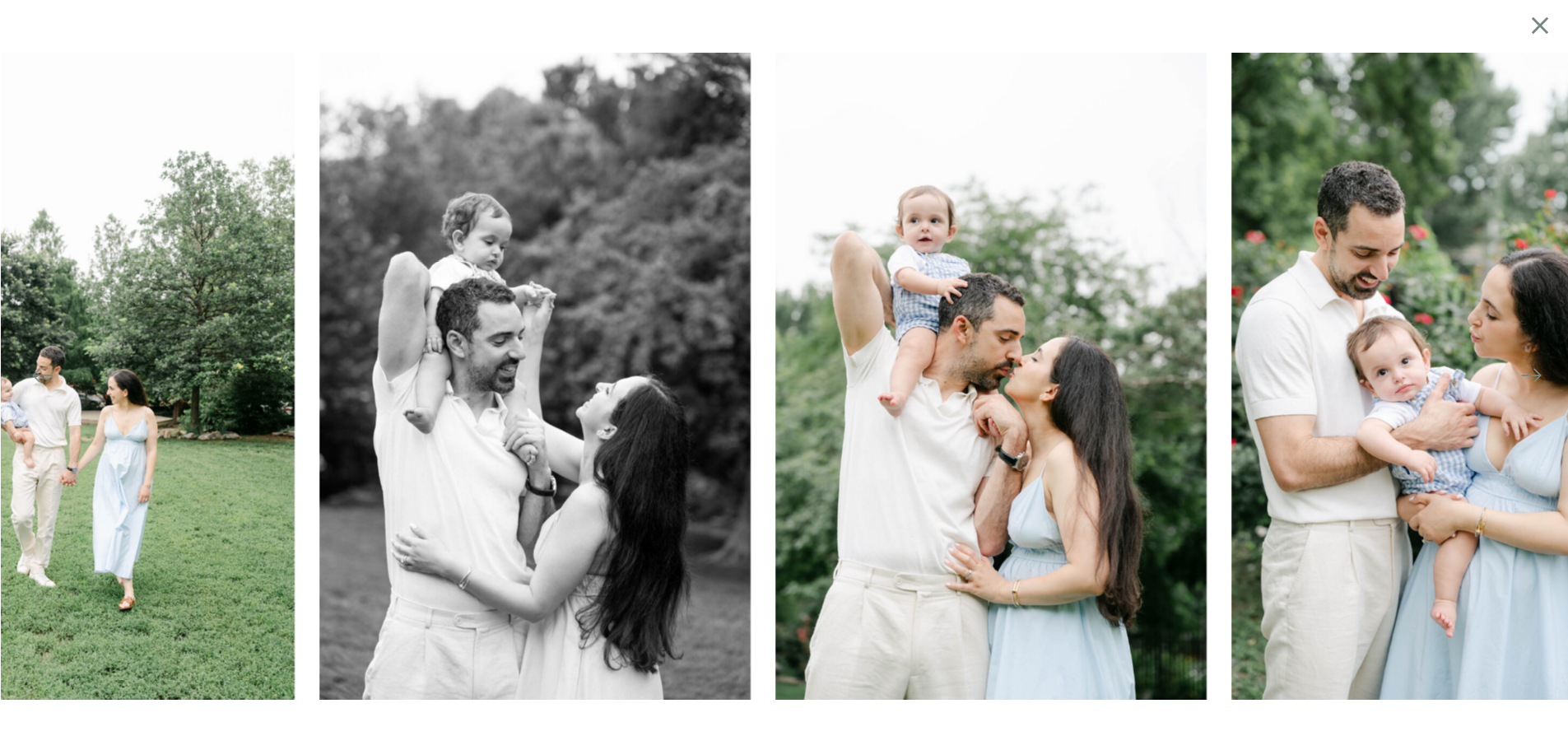
click at [570, 454] on img at bounding box center [535, 375] width 431 height 647
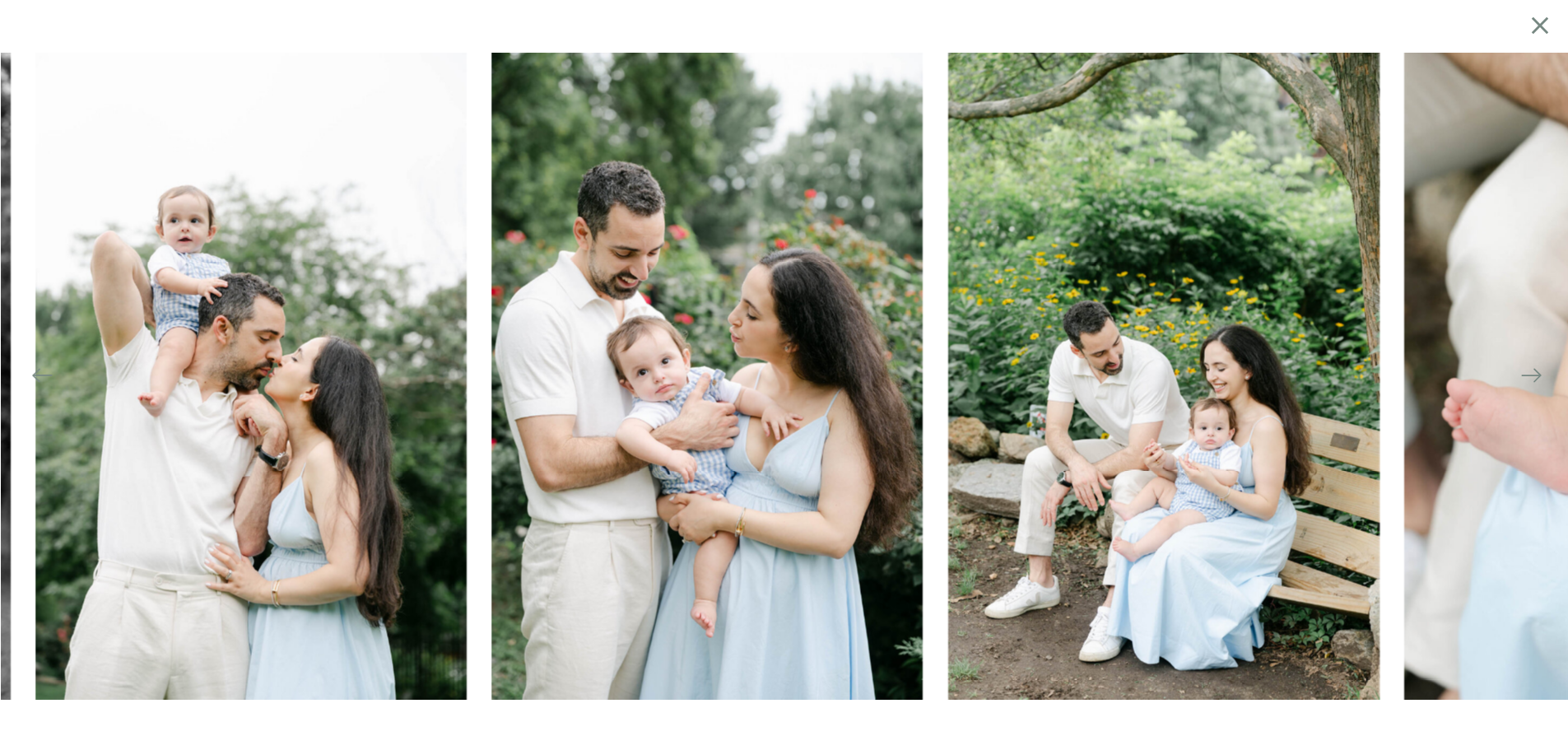
click at [687, 577] on img at bounding box center [707, 375] width 431 height 647
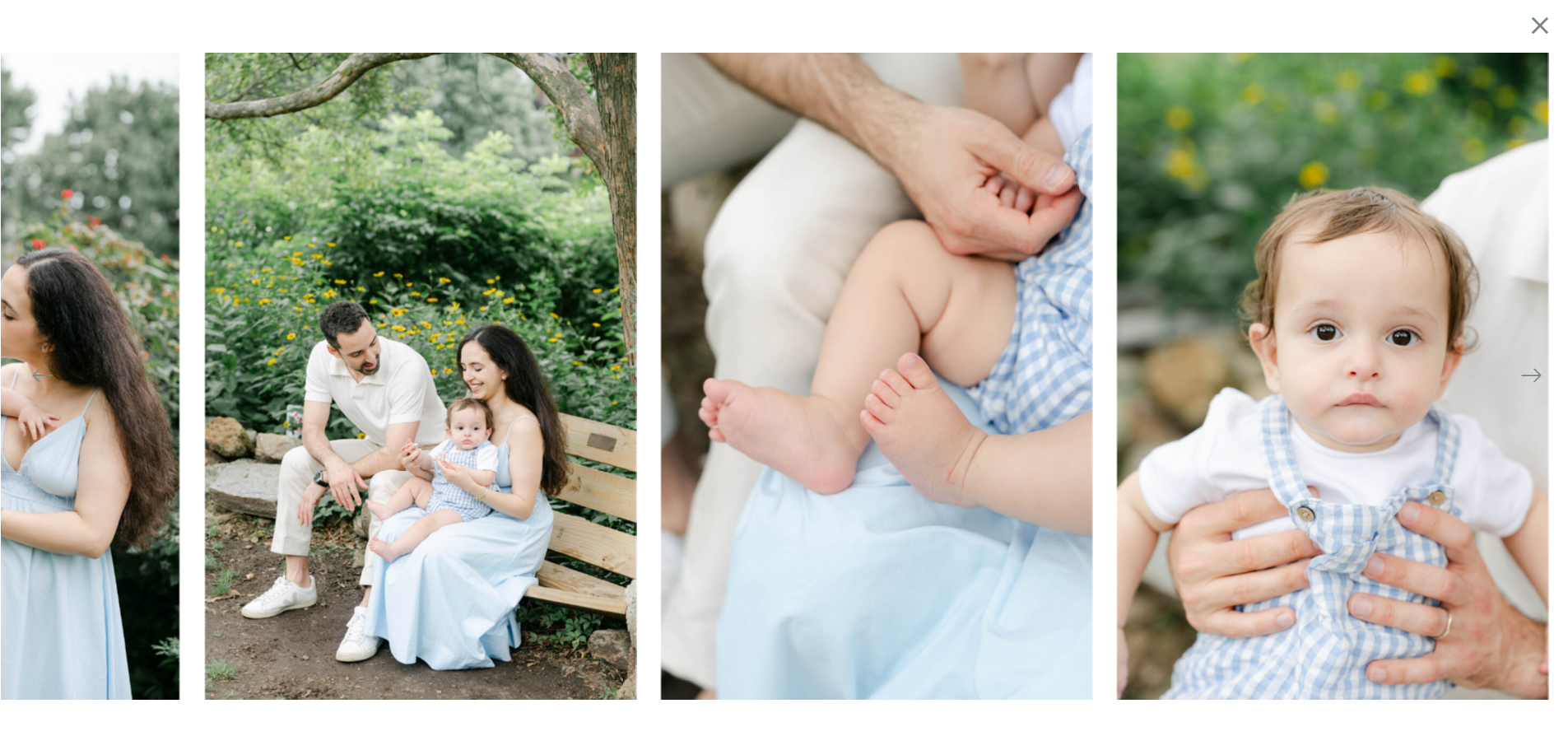
click at [233, 423] on img at bounding box center [421, 375] width 431 height 647
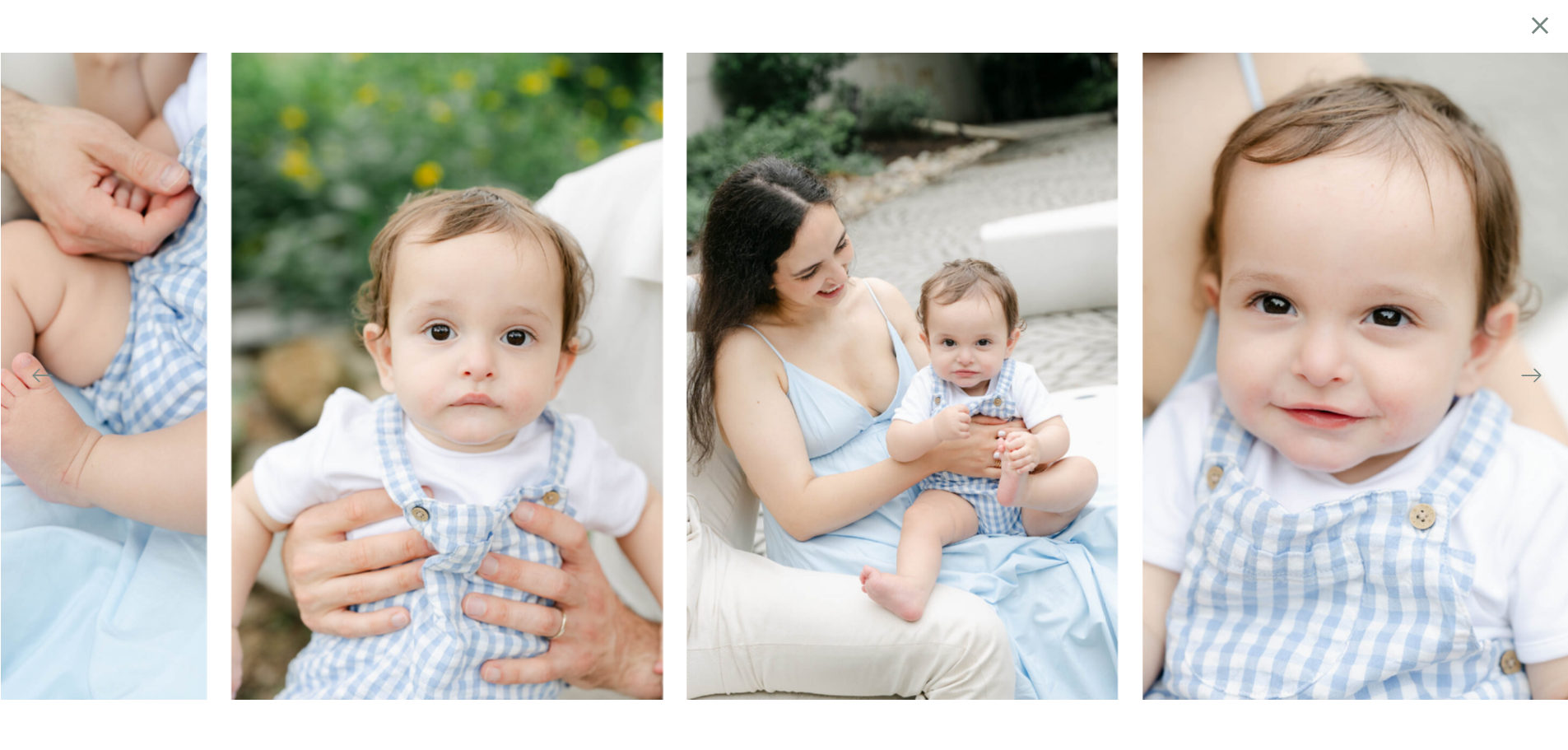
click at [268, 425] on img at bounding box center [447, 375] width 431 height 647
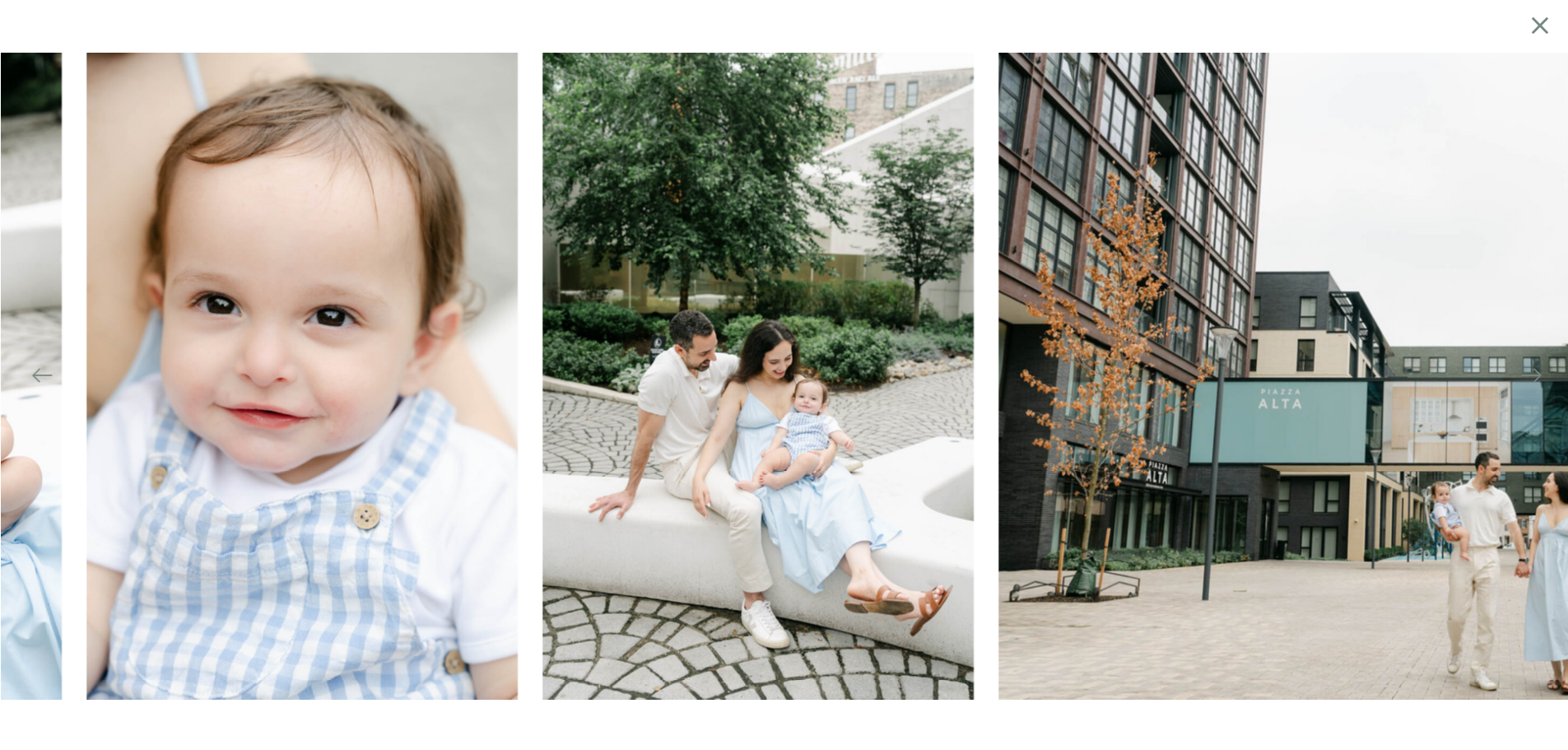
click at [300, 445] on img at bounding box center [303, 375] width 431 height 647
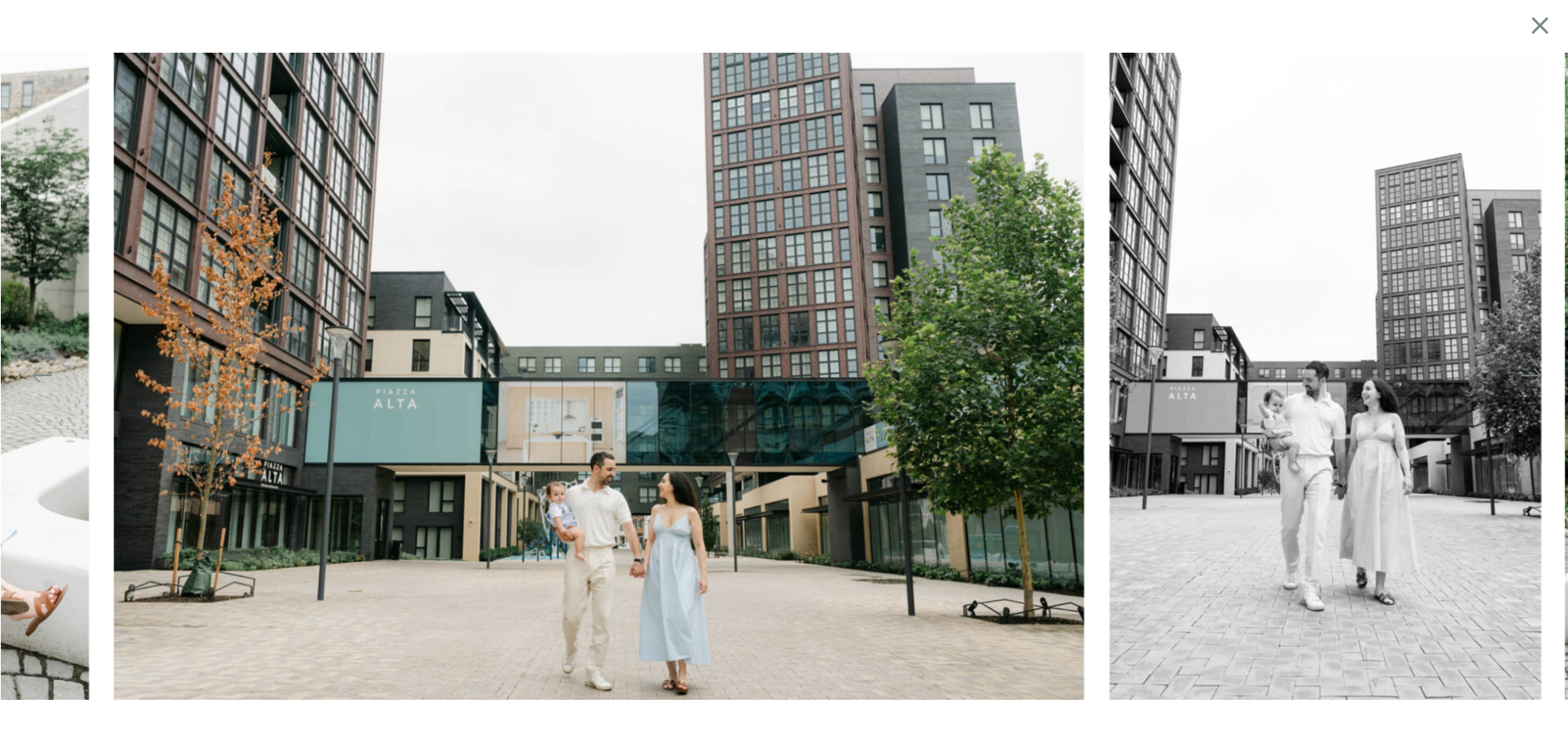
click at [350, 440] on img at bounding box center [599, 375] width 971 height 647
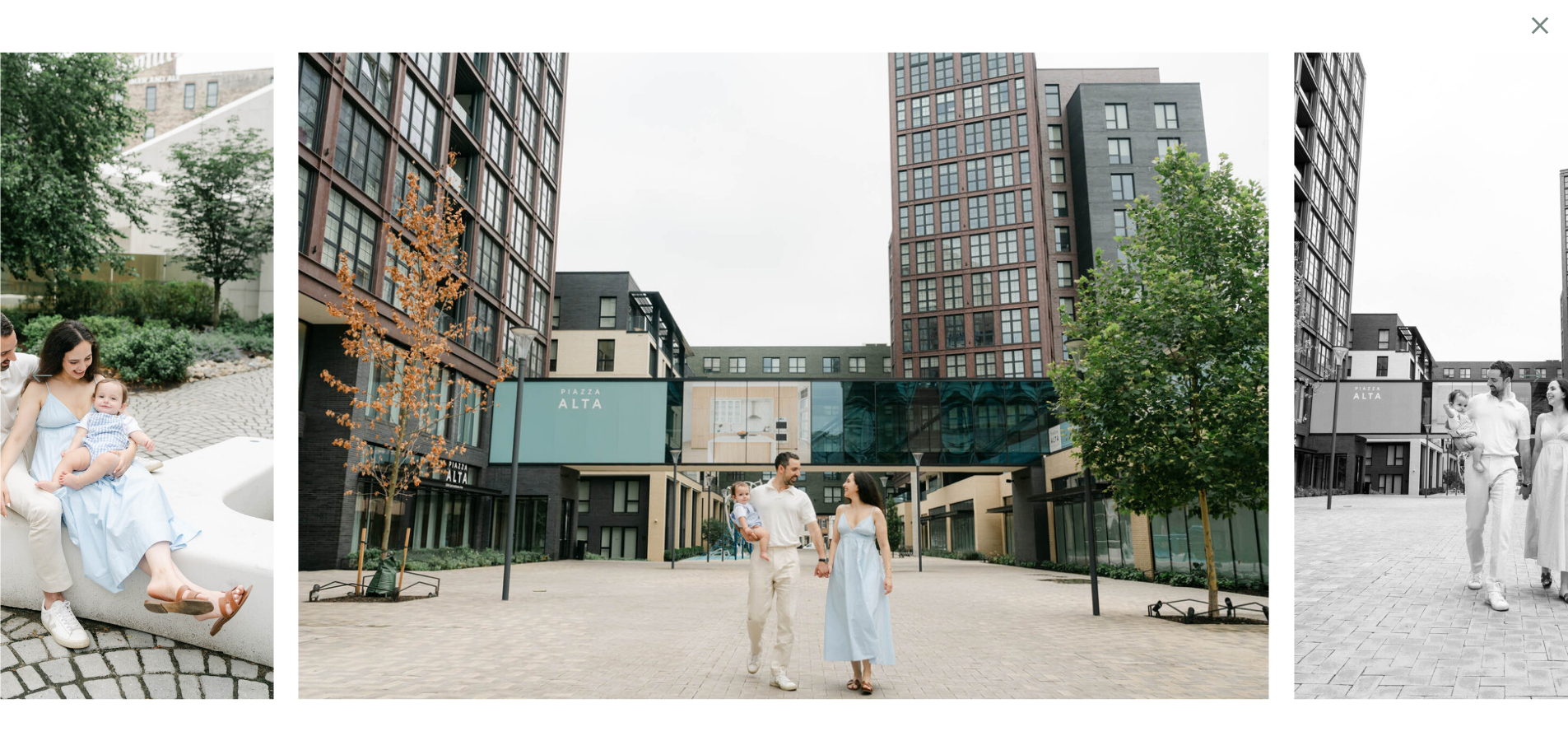
scroll to position [4379, 0]
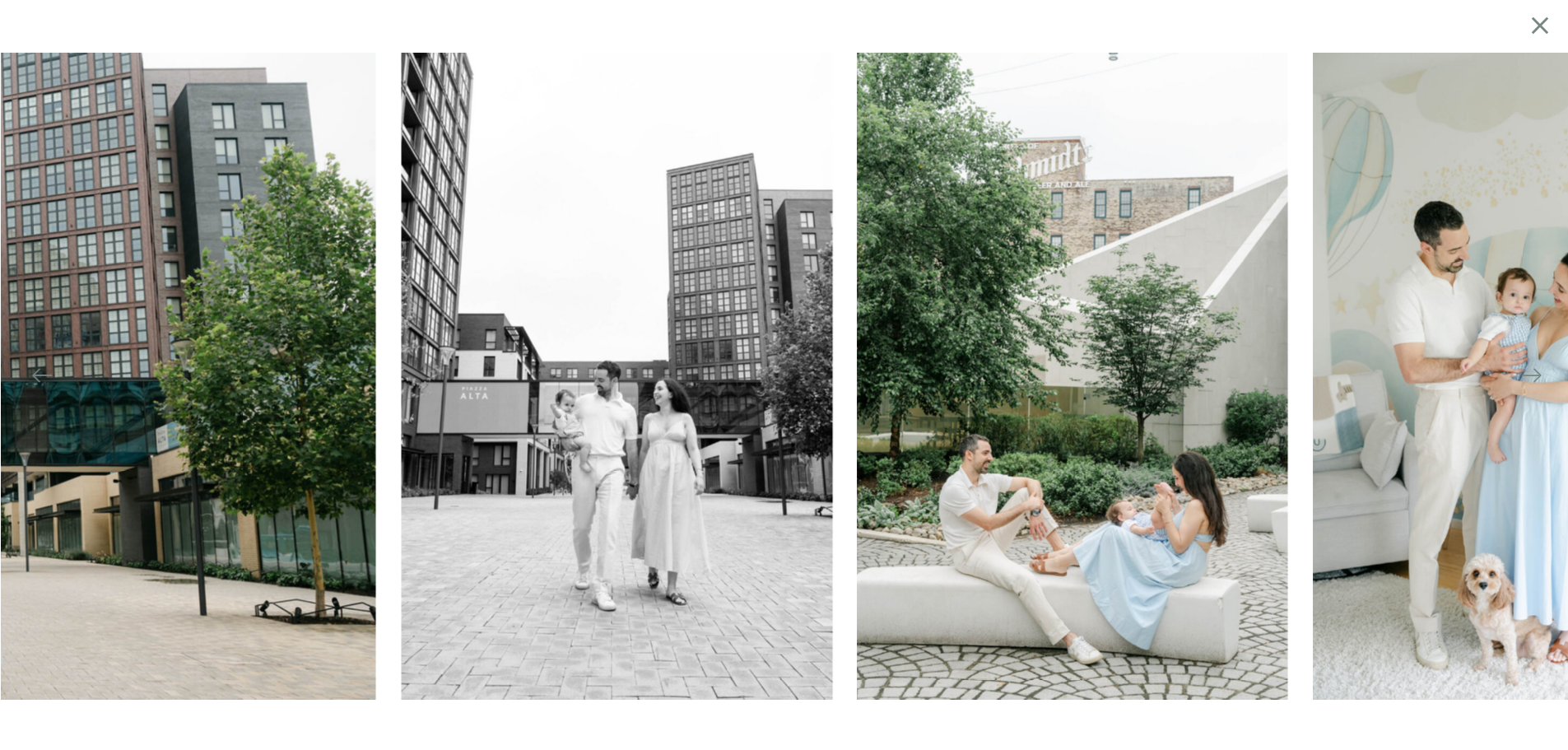
click at [390, 359] on div at bounding box center [784, 375] width 1568 height 647
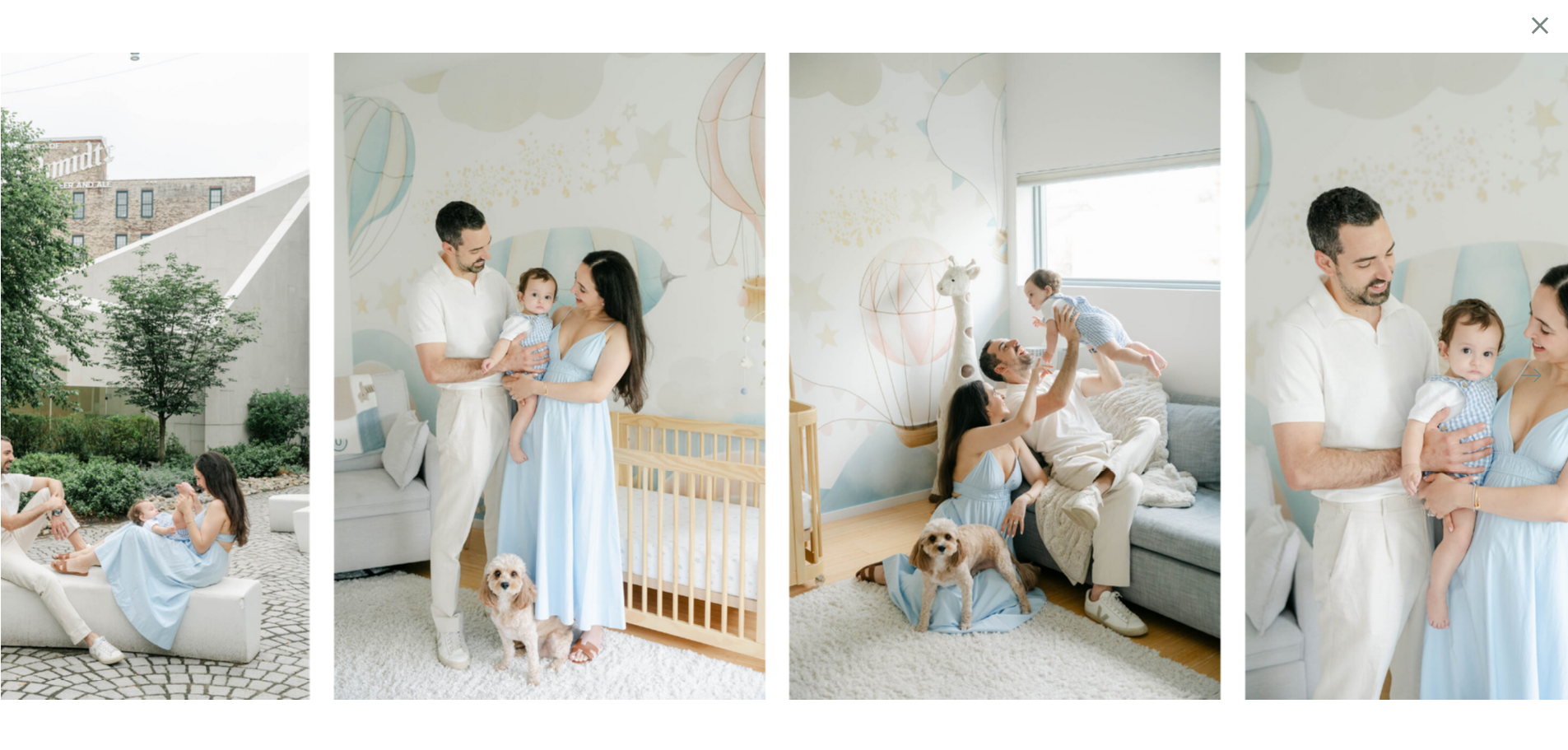
click at [263, 400] on img at bounding box center [93, 375] width 431 height 647
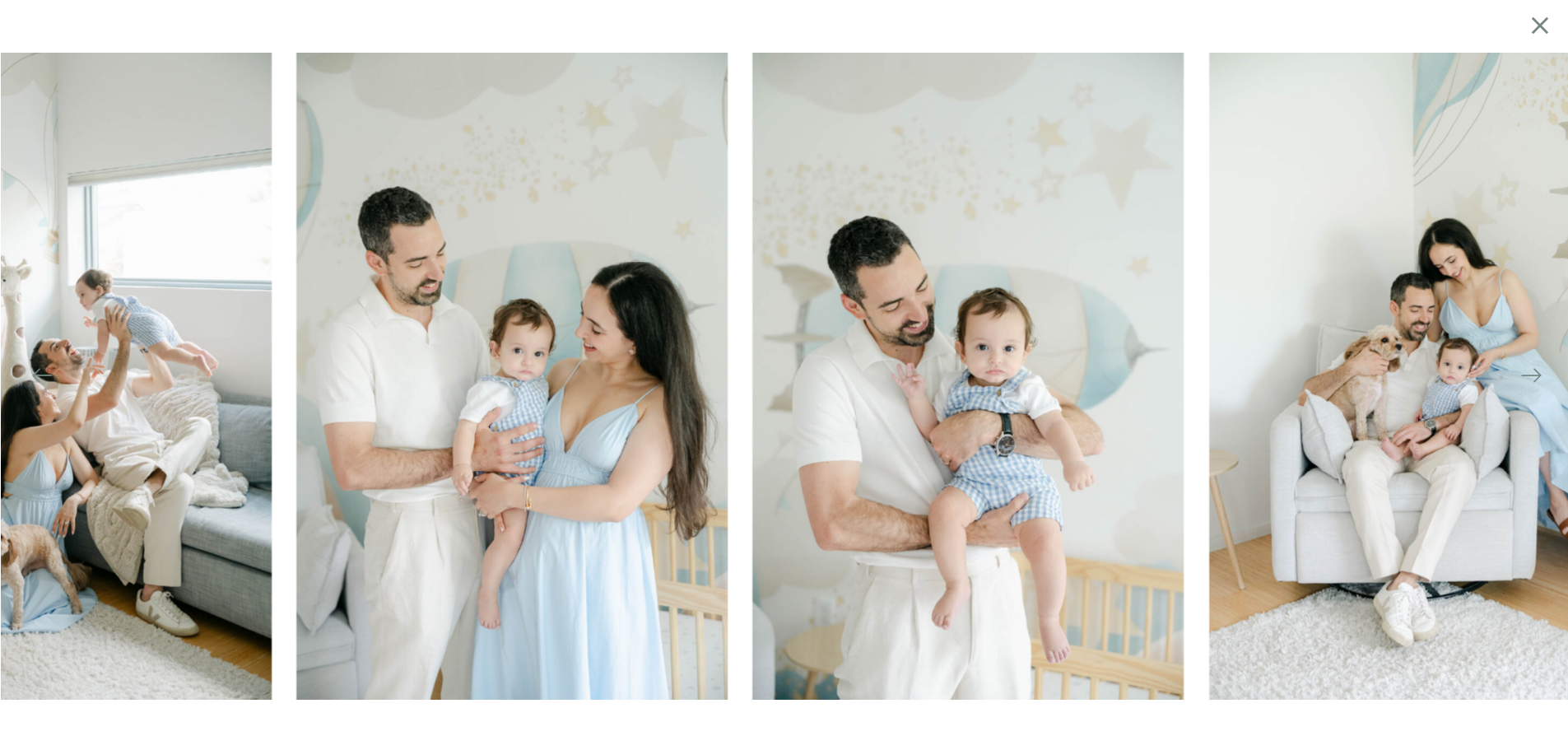
click at [367, 401] on img at bounding box center [513, 375] width 431 height 647
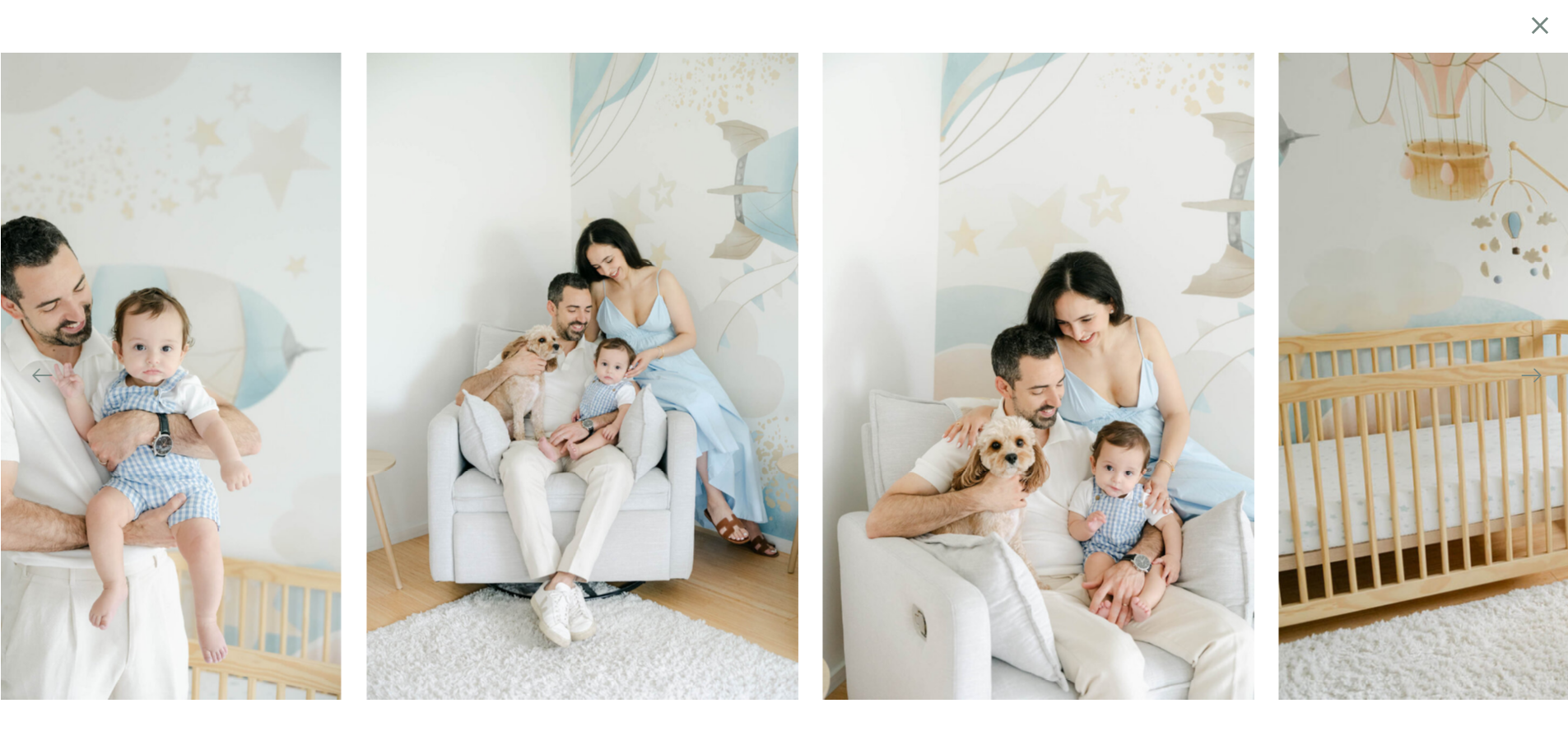
click at [367, 399] on img at bounding box center [582, 375] width 431 height 647
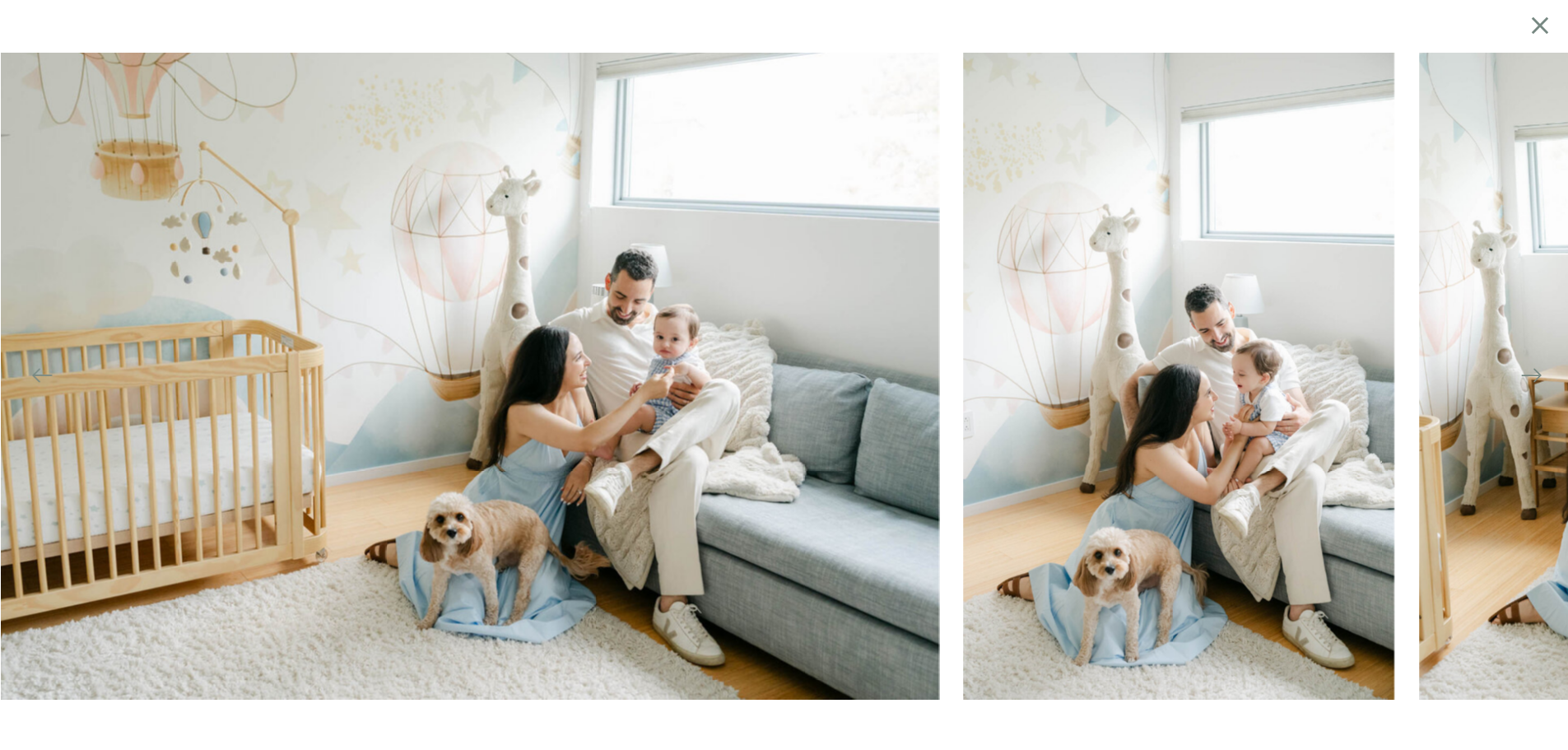
click at [279, 360] on img at bounding box center [454, 375] width 971 height 647
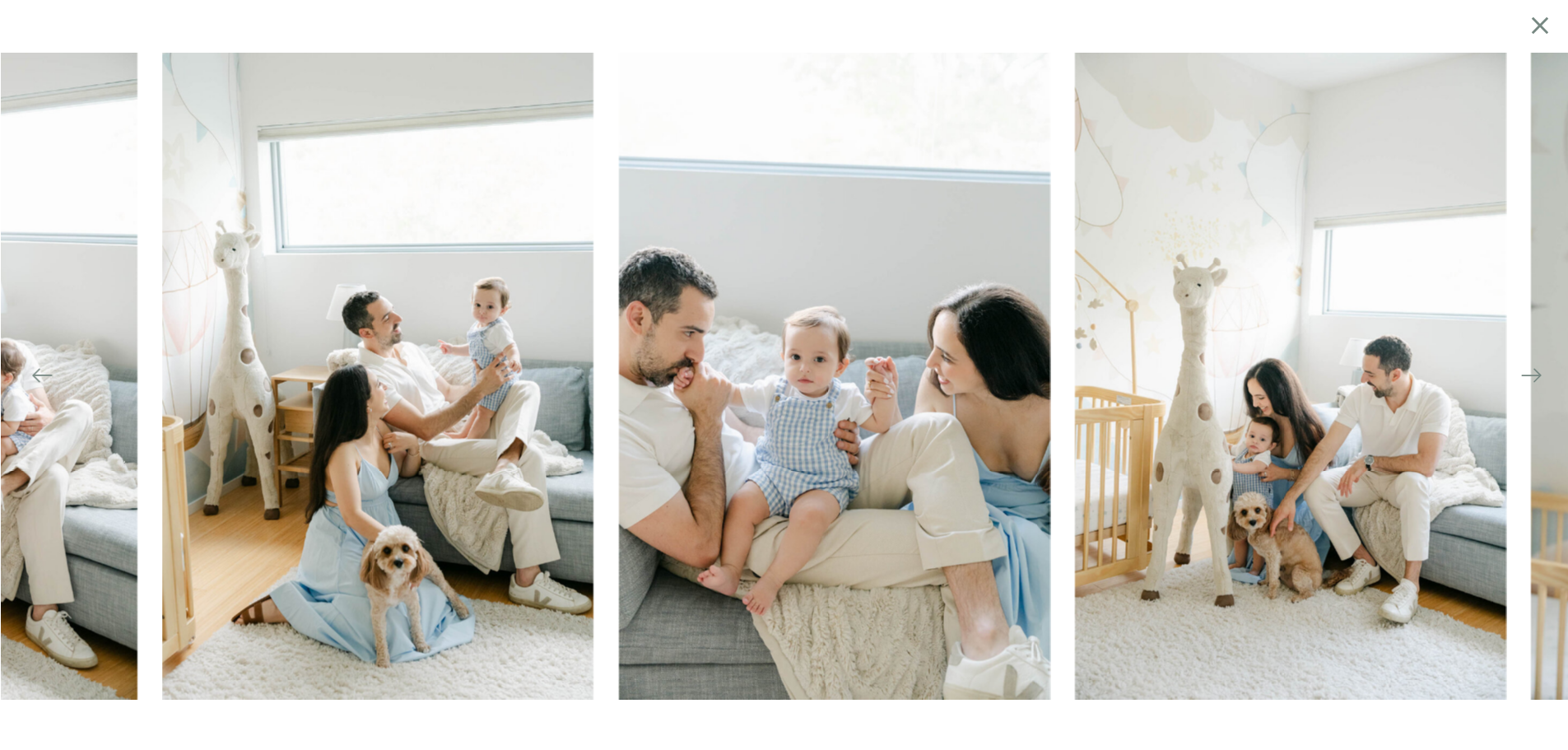
click at [289, 349] on img at bounding box center [378, 375] width 431 height 647
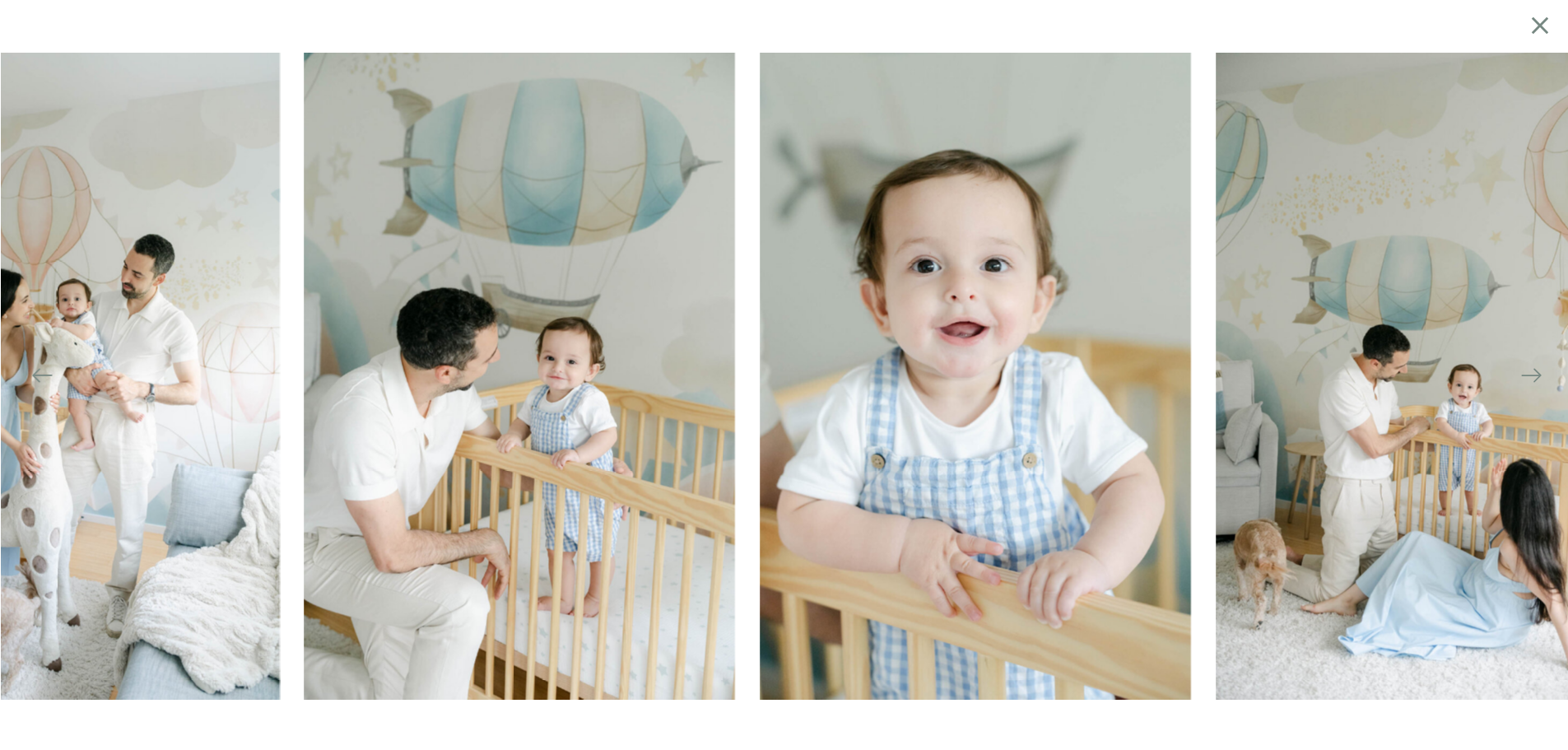
click at [304, 354] on img at bounding box center [519, 375] width 431 height 647
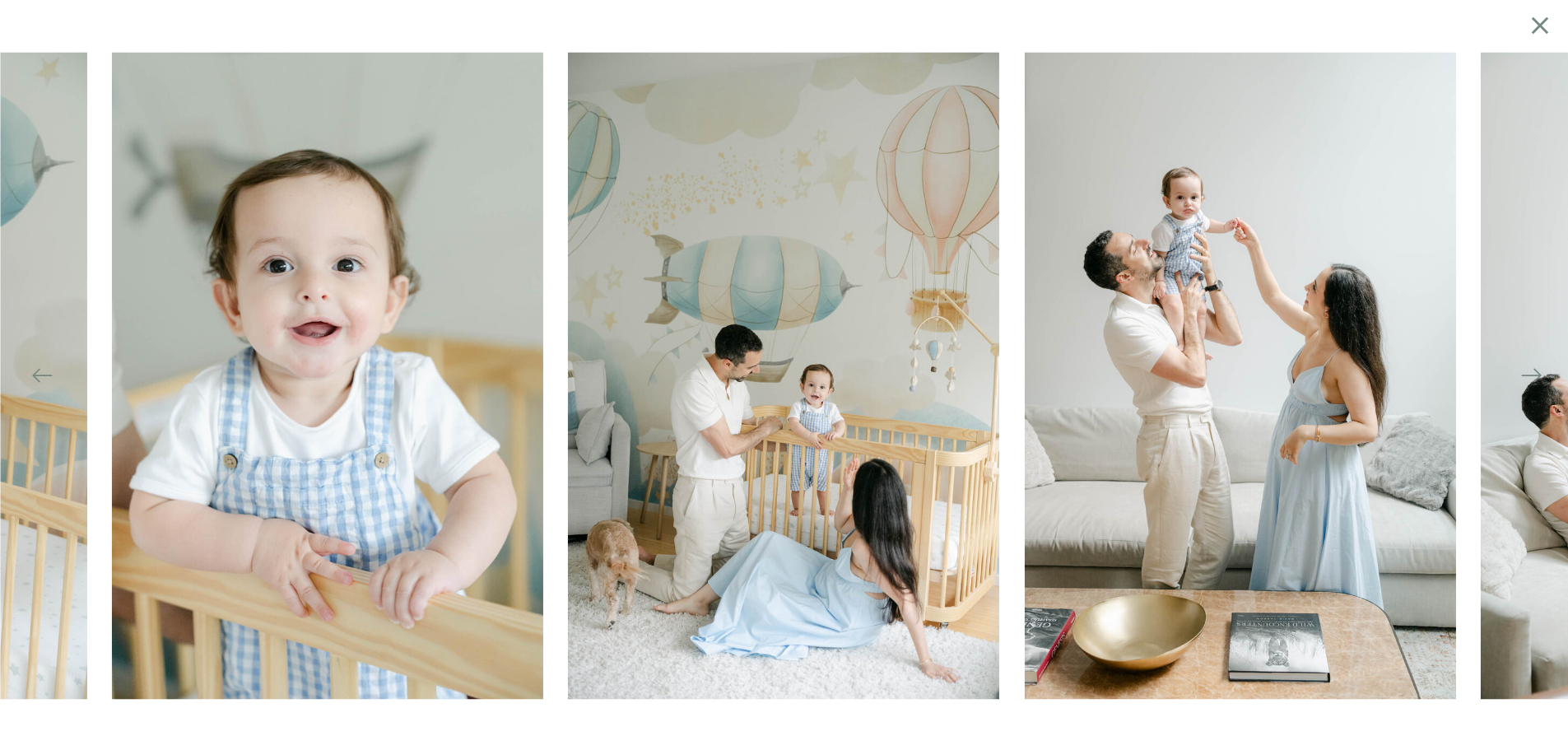
scroll to position [0, 0]
click at [1534, 30] on icon at bounding box center [1540, 25] width 16 height 16
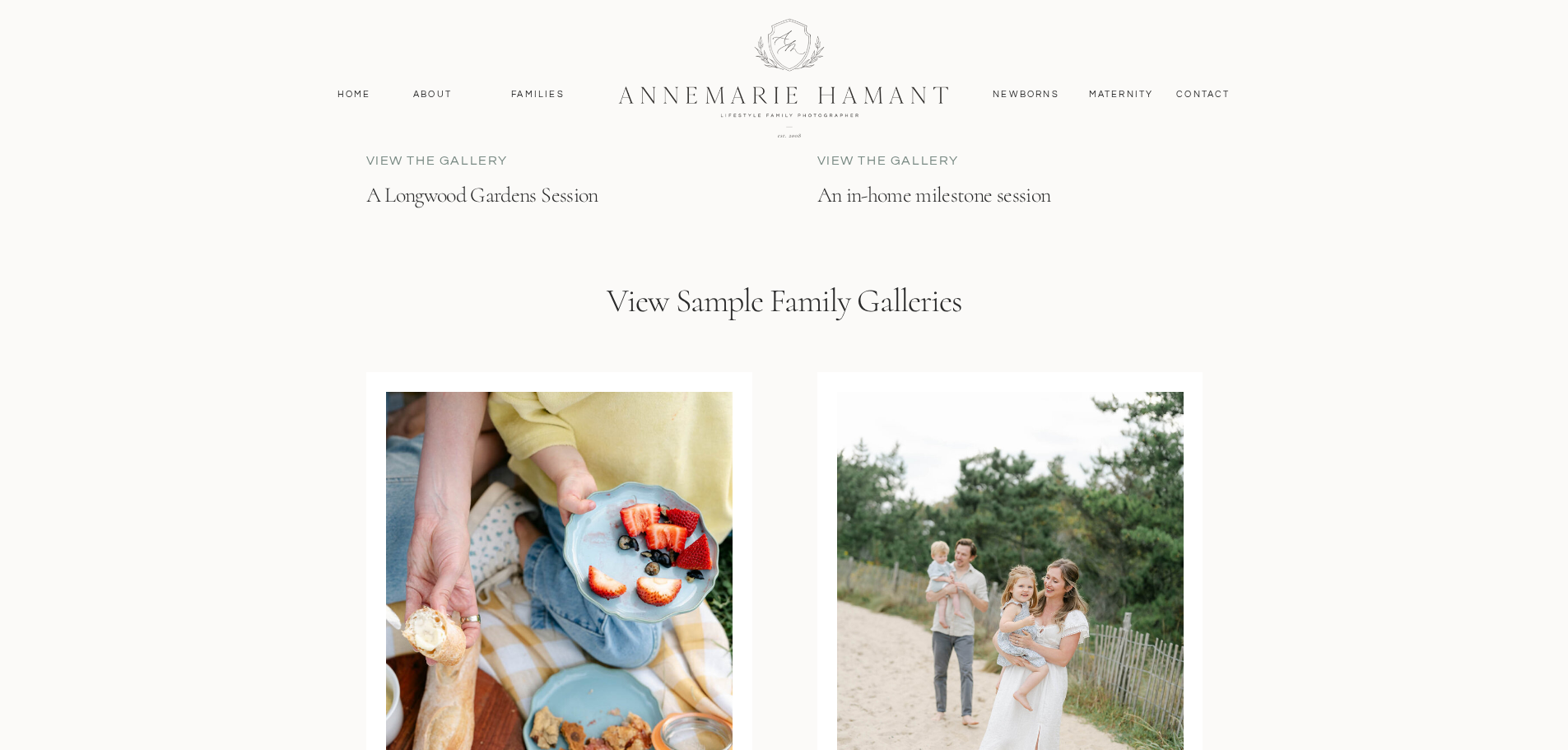
scroll to position [4991, 0]
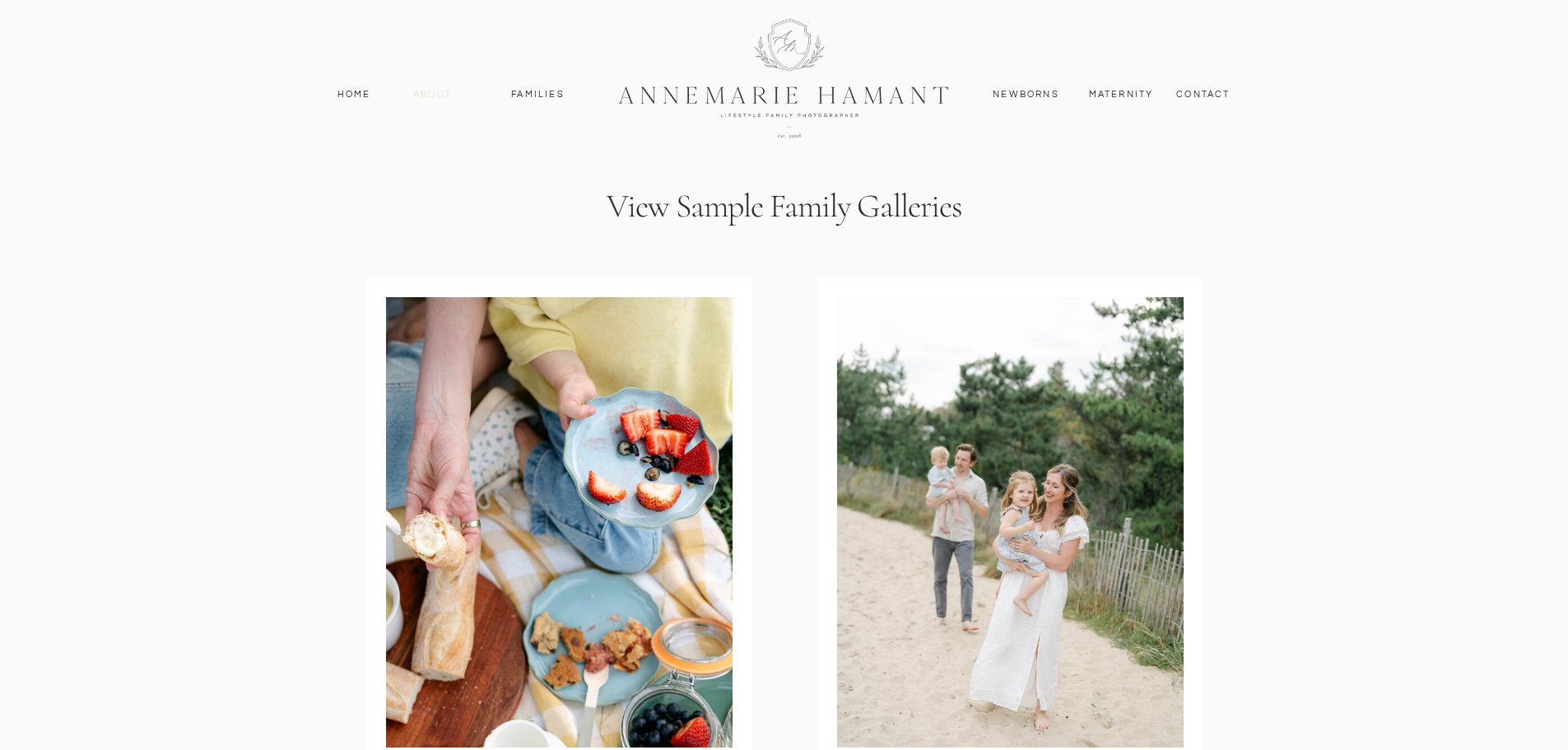
click at [423, 90] on nav "About" at bounding box center [433, 95] width 47 height 15
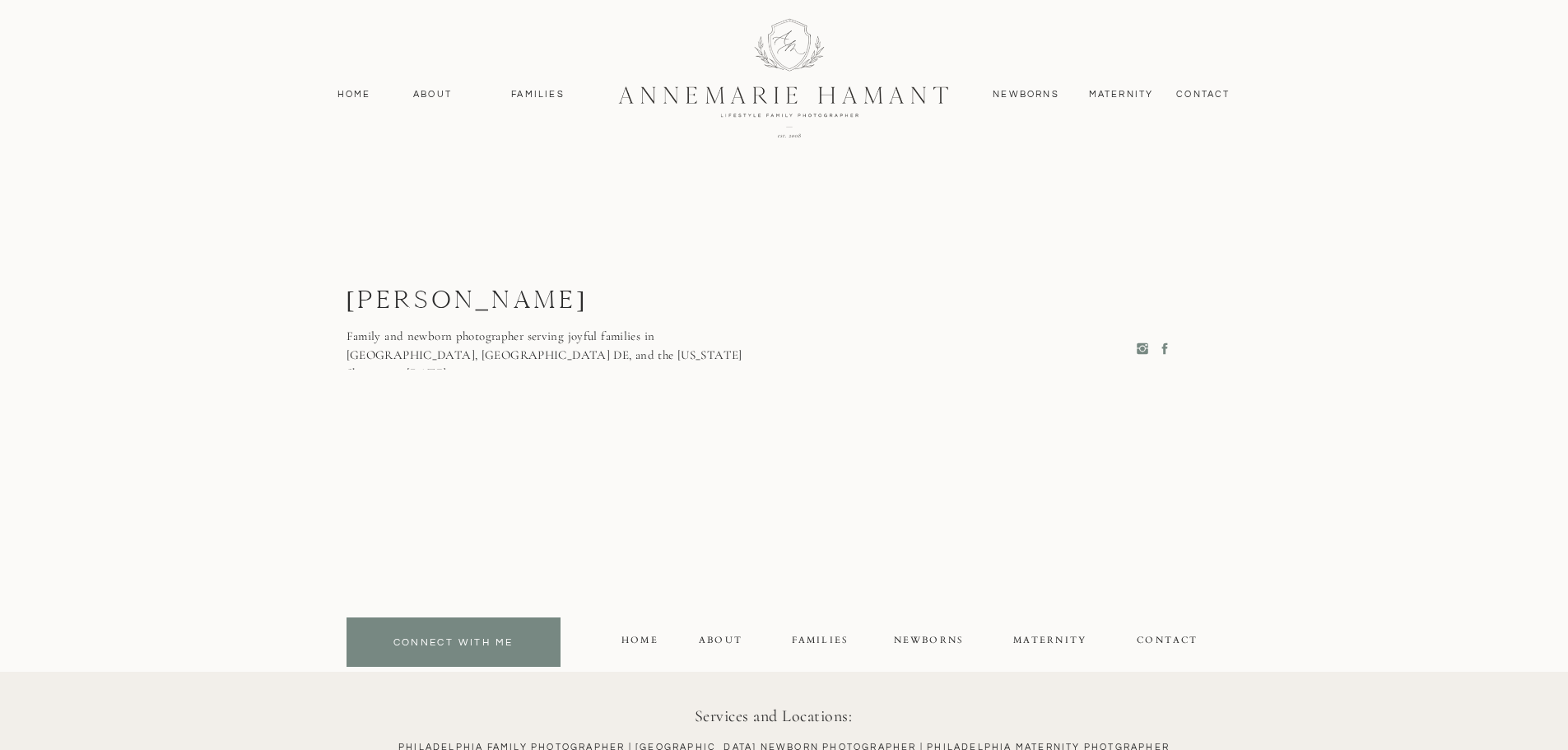
scroll to position [4282, 0]
